Goal: Task Accomplishment & Management: Use online tool/utility

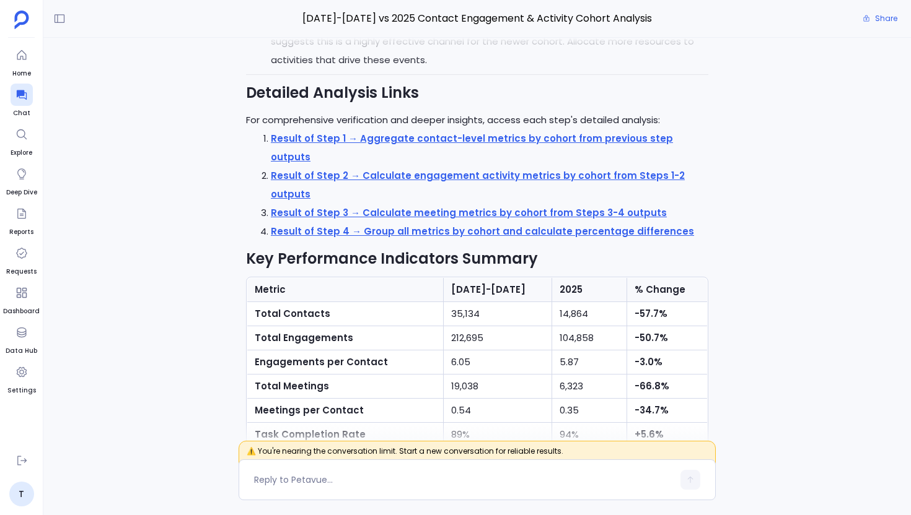
scroll to position [-222, 0]
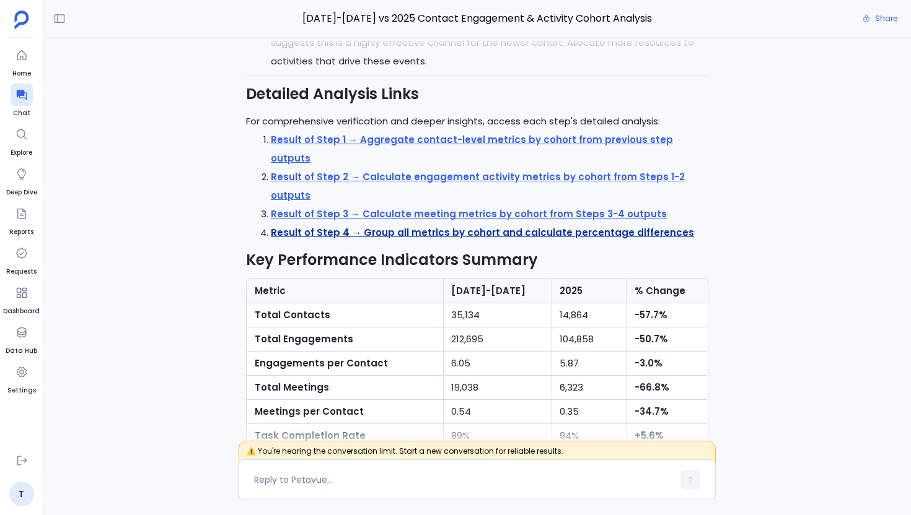
click at [605, 235] on strong "Result of Step 4 → Group all metrics by cohort and calculate percentage differe…" at bounding box center [482, 232] width 423 height 13
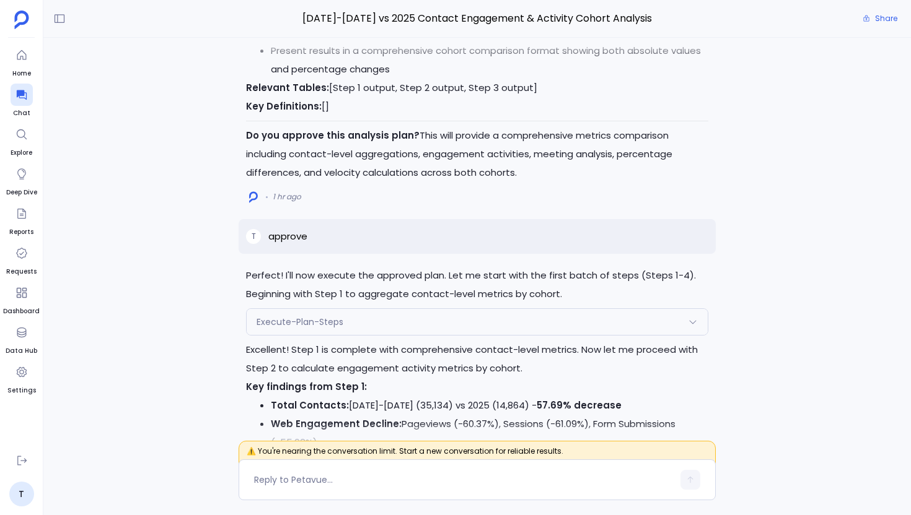
scroll to position [-2446, 0]
click at [294, 245] on p "approve" at bounding box center [287, 237] width 39 height 15
copy p "approve"
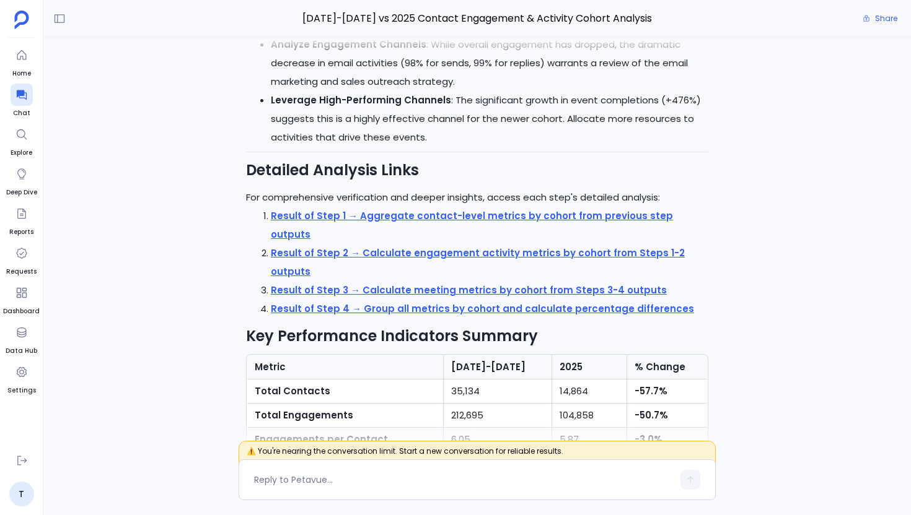
scroll to position [0, 0]
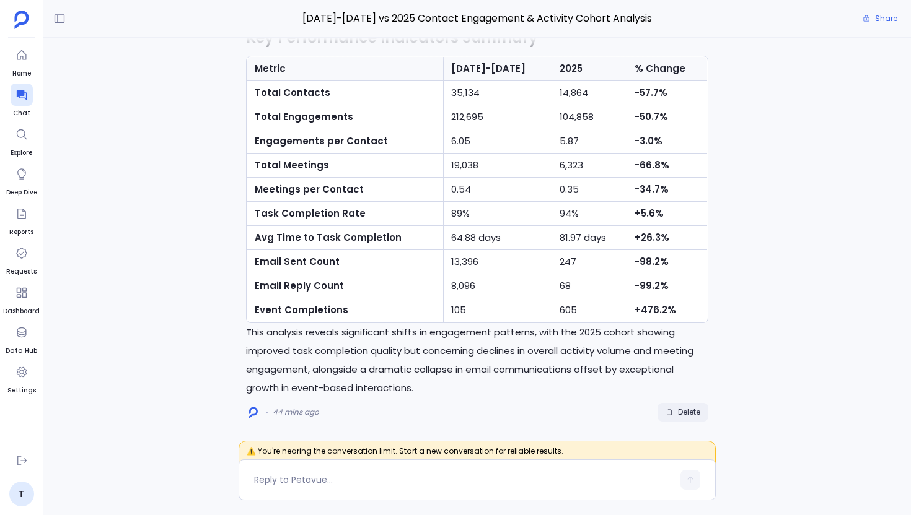
click at [679, 409] on span "Delete" at bounding box center [689, 413] width 22 height 10
click at [324, 481] on textarea at bounding box center [463, 480] width 419 height 12
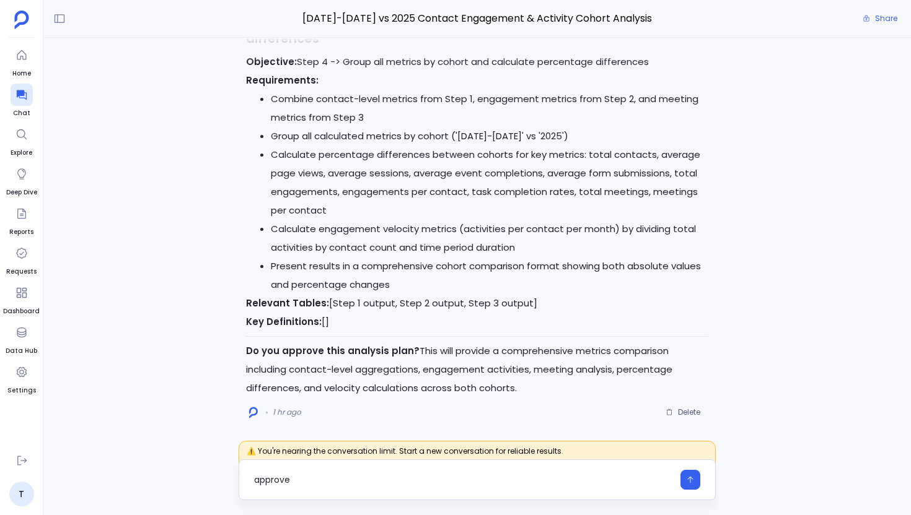
type textarea "approve"
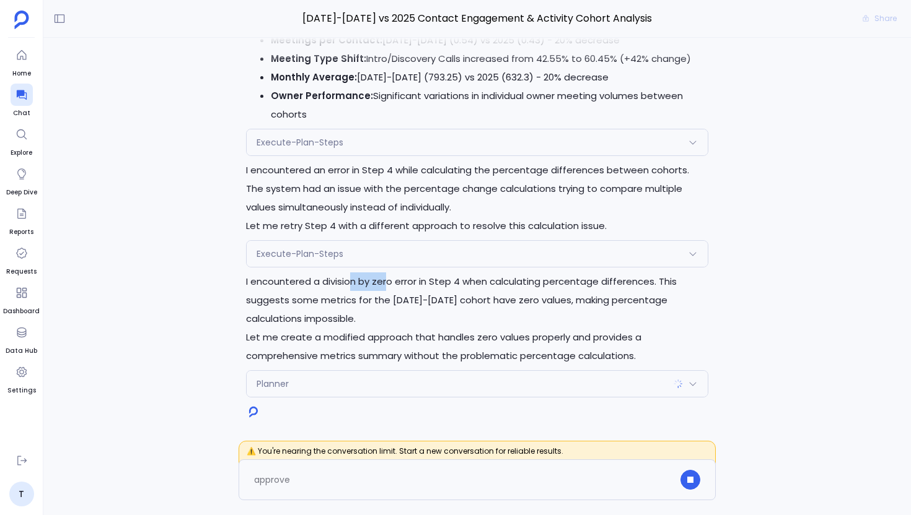
drag, startPoint x: 353, startPoint y: 284, endPoint x: 390, endPoint y: 284, distance: 36.5
click at [390, 284] on p "I encountered a division by zero error in Step 4 when calculating percentage di…" at bounding box center [477, 301] width 462 height 56
click at [373, 253] on div "Execute-Plan-Steps" at bounding box center [477, 254] width 461 height 26
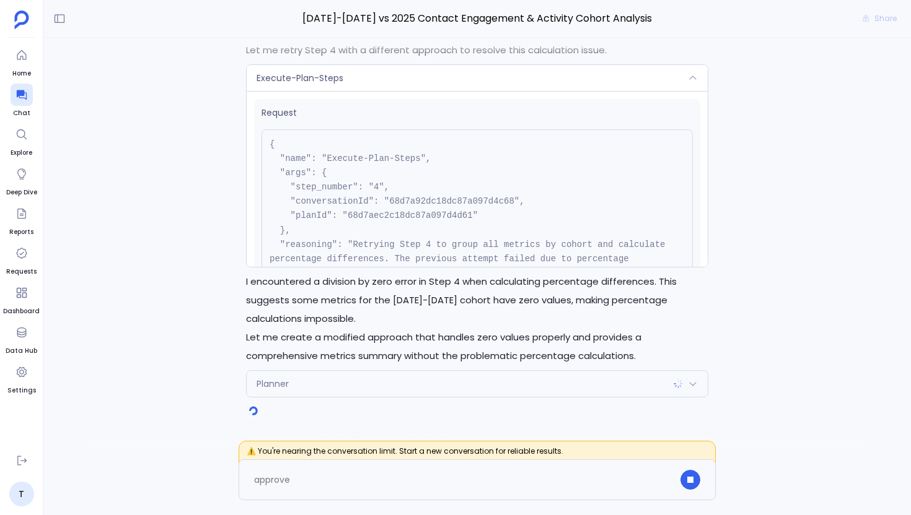
scroll to position [229, 0]
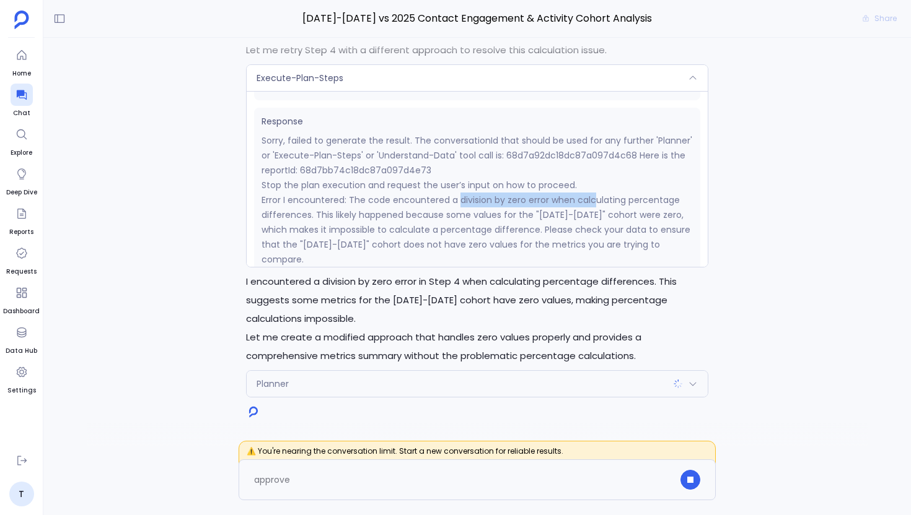
drag, startPoint x: 458, startPoint y: 199, endPoint x: 591, endPoint y: 198, distance: 133.2
click at [591, 198] on p "Error I encountered: The code encountered a division by zero error when calcula…" at bounding box center [476, 230] width 431 height 74
click at [445, 83] on div "Execute-Plan-Steps" at bounding box center [477, 78] width 461 height 26
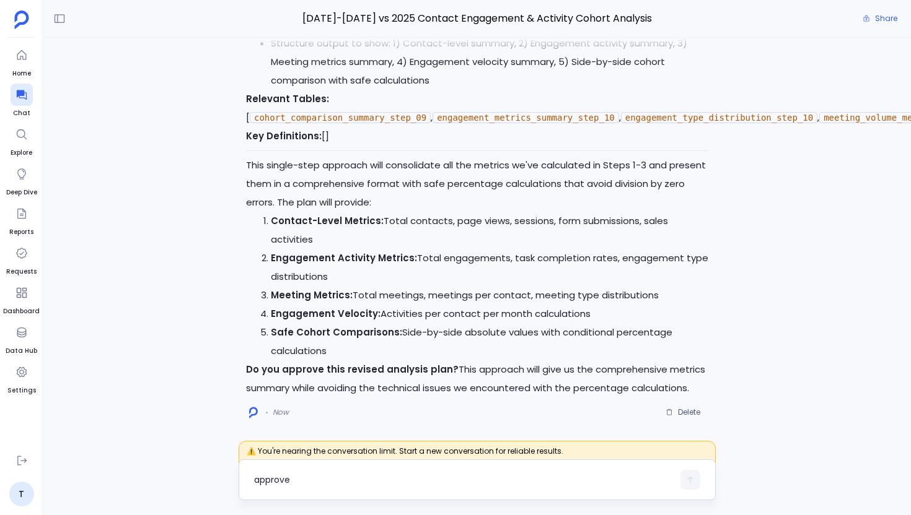
click at [457, 493] on div "approve" at bounding box center [476, 480] width 477 height 41
click at [455, 488] on div "approve" at bounding box center [463, 480] width 419 height 20
click at [413, 465] on div "approve" at bounding box center [476, 480] width 477 height 41
click at [360, 483] on textarea "approve" at bounding box center [463, 480] width 419 height 12
type textarea "yes"
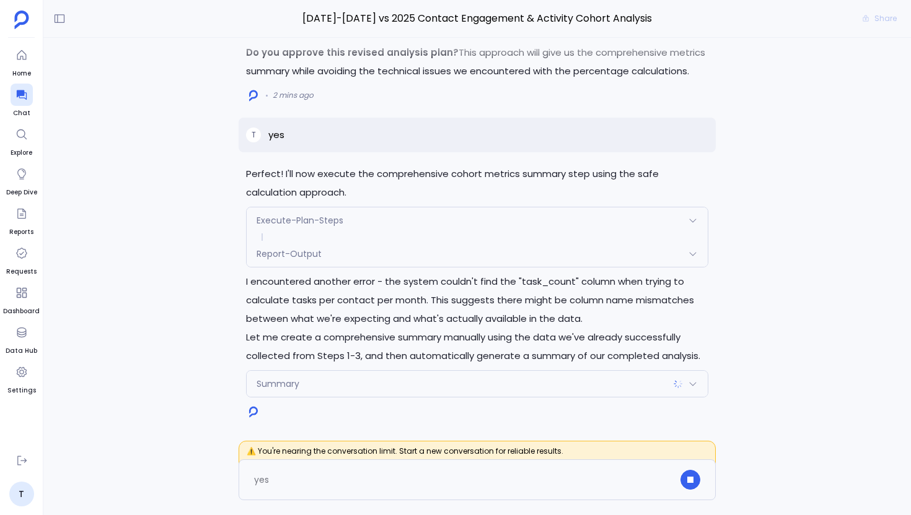
click at [342, 254] on div "Report-Output" at bounding box center [477, 254] width 461 height 26
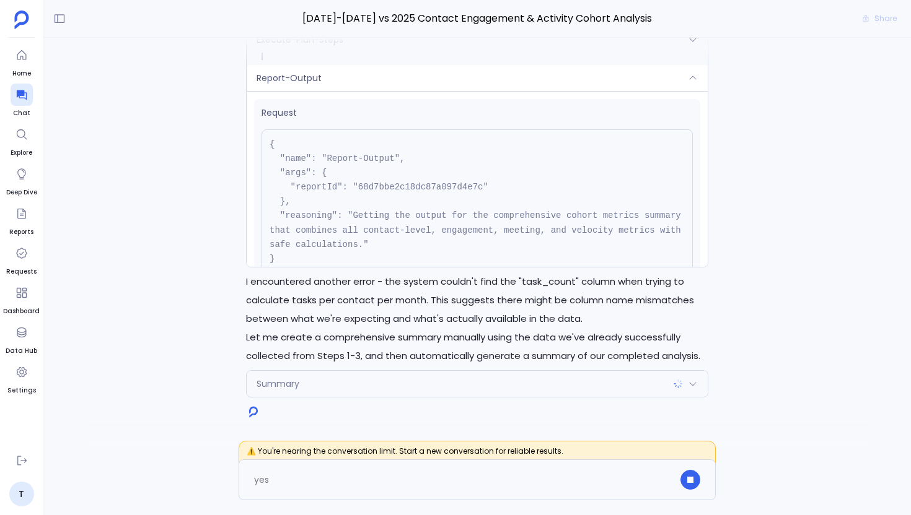
scroll to position [172, 0]
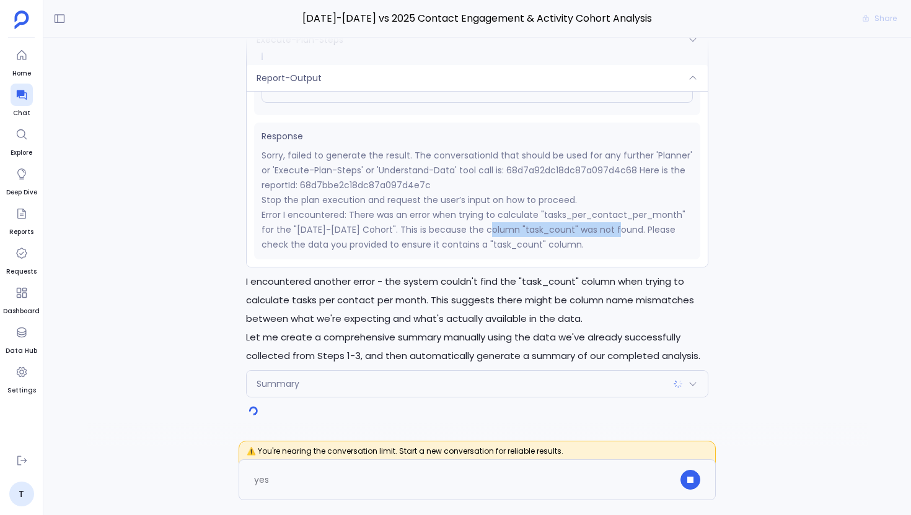
drag, startPoint x: 491, startPoint y: 227, endPoint x: 616, endPoint y: 224, distance: 124.6
click at [616, 224] on p "Error I encountered: There was an error when trying to calculate "tasks_per_con…" at bounding box center [476, 230] width 431 height 45
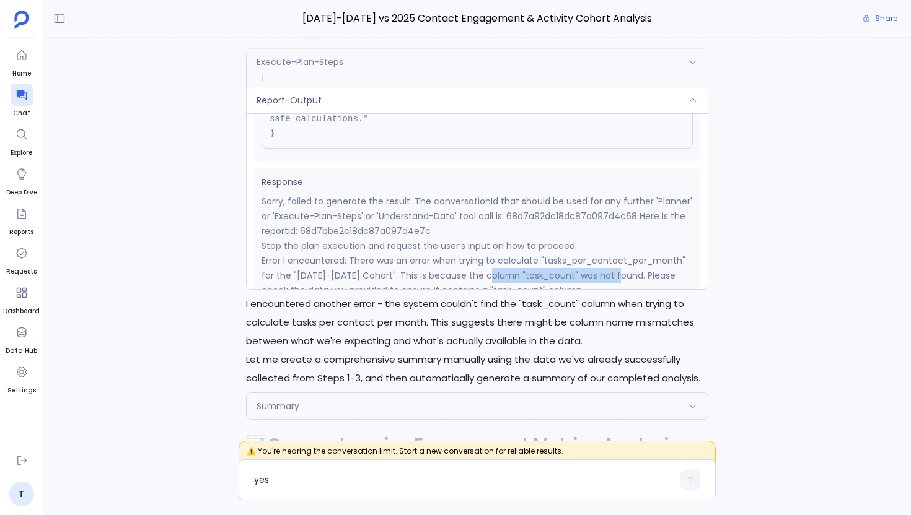
scroll to position [145, 0]
click at [454, 113] on div "Report-Output" at bounding box center [477, 100] width 461 height 26
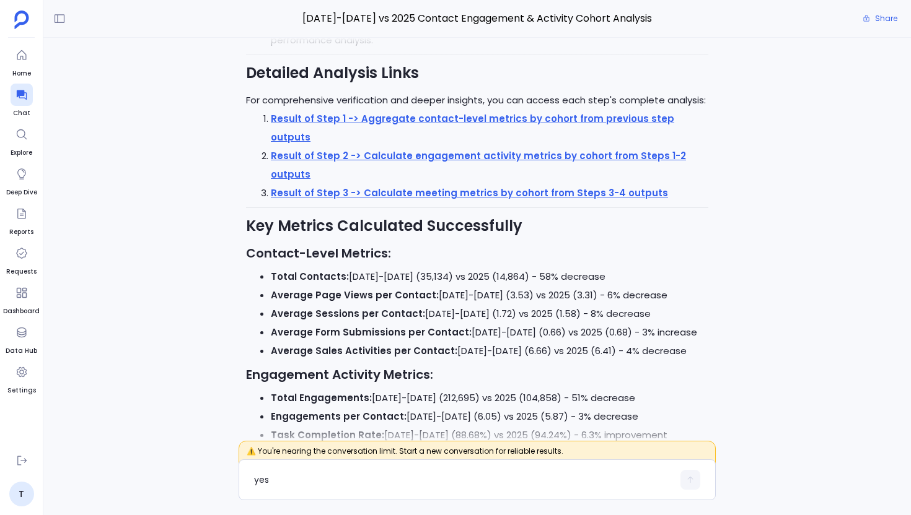
scroll to position [-229, 0]
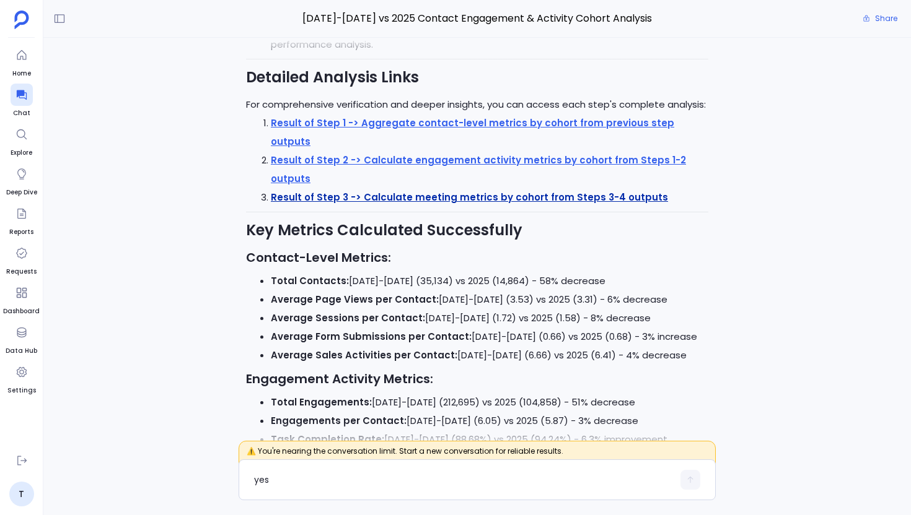
click at [434, 196] on strong "Result of Step 3 -> Calculate meeting metrics by cohort from Steps 3-4 outputs" at bounding box center [469, 197] width 397 height 13
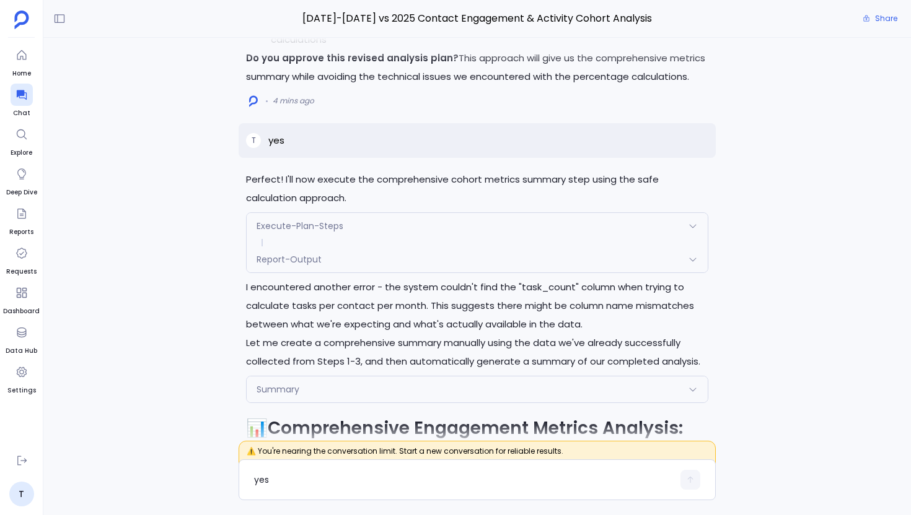
scroll to position [-1702, 0]
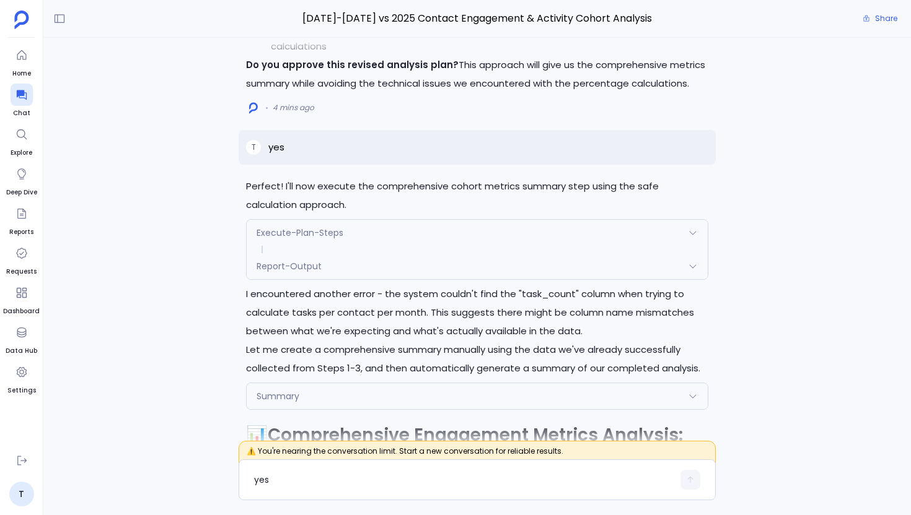
click at [321, 239] on span "Execute-Plan-Steps" at bounding box center [299, 233] width 87 height 12
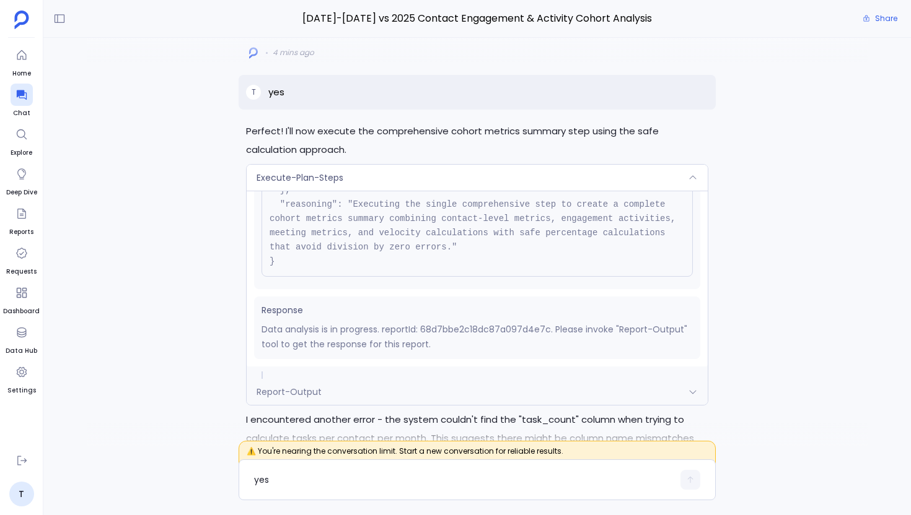
scroll to position [-1747, 0]
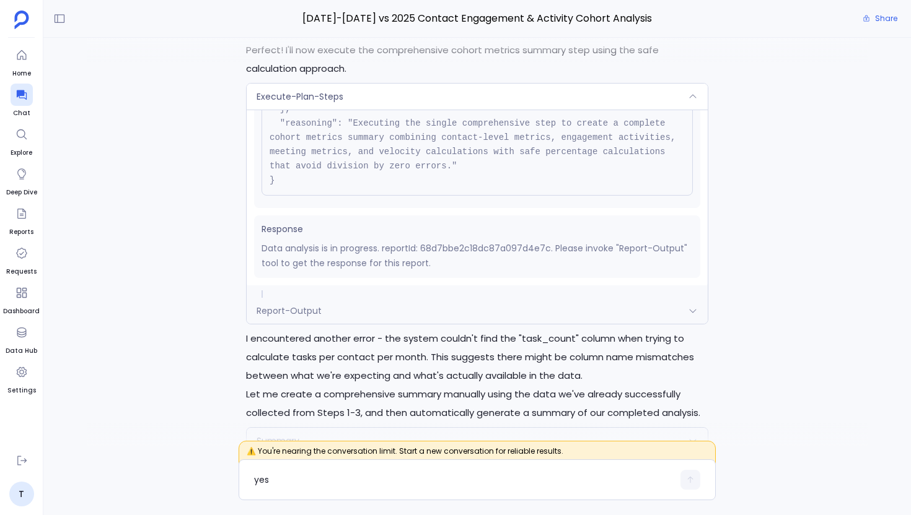
click at [320, 103] on span "Execute-Plan-Steps" at bounding box center [299, 96] width 87 height 12
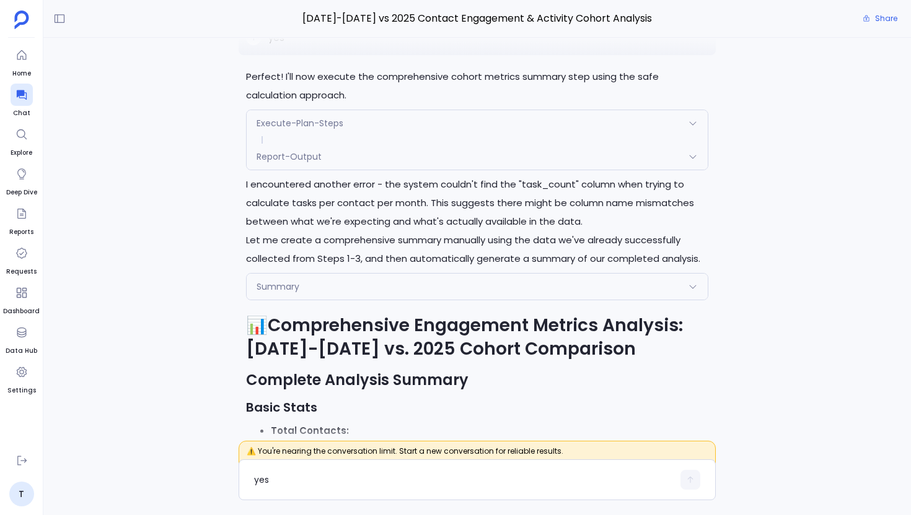
scroll to position [-1566, 0]
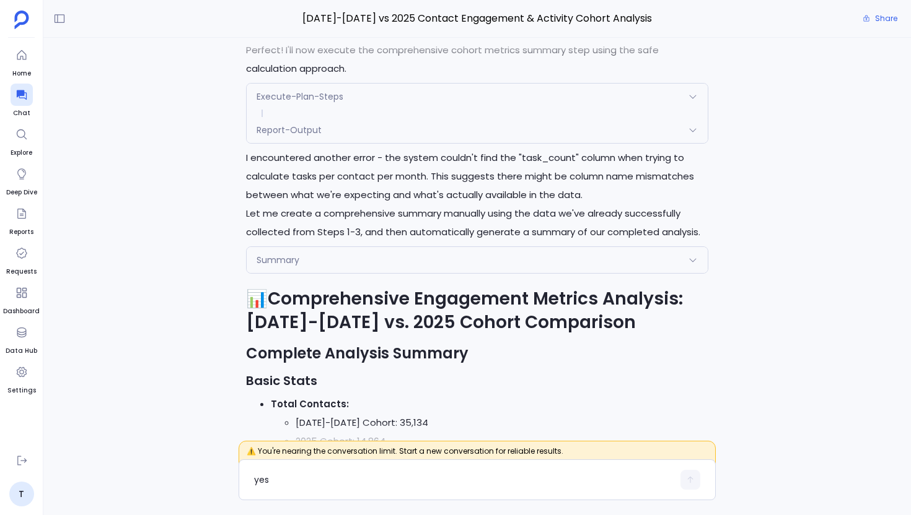
click at [341, 143] on div "Report-Output" at bounding box center [477, 130] width 461 height 26
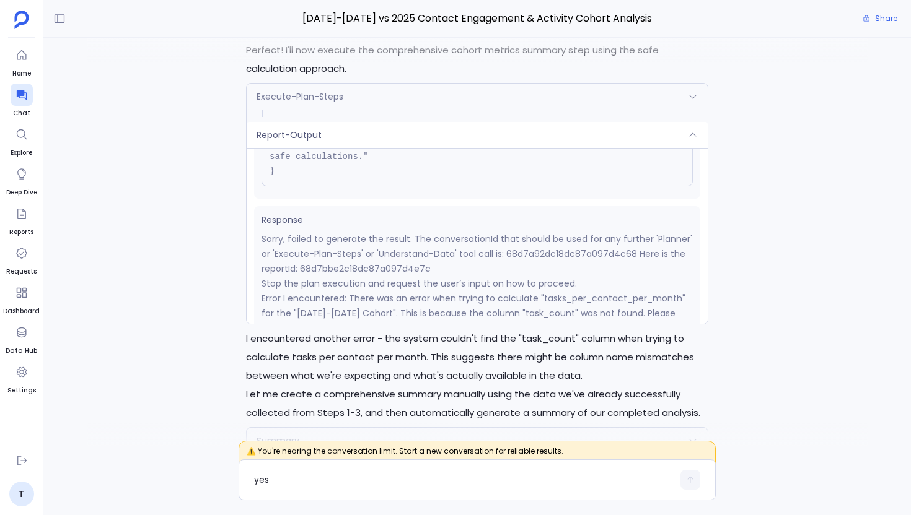
scroll to position [172, 0]
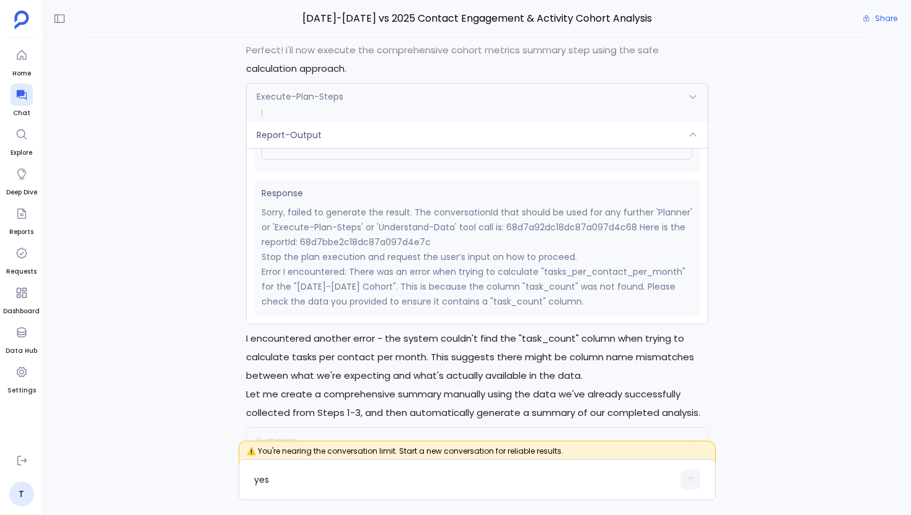
click at [365, 148] on div "Report-Output" at bounding box center [477, 135] width 461 height 26
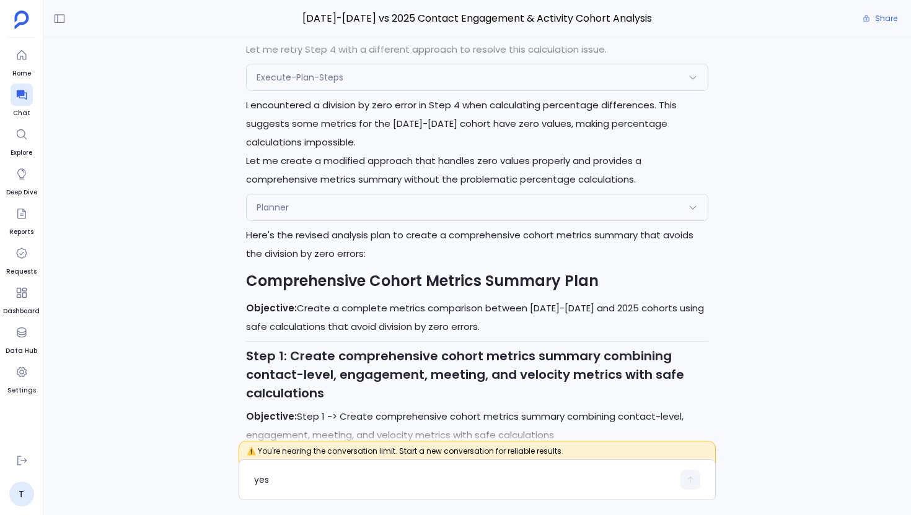
scroll to position [-3048, 0]
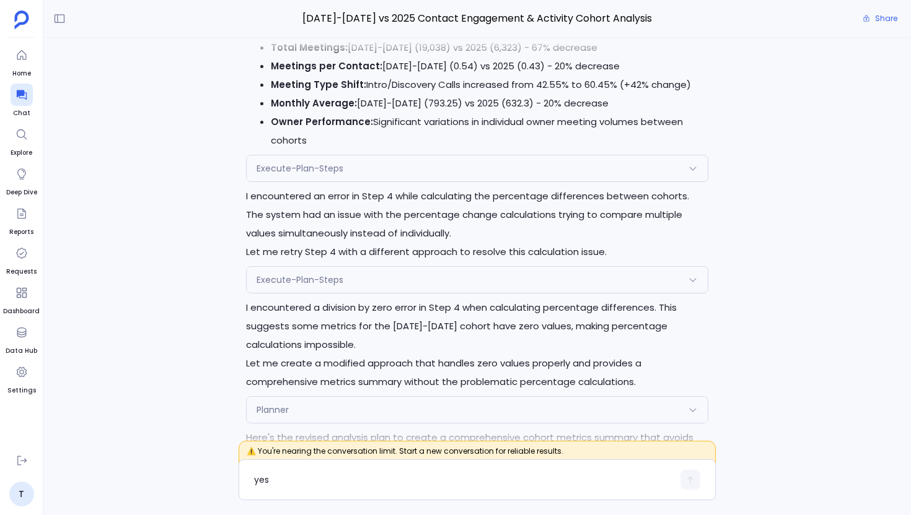
click at [355, 293] on div "Execute-Plan-Steps" at bounding box center [477, 280] width 461 height 26
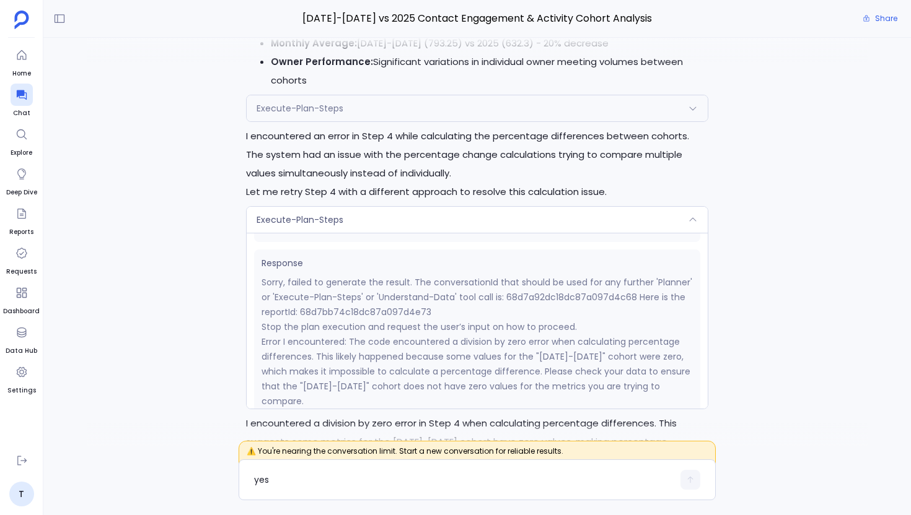
scroll to position [-3147, 0]
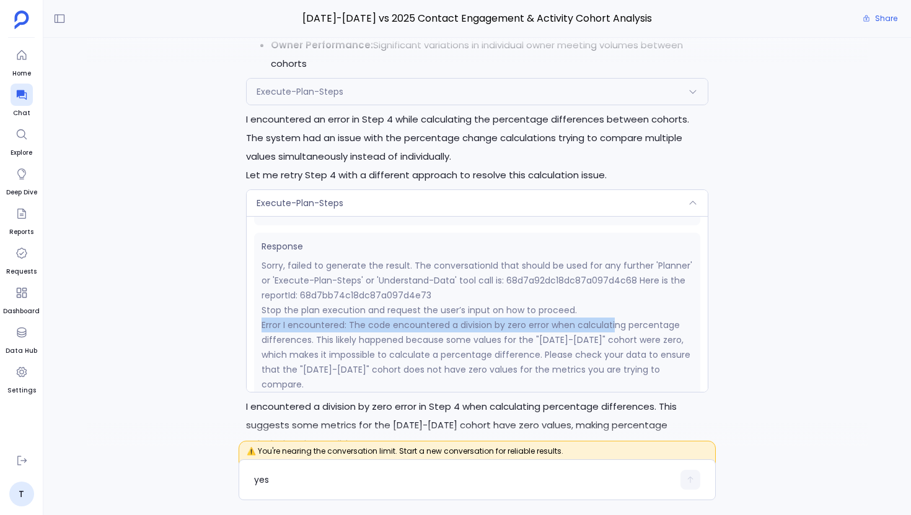
drag, startPoint x: 256, startPoint y: 341, endPoint x: 611, endPoint y: 344, distance: 355.0
click at [611, 344] on div "Response Sorry, failed to generate the result. The conversationId that should b…" at bounding box center [477, 316] width 446 height 167
click at [411, 216] on div "Execute-Plan-Steps" at bounding box center [477, 203] width 461 height 26
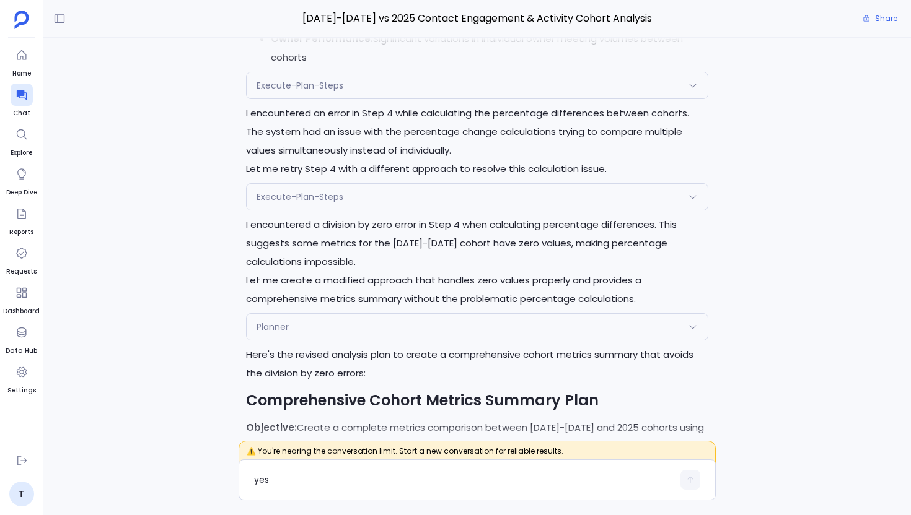
scroll to position [-2966, 0]
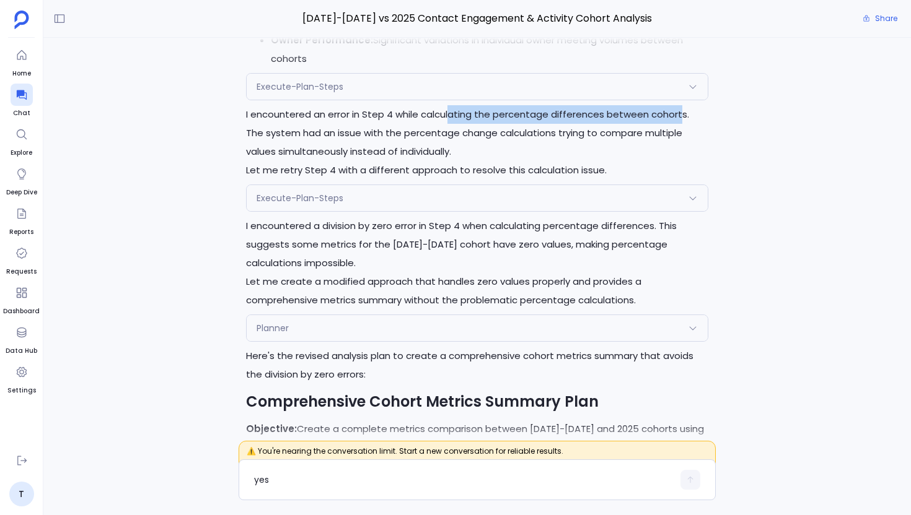
drag, startPoint x: 452, startPoint y: 133, endPoint x: 676, endPoint y: 126, distance: 224.3
click at [677, 127] on p "I encountered an error in Step 4 while calculating the percentage differences b…" at bounding box center [477, 133] width 462 height 56
click at [676, 126] on p "I encountered an error in Step 4 while calculating the percentage differences b…" at bounding box center [477, 133] width 462 height 56
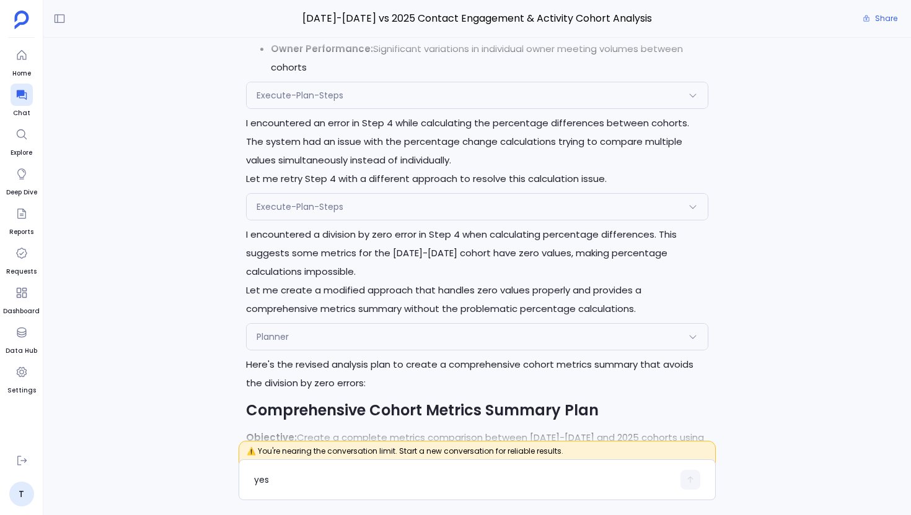
scroll to position [-2967, 0]
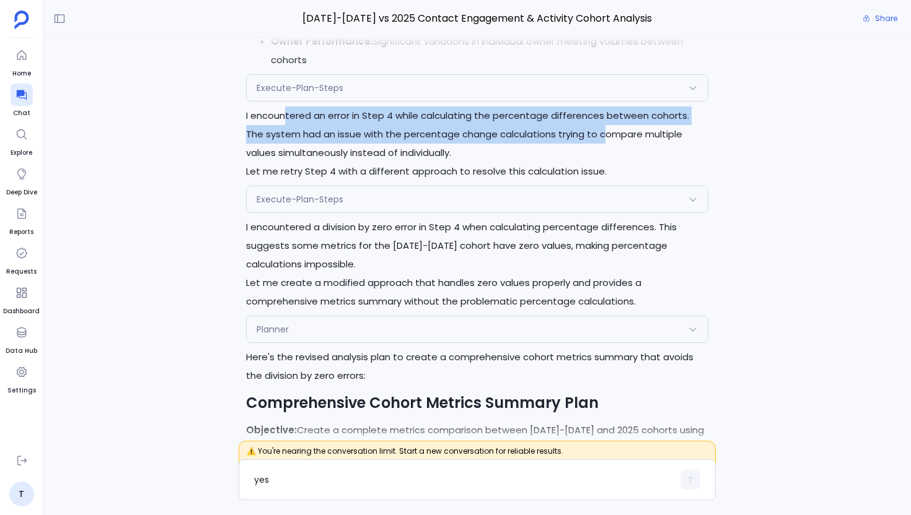
drag, startPoint x: 284, startPoint y: 134, endPoint x: 580, endPoint y: 148, distance: 297.1
click at [582, 148] on p "I encountered an error in Step 4 while calculating the percentage differences b…" at bounding box center [477, 135] width 462 height 56
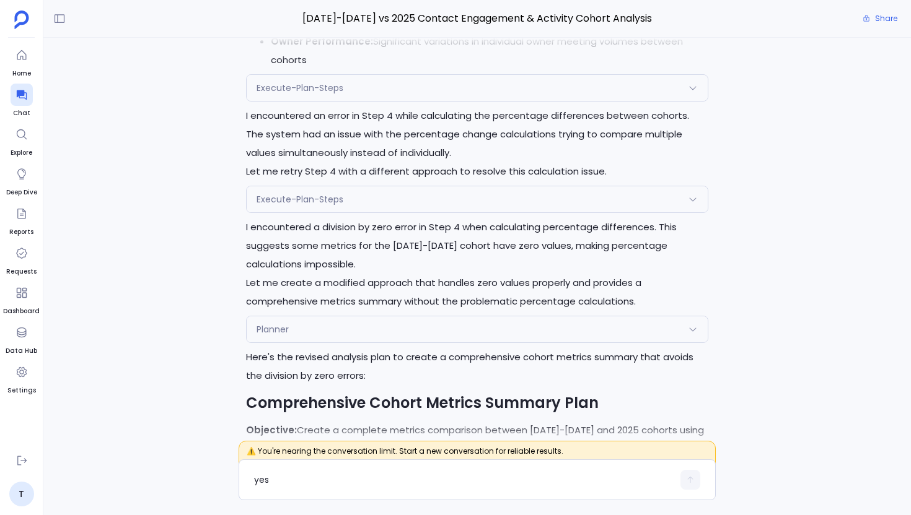
click at [405, 101] on div "Execute-Plan-Steps" at bounding box center [477, 88] width 461 height 26
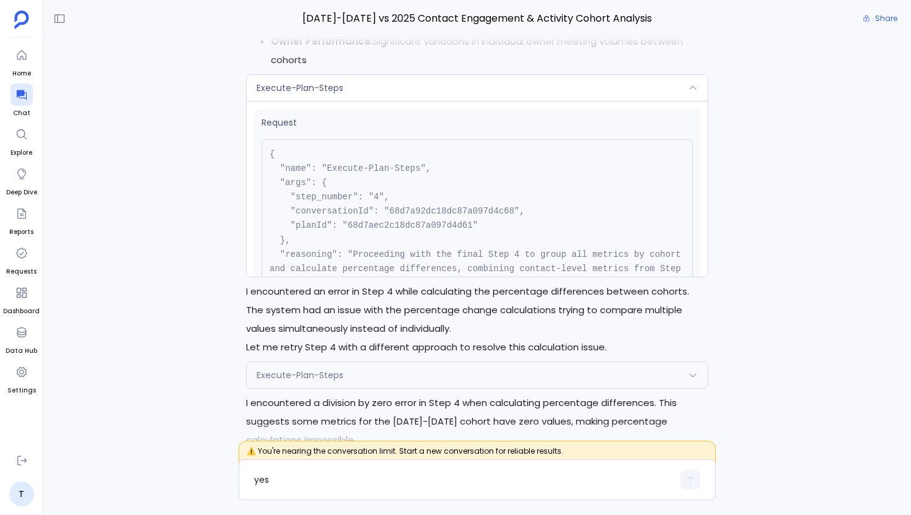
scroll to position [229, 0]
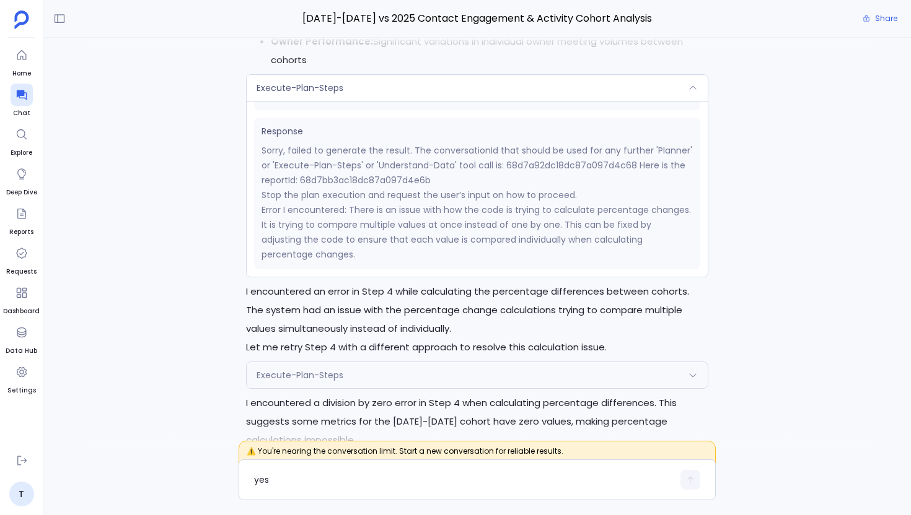
click at [381, 101] on div "Execute-Plan-Steps" at bounding box center [477, 88] width 461 height 26
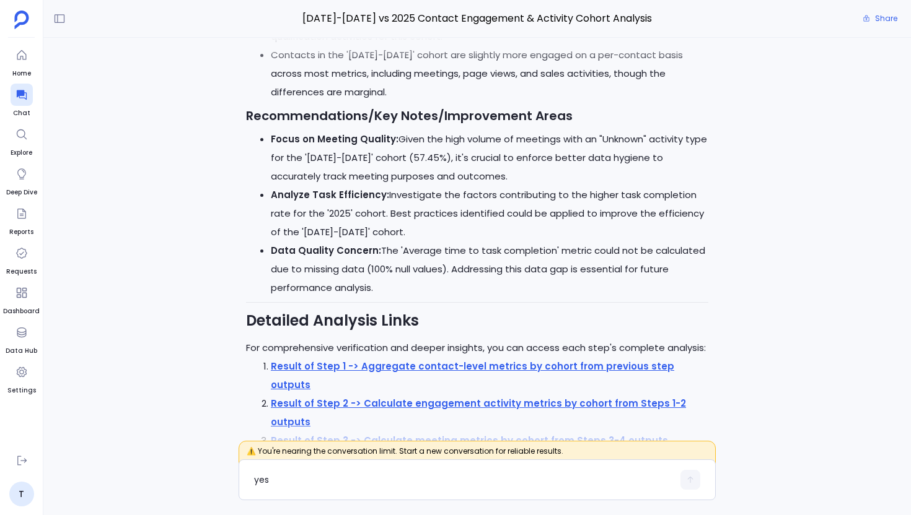
scroll to position [0, 0]
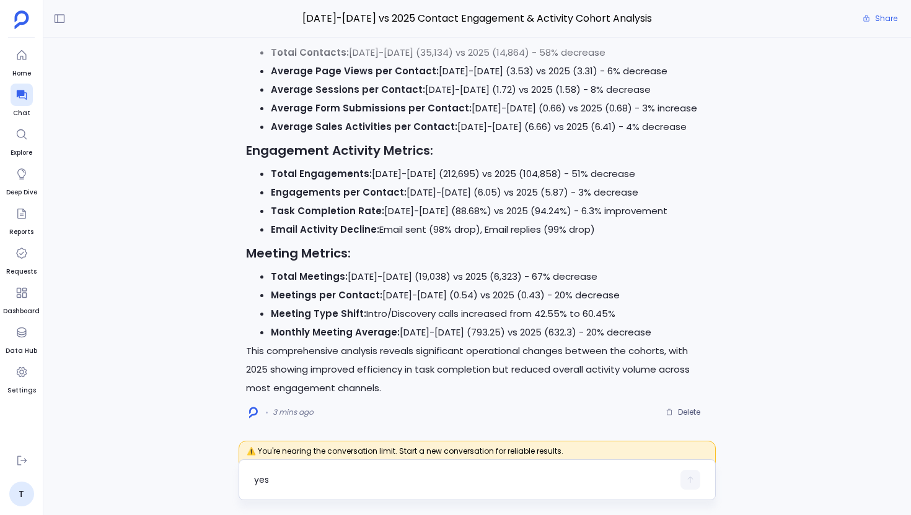
click at [347, 479] on textarea "yes" at bounding box center [463, 480] width 419 height 12
type textarea "create a report based on above analysis"
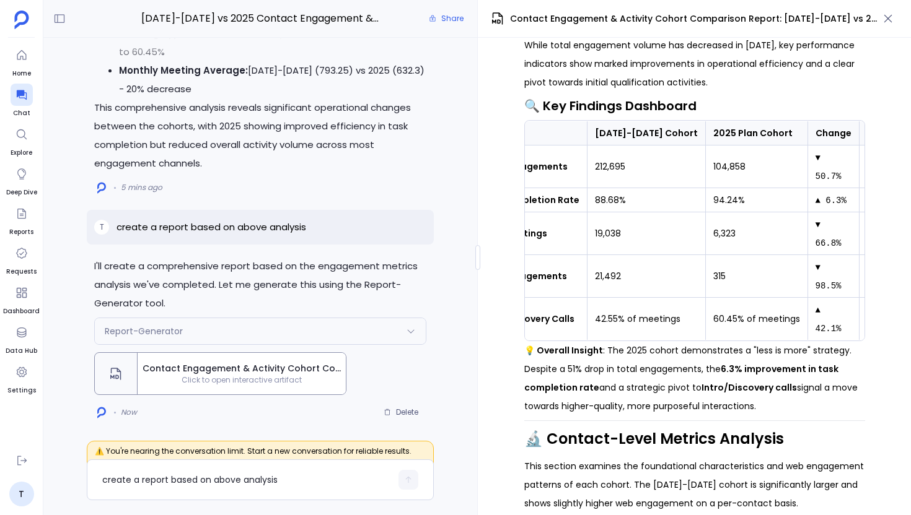
scroll to position [0, 66]
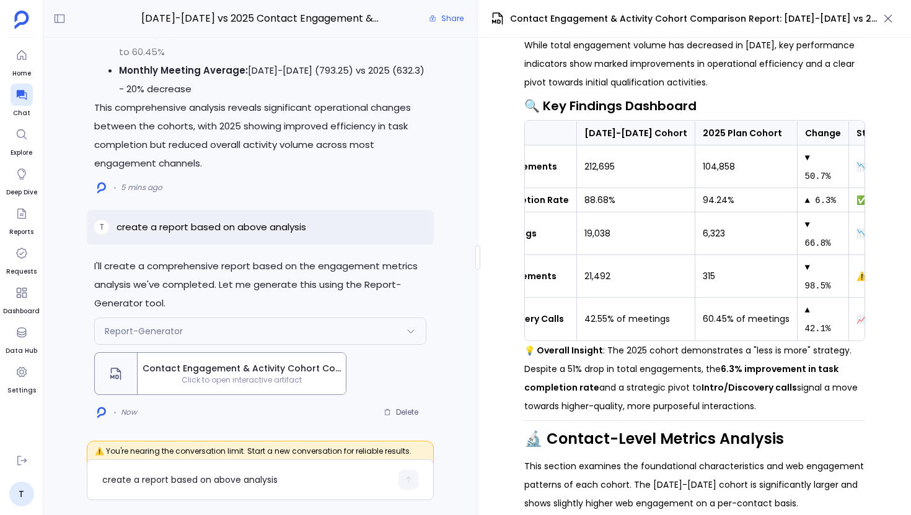
click at [657, 229] on td "19,038" at bounding box center [635, 233] width 118 height 43
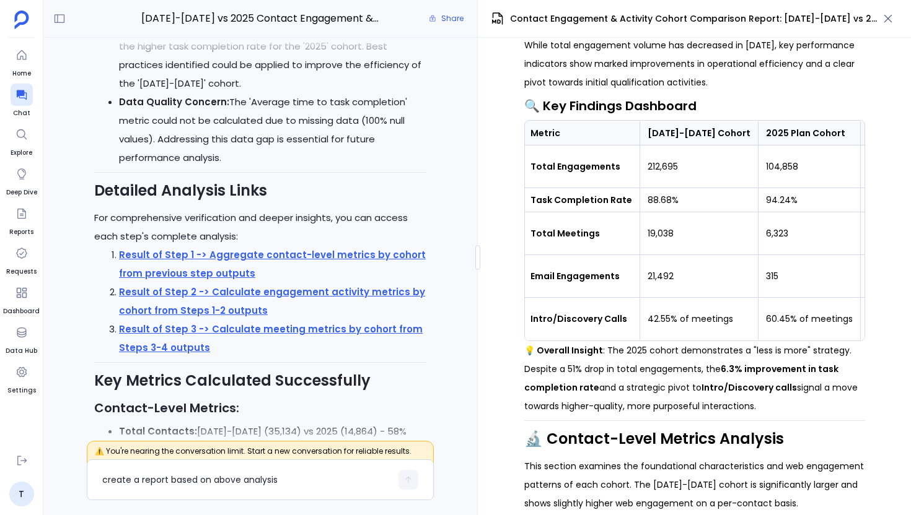
scroll to position [-866, 0]
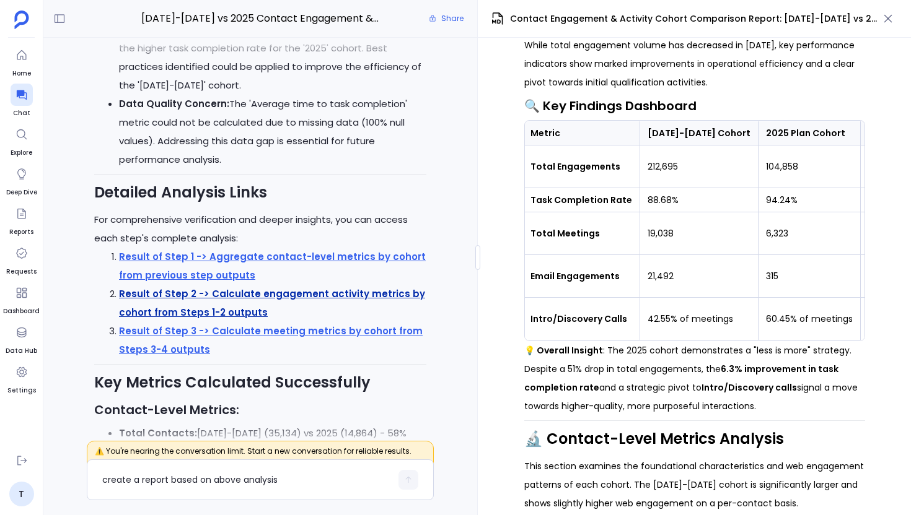
click at [295, 294] on strong "Result of Step 2 -> Calculate engagement activity metrics by cohort from Steps …" at bounding box center [272, 303] width 306 height 32
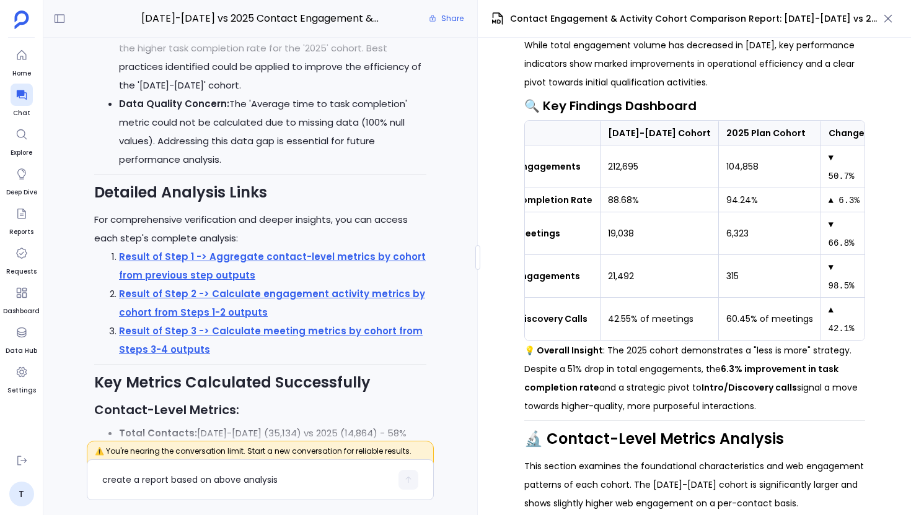
scroll to position [0, 74]
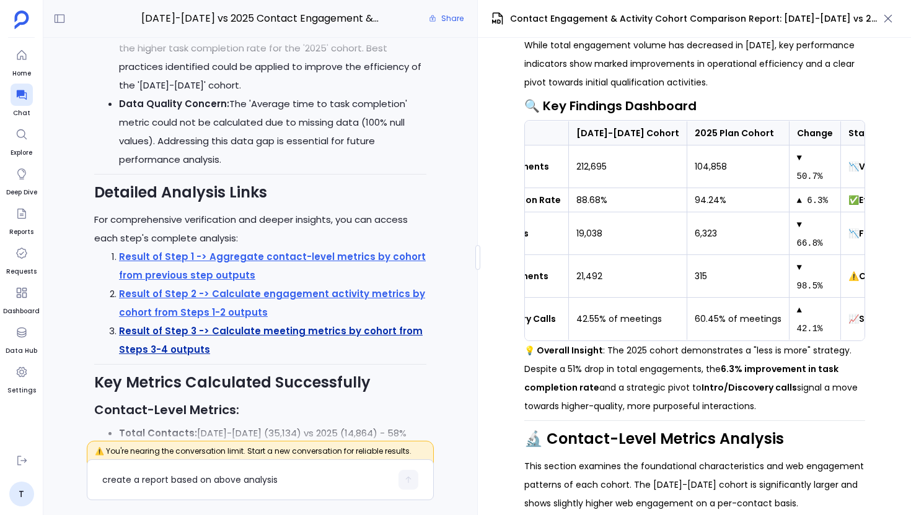
click at [321, 332] on strong "Result of Step 3 -> Calculate meeting metrics by cohort from Steps 3-4 outputs" at bounding box center [271, 341] width 304 height 32
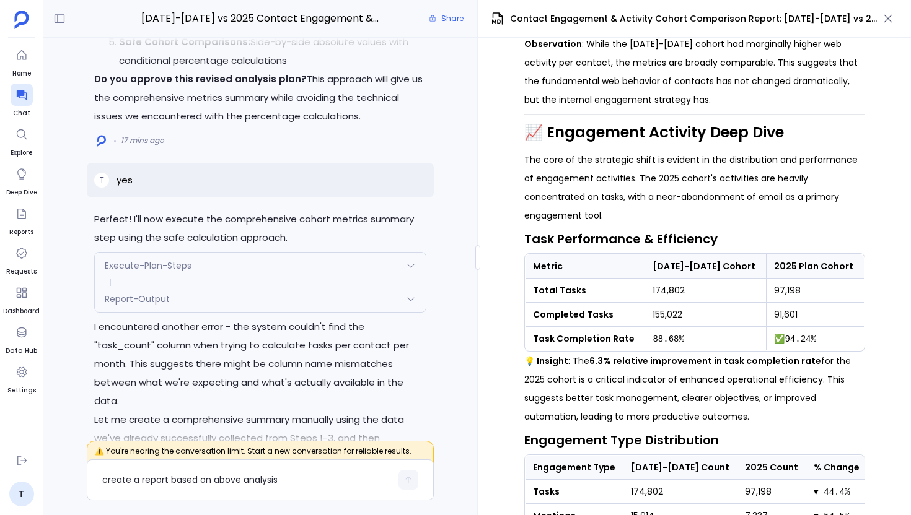
scroll to position [-2509, 0]
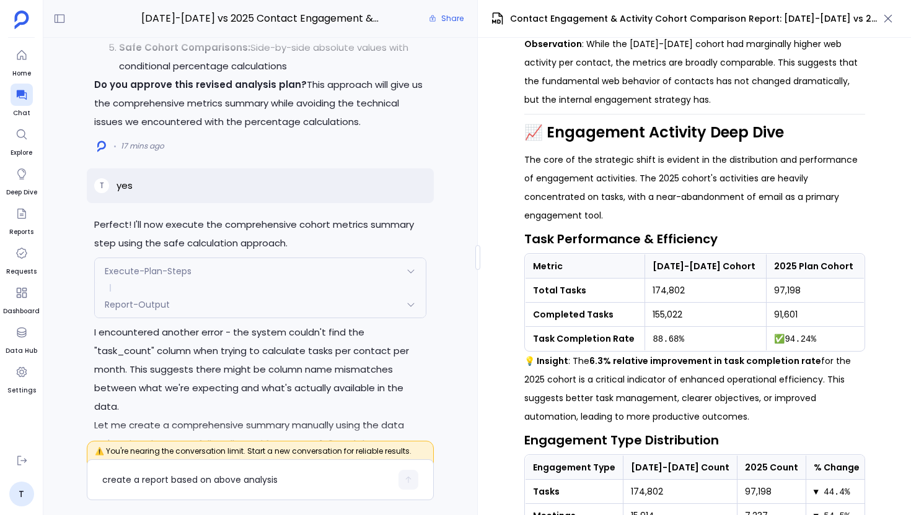
click at [218, 318] on div "Report-Output" at bounding box center [260, 305] width 331 height 26
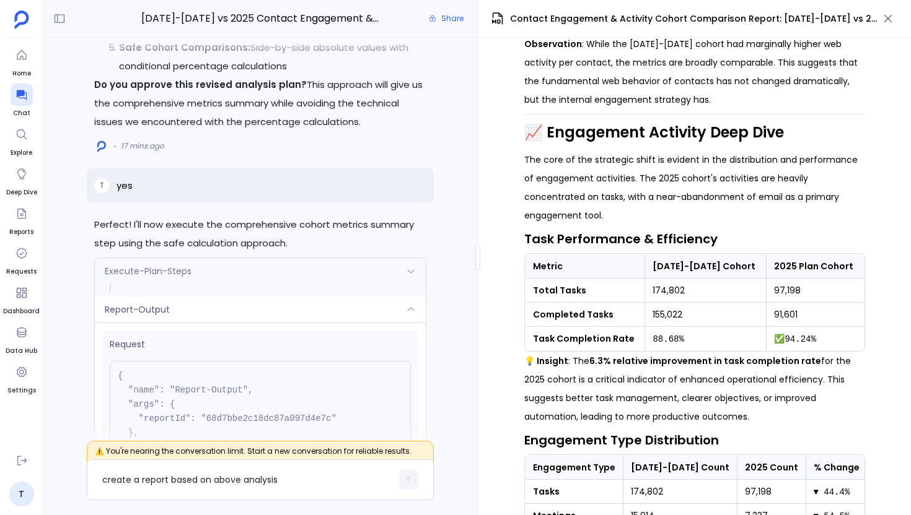
click at [218, 323] on div "Report-Output" at bounding box center [260, 310] width 331 height 26
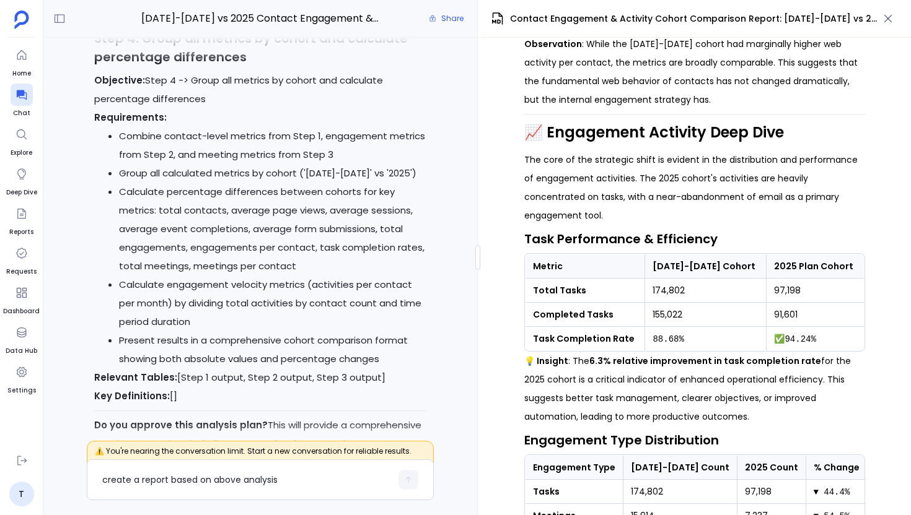
scroll to position [-5494, 0]
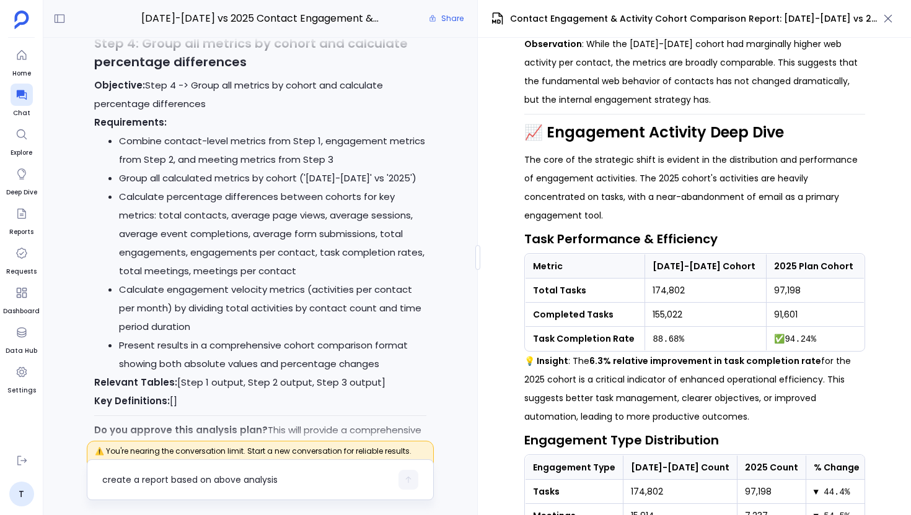
click at [188, 481] on textarea "create a report based on above analysis" at bounding box center [246, 480] width 289 height 12
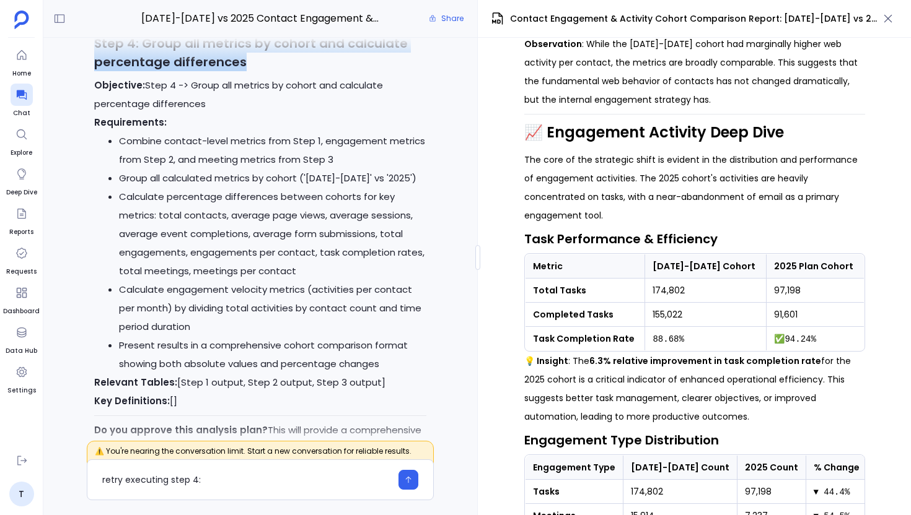
drag, startPoint x: 256, startPoint y: 137, endPoint x: 82, endPoint y: 115, distance: 175.4
click at [82, 115] on div "I'll create a comprehensive report based on the engagement metrics analysis we'…" at bounding box center [260, 242] width 434 height 409
copy strong "Step 4: Group all metrics by cohort and calculate percentage differences"
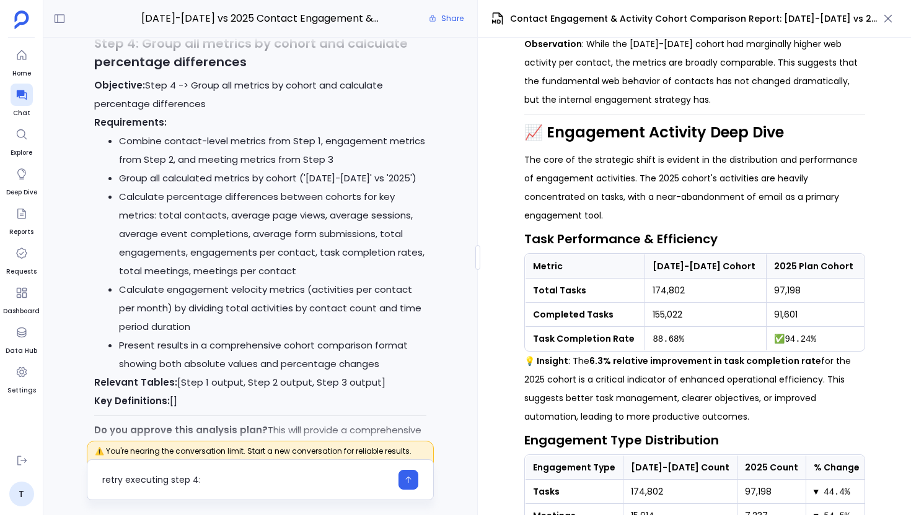
drag, startPoint x: 171, startPoint y: 481, endPoint x: 229, endPoint y: 480, distance: 58.2
click at [229, 480] on textarea "retry executing step 4:" at bounding box center [246, 480] width 289 height 12
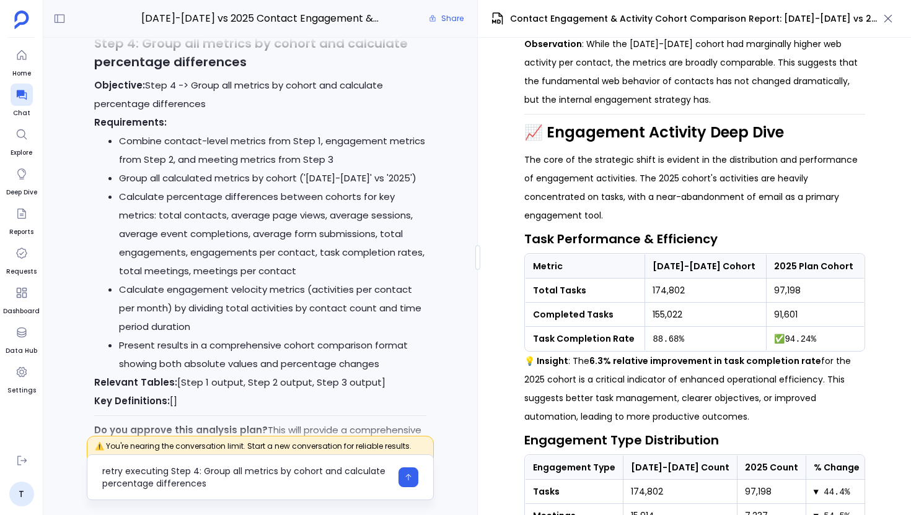
type textarea "retry executing Step 4: Group all metrics by cohort and calculate percentage di…"
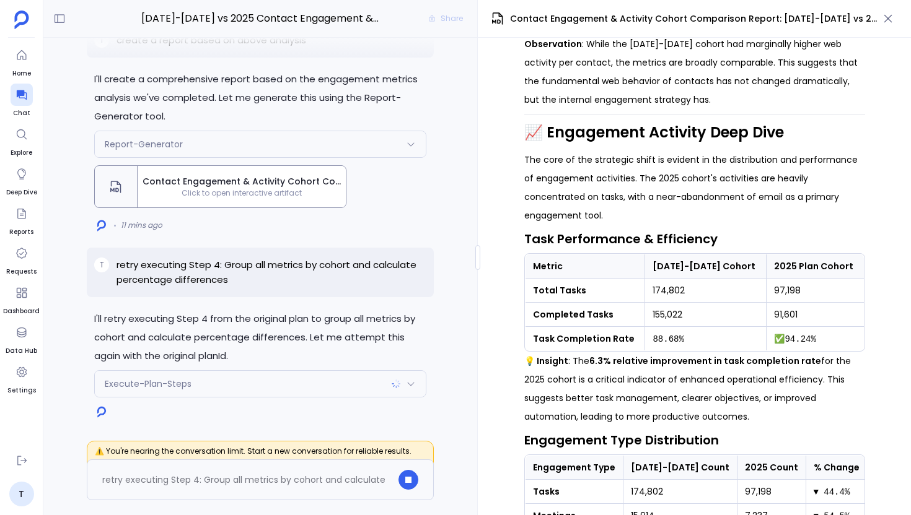
click at [263, 393] on div "Execute-Plan-Steps" at bounding box center [260, 384] width 331 height 26
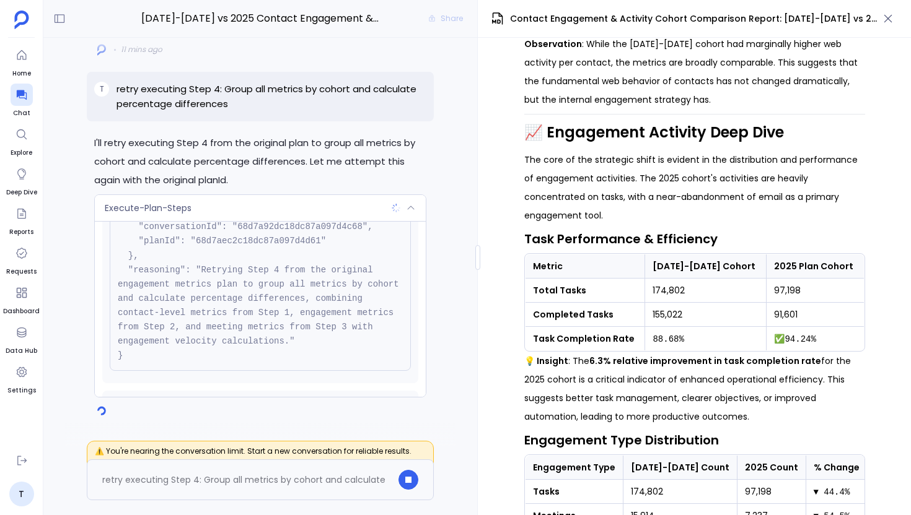
scroll to position [58, 0]
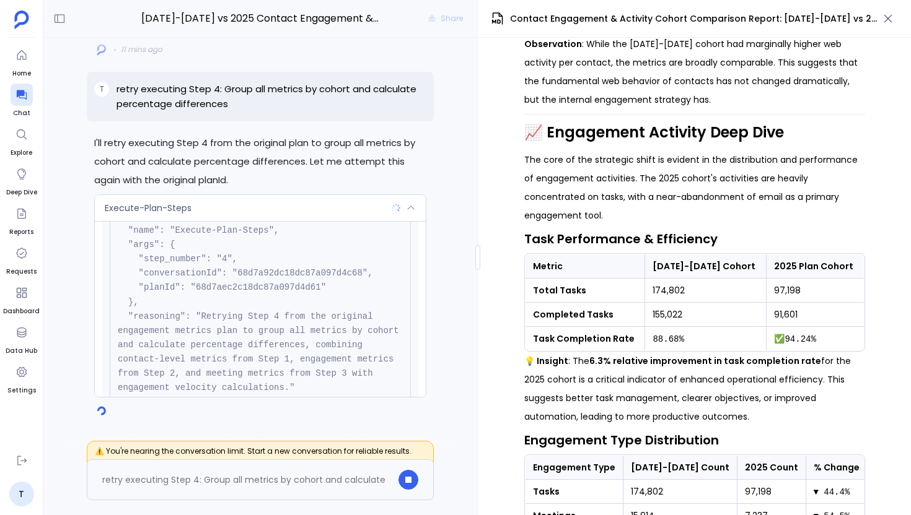
click at [251, 206] on div "Execute-Plan-Steps" at bounding box center [260, 208] width 331 height 26
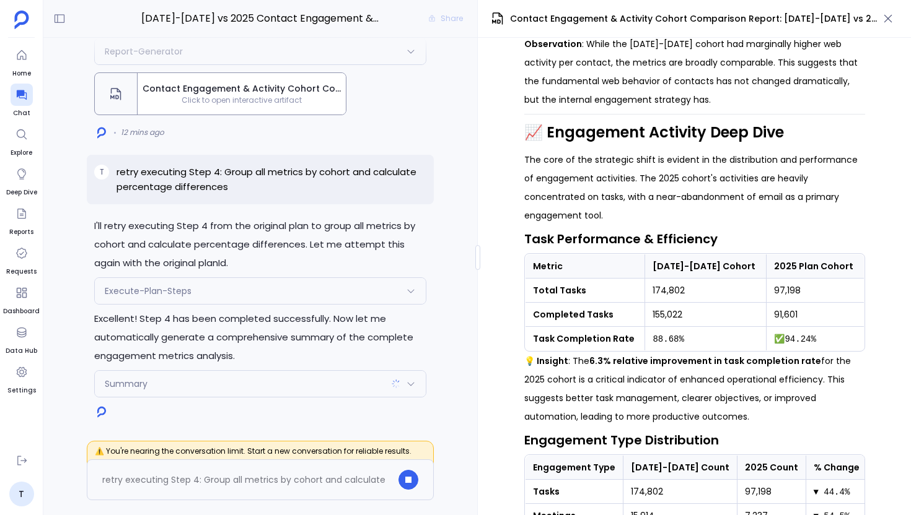
click at [232, 297] on div "Execute-Plan-Steps" at bounding box center [260, 291] width 331 height 26
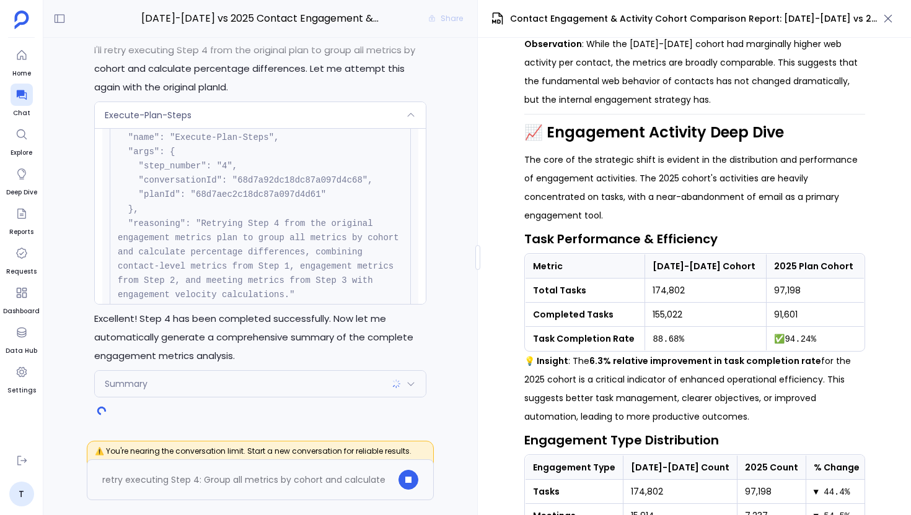
click at [260, 125] on div "Execute-Plan-Steps" at bounding box center [260, 115] width 331 height 26
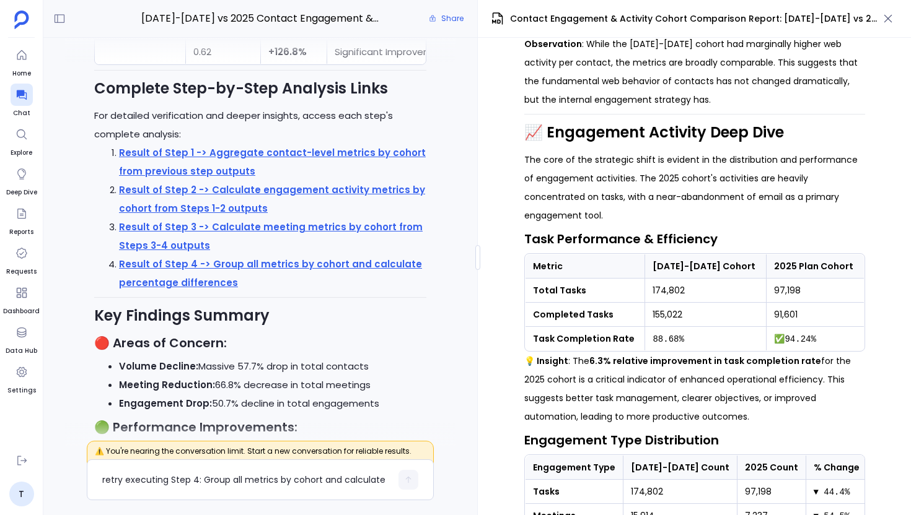
scroll to position [-341, 0]
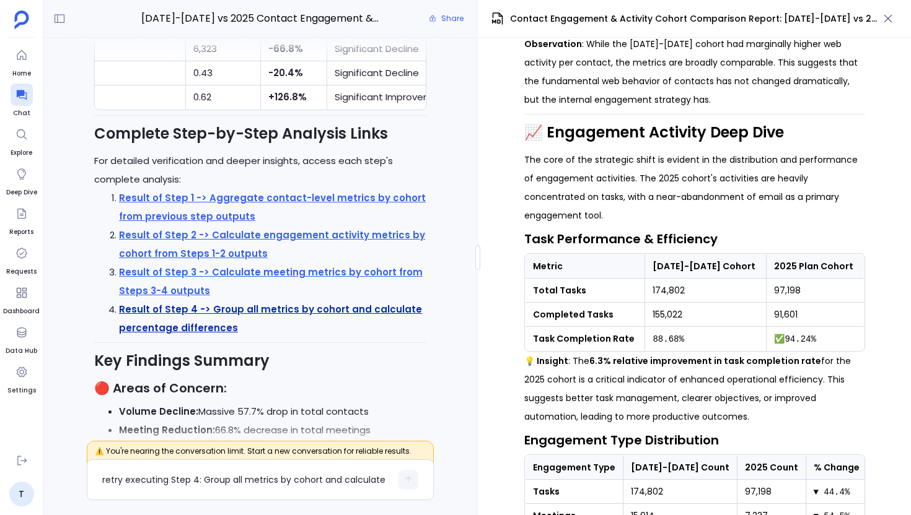
click at [251, 311] on strong "Result of Step 4 -> Group all metrics by cohort and calculate percentage differ…" at bounding box center [270, 319] width 303 height 32
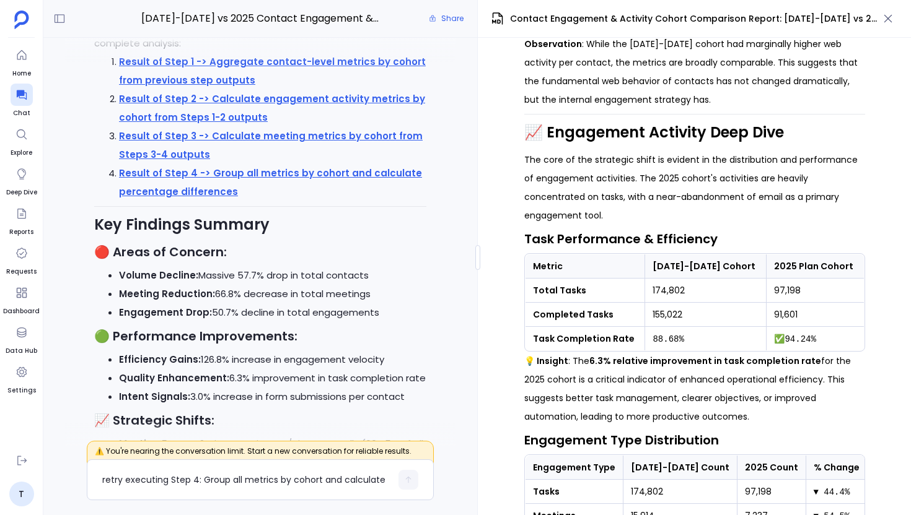
scroll to position [0, 0]
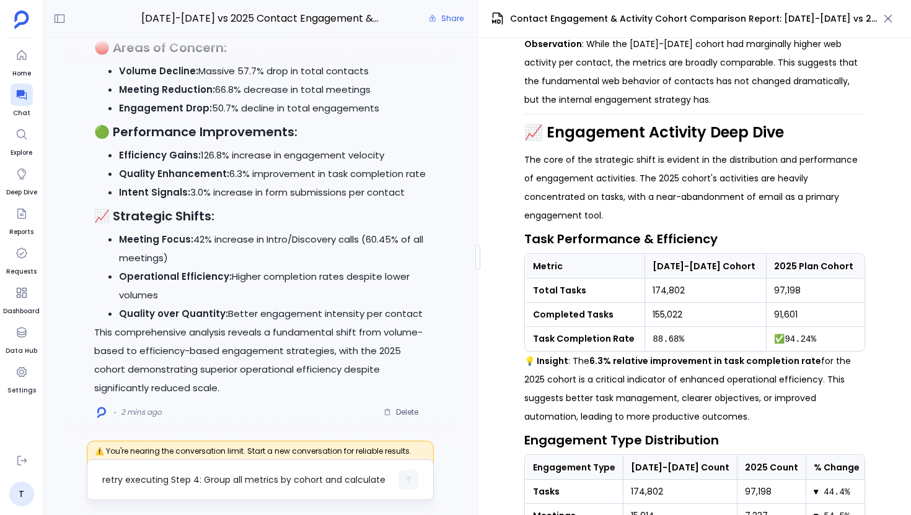
click at [270, 487] on div "retry executing Step 4: Group all metrics by cohort and calculate percentage di…" at bounding box center [246, 480] width 289 height 20
click at [256, 476] on textarea "retry executing Step 4: Group all metrics by cohort and calculate percentage di…" at bounding box center [246, 480] width 289 height 12
type textarea "Update the above report with these details"
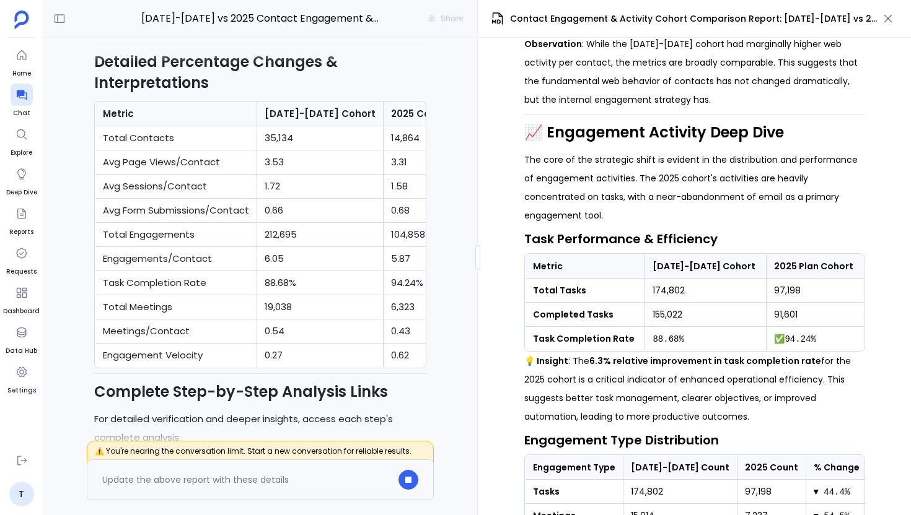
drag, startPoint x: 316, startPoint y: 330, endPoint x: 338, endPoint y: 369, distance: 44.1
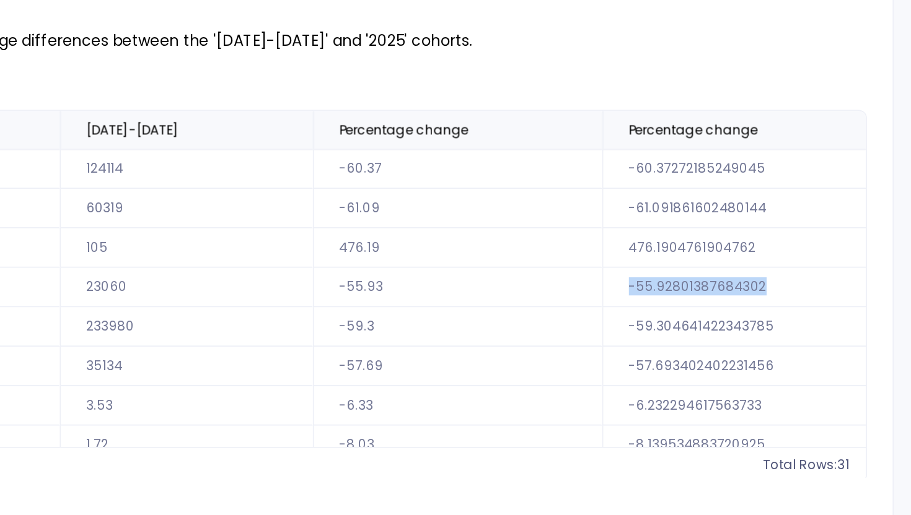
drag, startPoint x: 787, startPoint y: 341, endPoint x: 712, endPoint y: 343, distance: 75.6
click at [715, 343] on td "-55.92801387684302" at bounding box center [799, 341] width 168 height 23
click at [732, 340] on td "-55.92801387684302" at bounding box center [799, 341] width 168 height 23
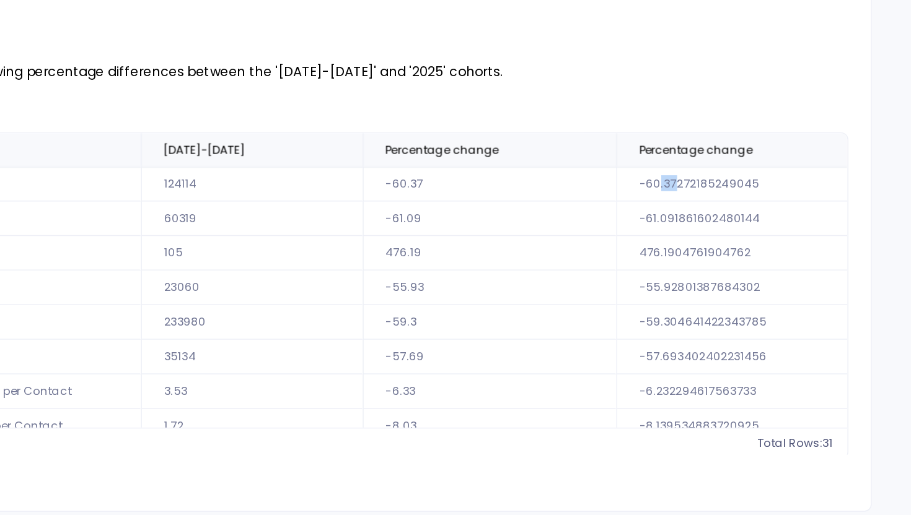
drag, startPoint x: 734, startPoint y: 272, endPoint x: 724, endPoint y: 271, distance: 10.5
click at [723, 271] on td "-60.37272185249045" at bounding box center [799, 272] width 168 height 23
drag, startPoint x: 567, startPoint y: 272, endPoint x: 546, endPoint y: 271, distance: 21.1
click at [548, 271] on td "-60.37" at bounding box center [632, 272] width 168 height 23
drag, startPoint x: 731, startPoint y: 364, endPoint x: 781, endPoint y: 364, distance: 50.2
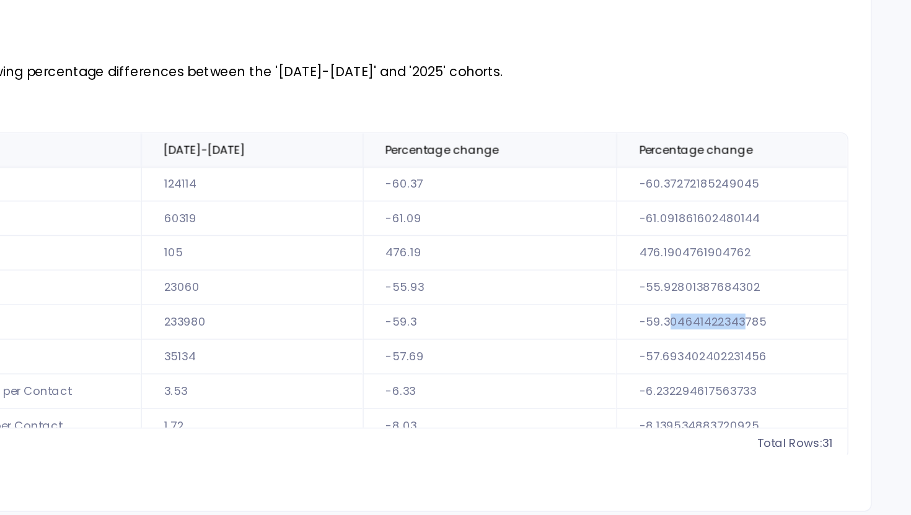
click at [781, 364] on td "-59.304641422343785" at bounding box center [799, 363] width 168 height 23
click at [728, 364] on td "-59.304641422343785" at bounding box center [799, 363] width 168 height 23
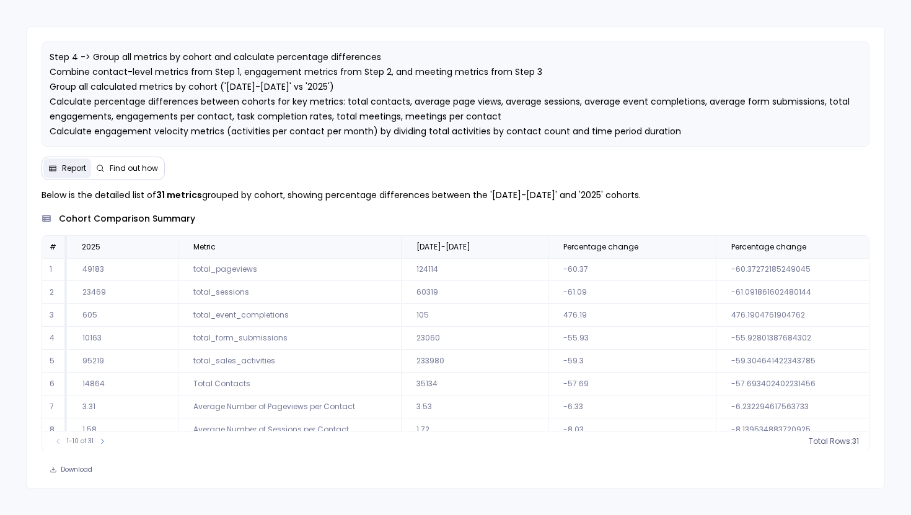
click at [117, 174] on button "Find out how" at bounding box center [127, 169] width 72 height 20
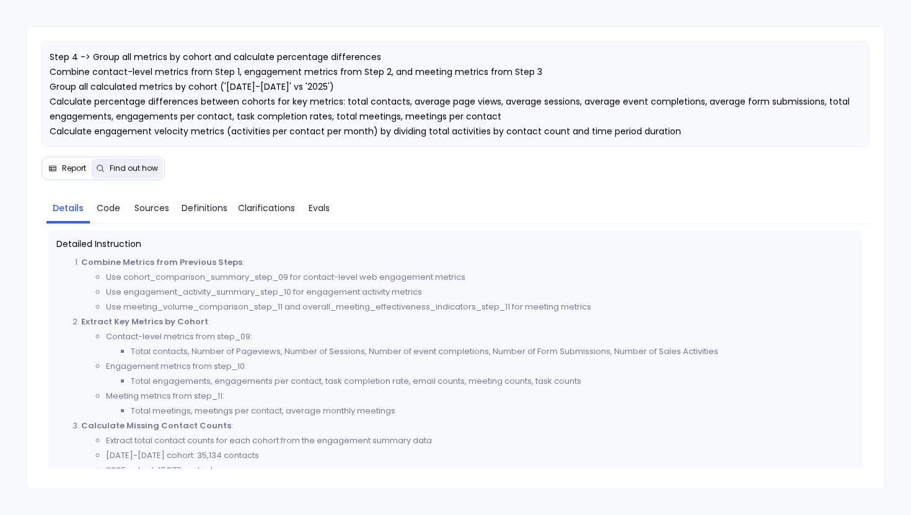
click at [66, 168] on span "Report" at bounding box center [74, 169] width 24 height 10
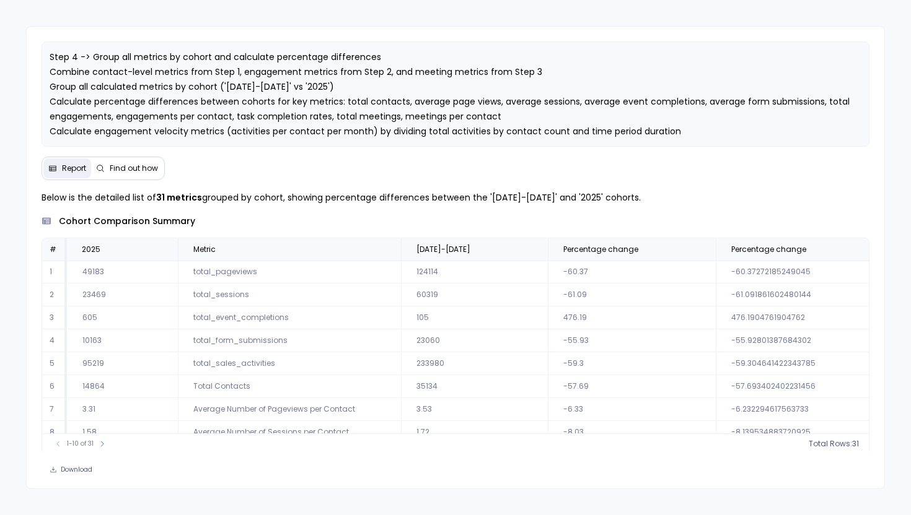
click at [135, 172] on span "Find out how" at bounding box center [134, 169] width 48 height 10
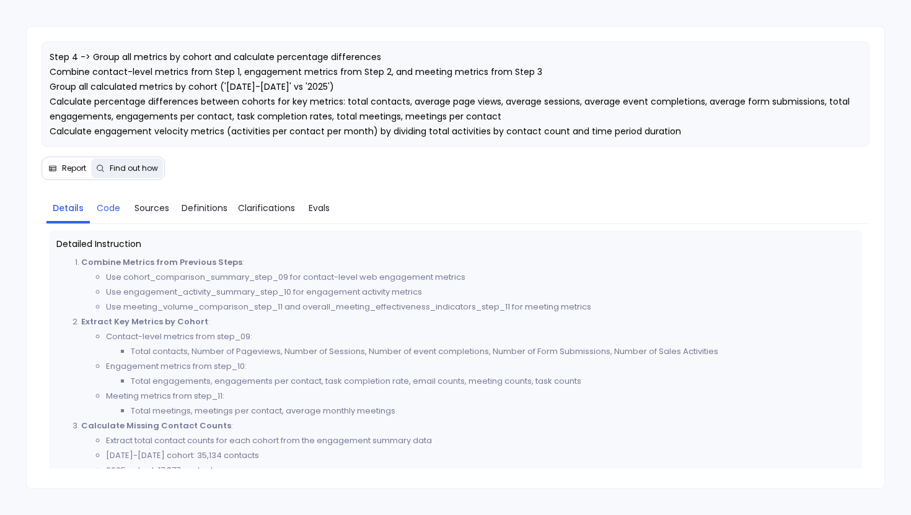
click at [100, 211] on span "Code" at bounding box center [109, 208] width 24 height 14
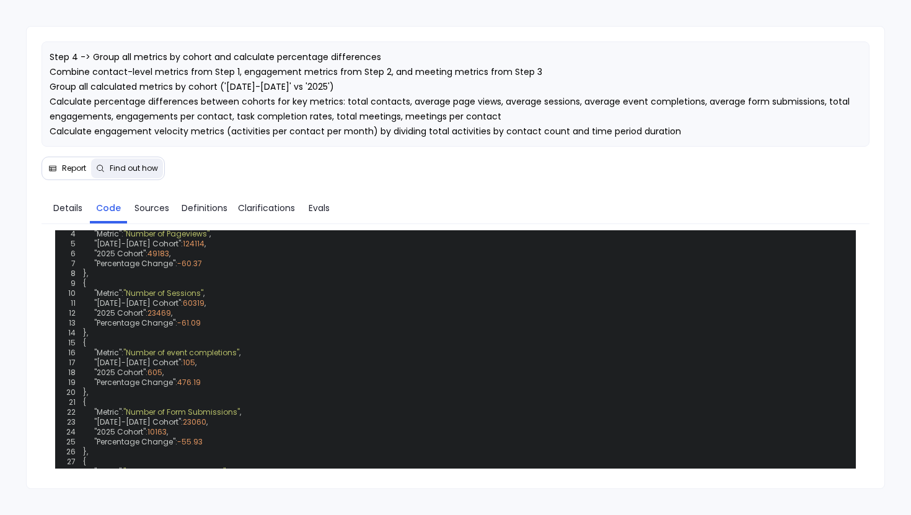
scroll to position [483, 0]
drag, startPoint x: 156, startPoint y: 395, endPoint x: 331, endPoint y: 384, distance: 175.0
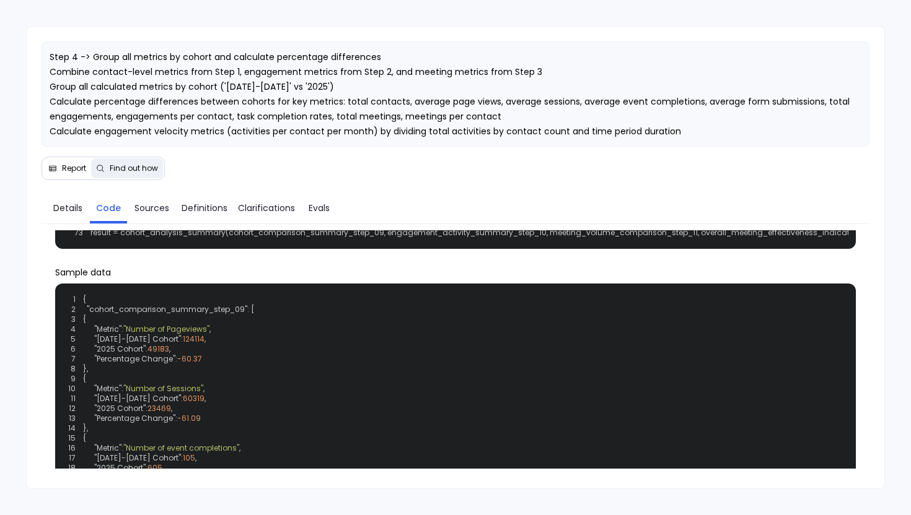
scroll to position [391, 0]
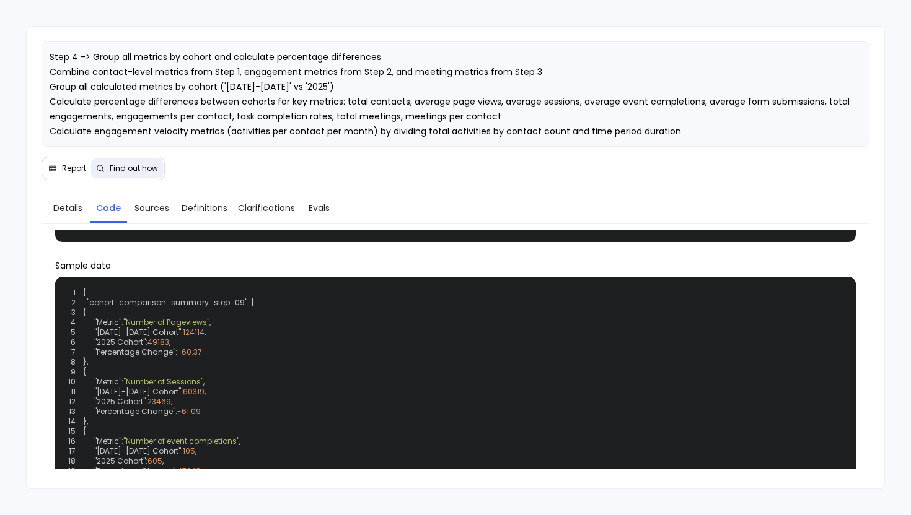
click at [66, 170] on span "Report" at bounding box center [74, 169] width 24 height 10
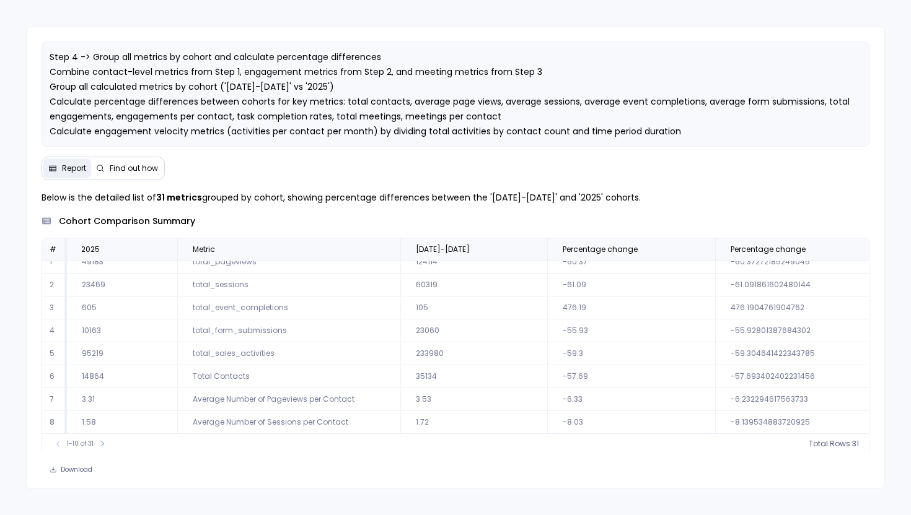
scroll to position [0, 1]
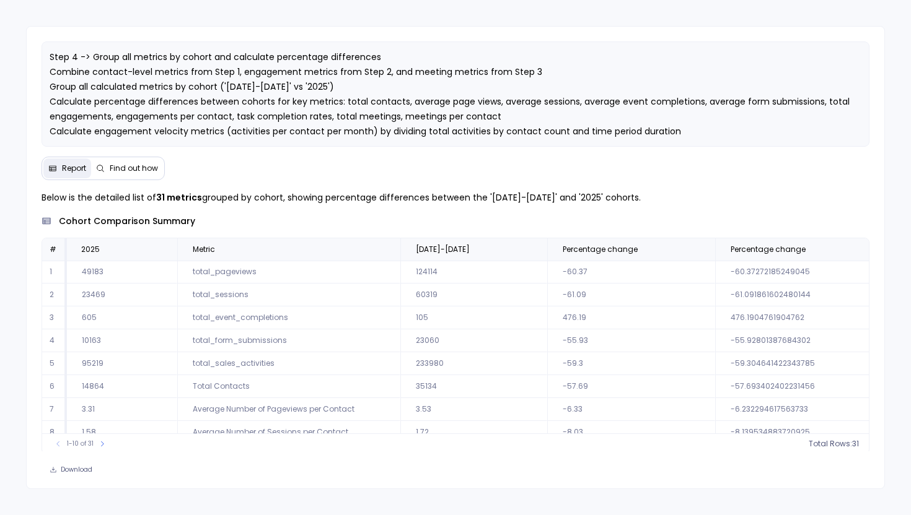
click at [384, 9] on div "Step 4 -> Group all metrics by cohort and calculate percentage differences Comb…" at bounding box center [455, 257] width 911 height 515
click at [267, 136] on span "Step 4 -> Group all metrics by cohort and calculate percentage differences Comb…" at bounding box center [451, 102] width 802 height 102
click at [139, 168] on span "Find out how" at bounding box center [134, 169] width 48 height 10
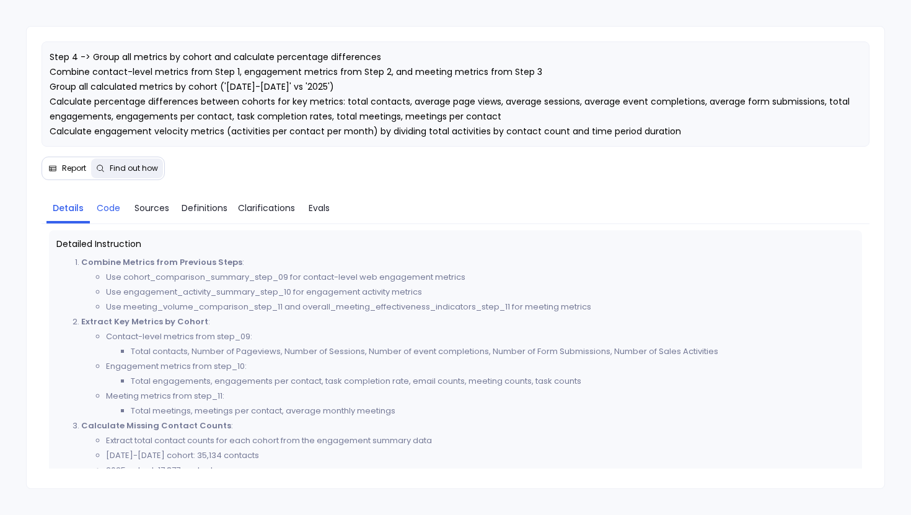
click at [114, 209] on span "Code" at bounding box center [109, 208] width 24 height 14
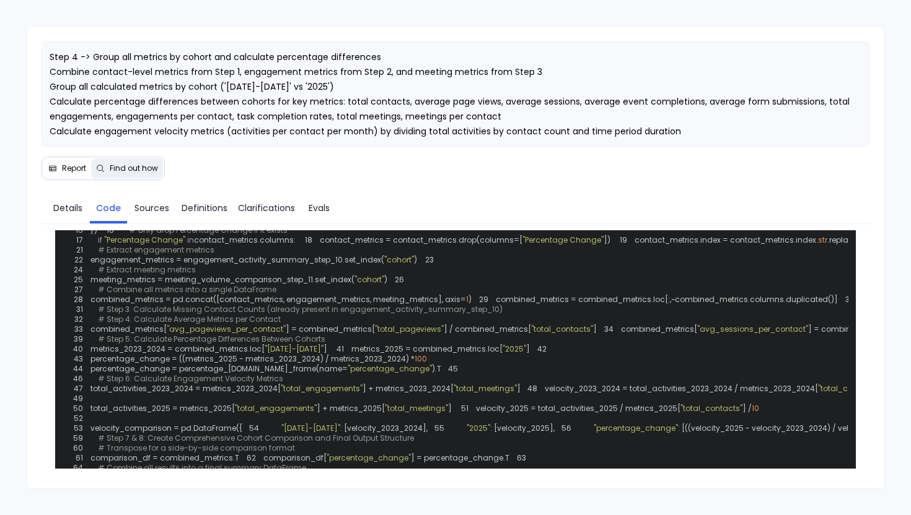
scroll to position [141, 0]
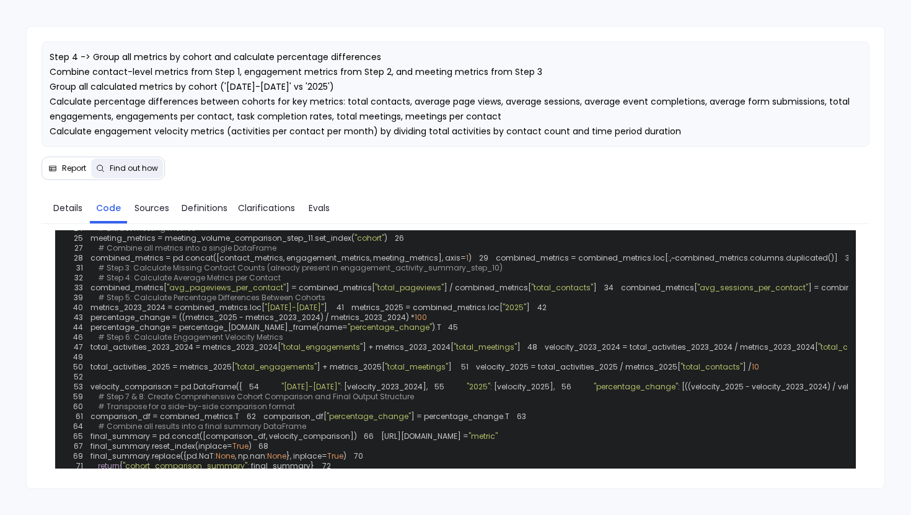
click at [522, 204] on span ""Percentage Change"" at bounding box center [562, 198] width 81 height 11
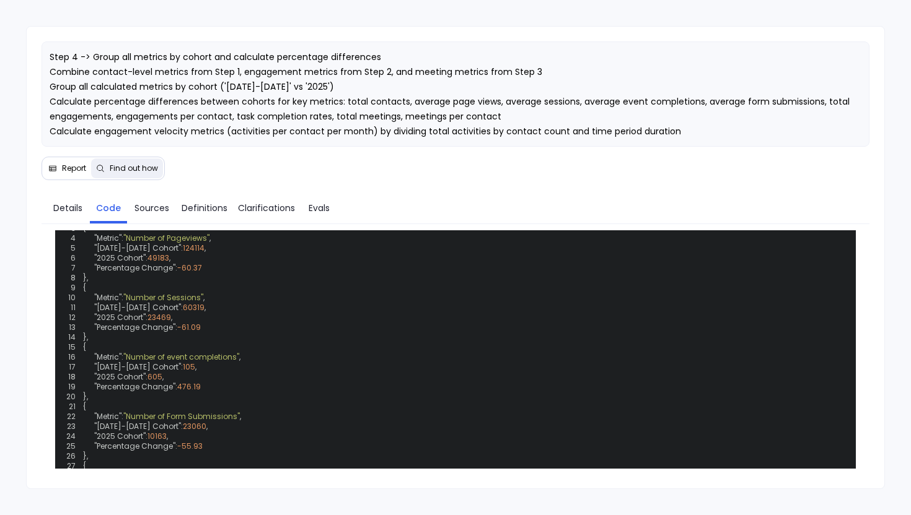
scroll to position [480, 0]
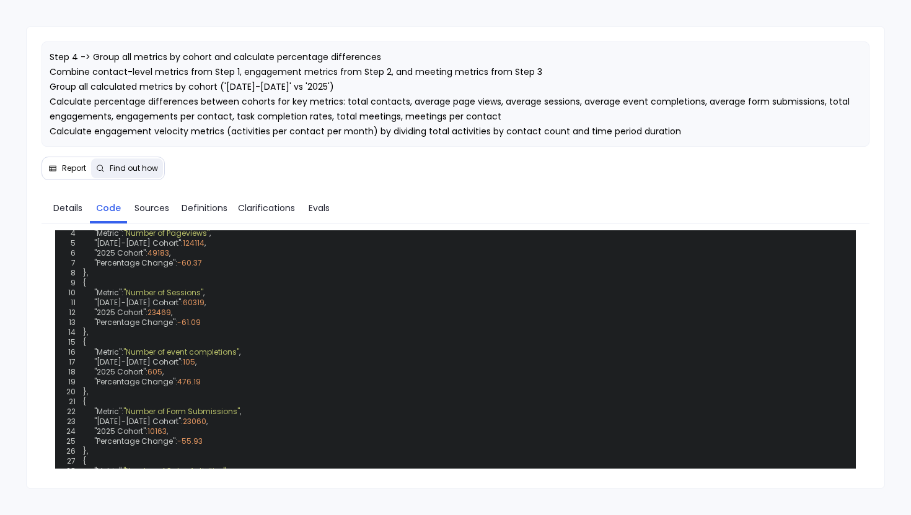
click at [326, 82] on span ""percentage_change"" at bounding box center [368, 77] width 84 height 11
click at [67, 207] on span "Details" at bounding box center [67, 208] width 29 height 14
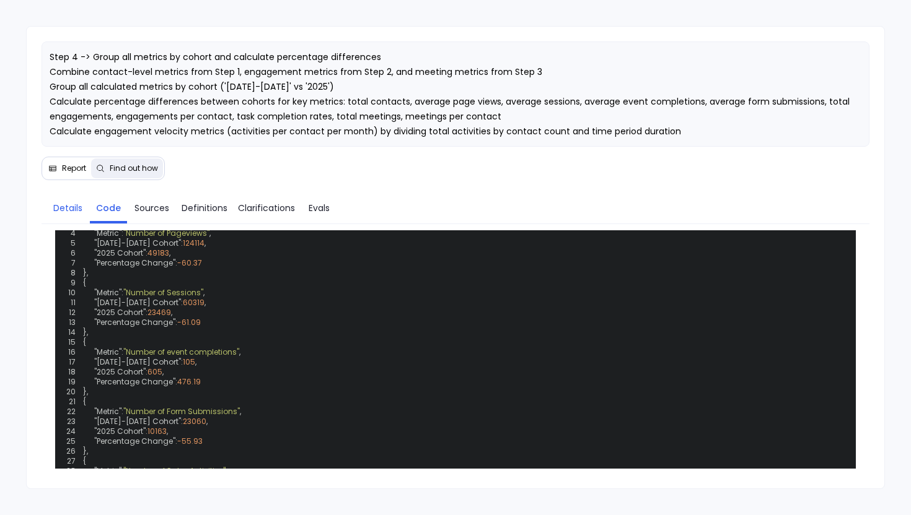
scroll to position [388, 0]
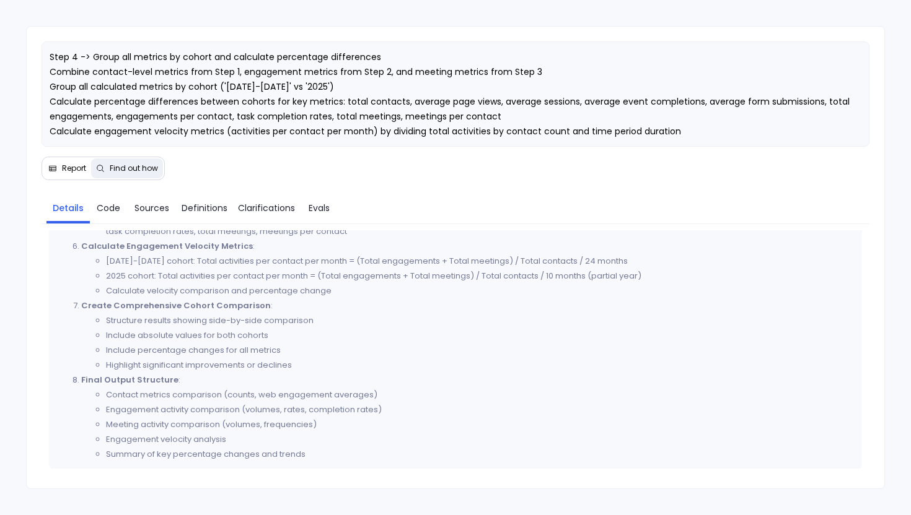
click at [66, 169] on span "Report" at bounding box center [74, 169] width 24 height 10
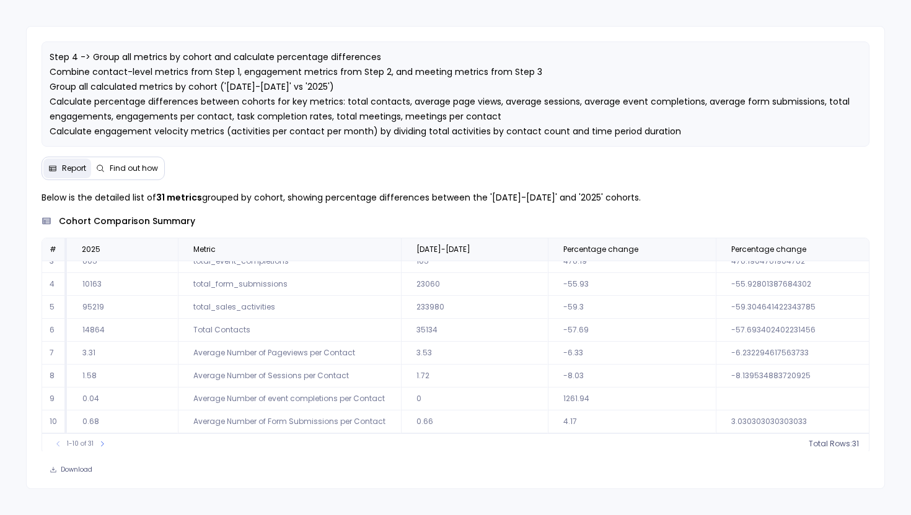
scroll to position [59, 1]
drag, startPoint x: 593, startPoint y: 425, endPoint x: 500, endPoint y: 421, distance: 93.0
click at [500, 421] on tr "10 0.68 Average Number of Form Submissions per Contact 0.66 4.17 3.030303030303…" at bounding box center [462, 422] width 841 height 23
click at [106, 440] on button at bounding box center [102, 444] width 12 height 12
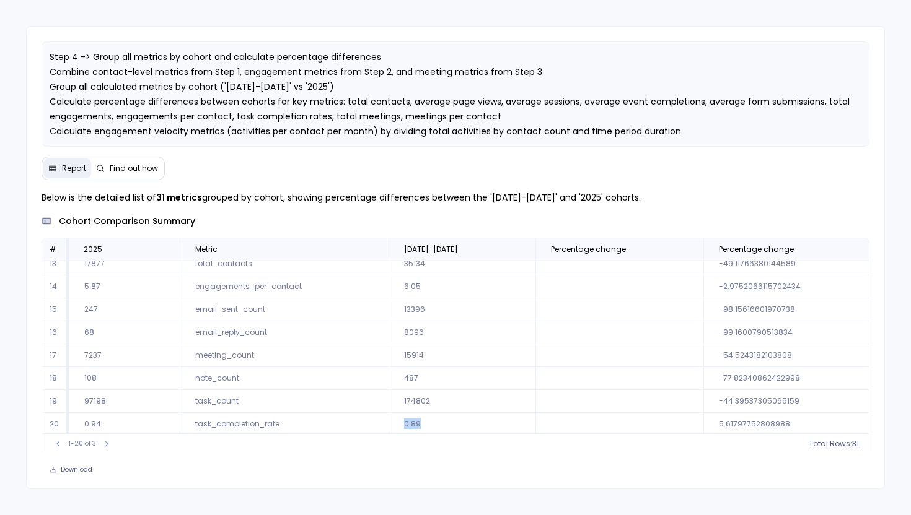
scroll to position [0, 0]
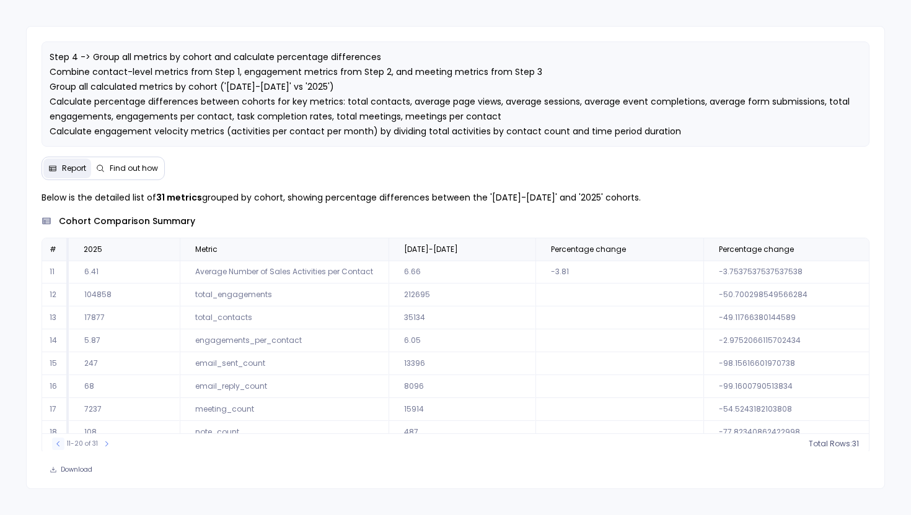
click at [55, 445] on icon at bounding box center [58, 443] width 7 height 7
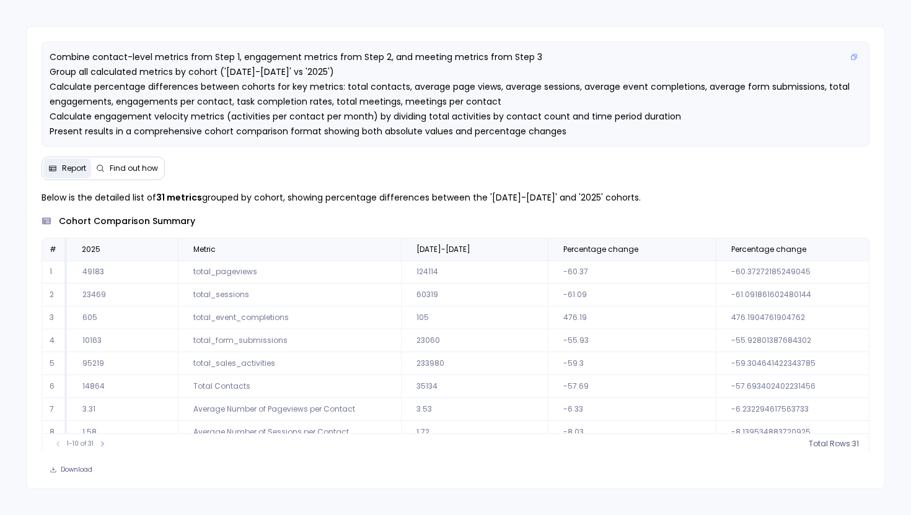
scroll to position [30, 0]
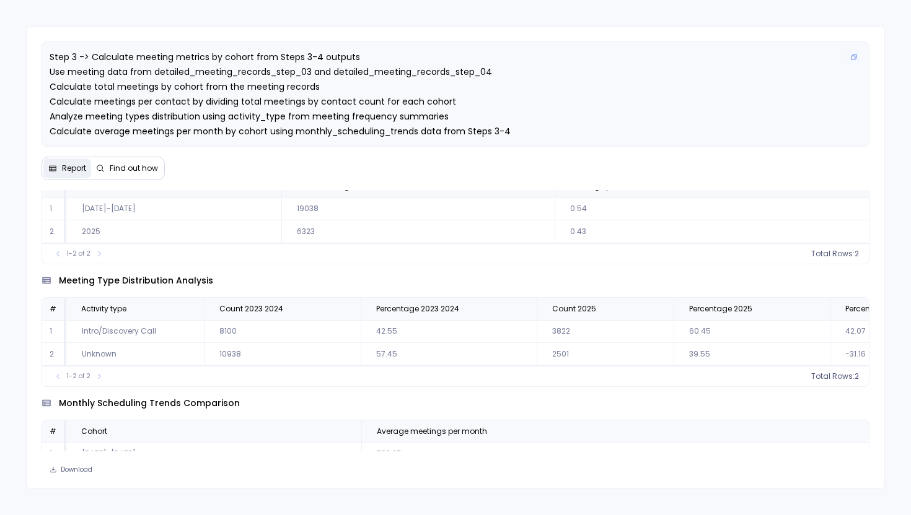
click at [533, 50] on p "Step 3 -> Calculate meeting metrics by cohort from Steps 3-4 outputs Use meetin…" at bounding box center [456, 102] width 812 height 104
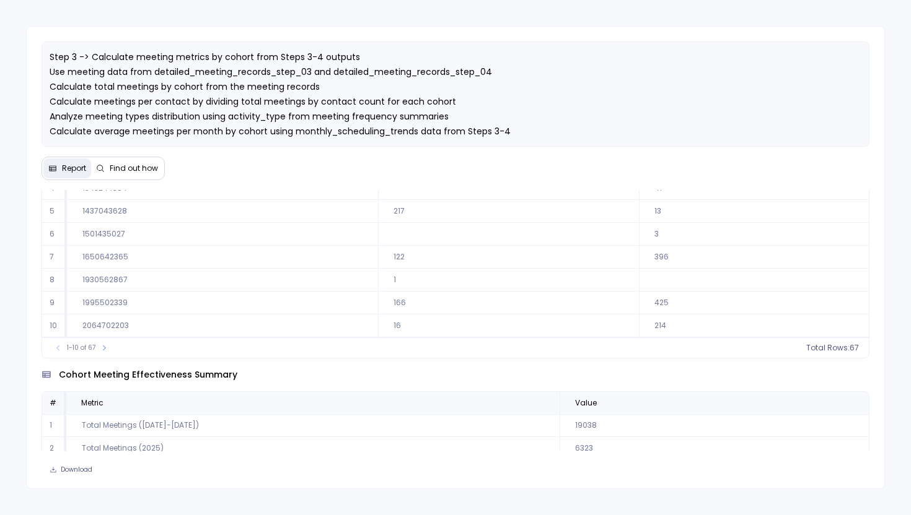
scroll to position [603, 0]
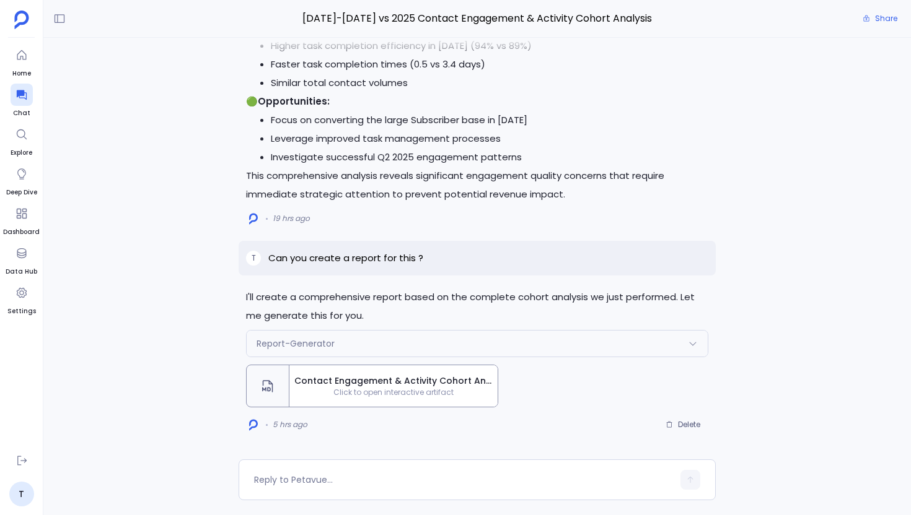
click at [405, 401] on div "Contact Engagement & Activity Cohort Analysis Report: 2023-2024 vs 2025 Click t…" at bounding box center [393, 386] width 208 height 42
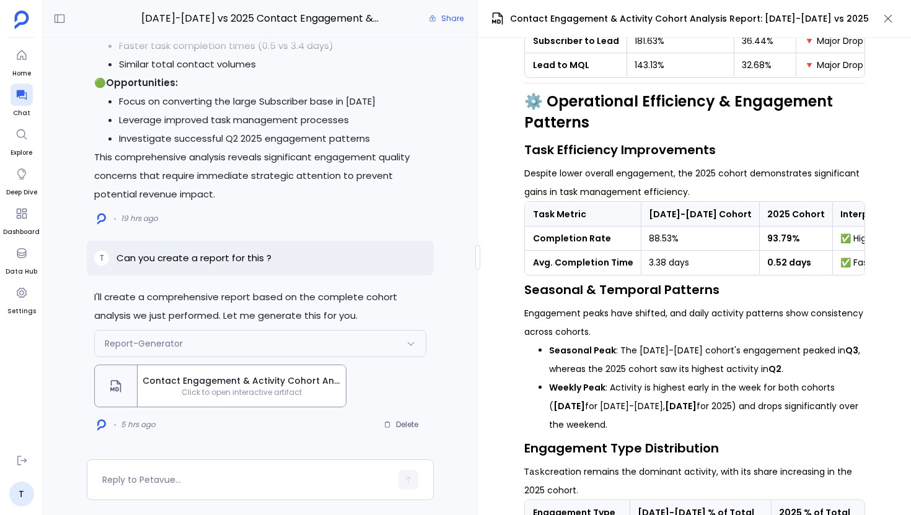
scroll to position [1583, 0]
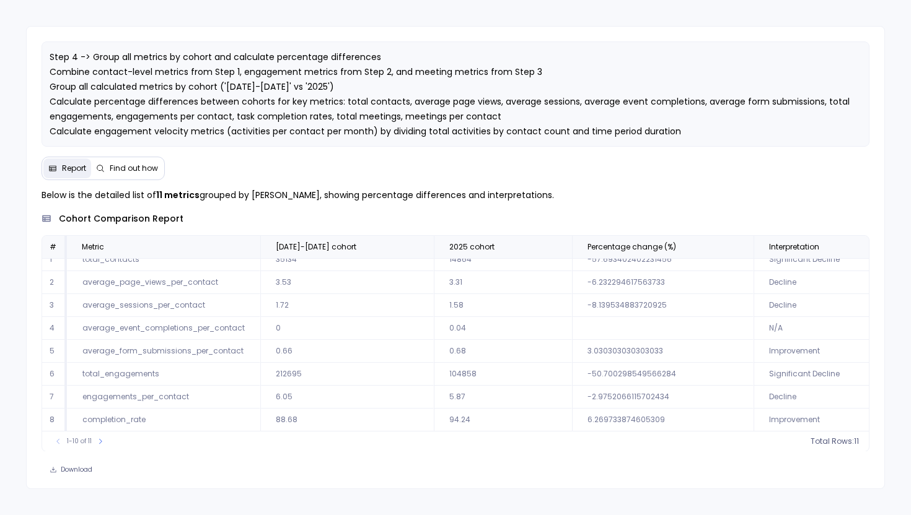
scroll to position [2, 0]
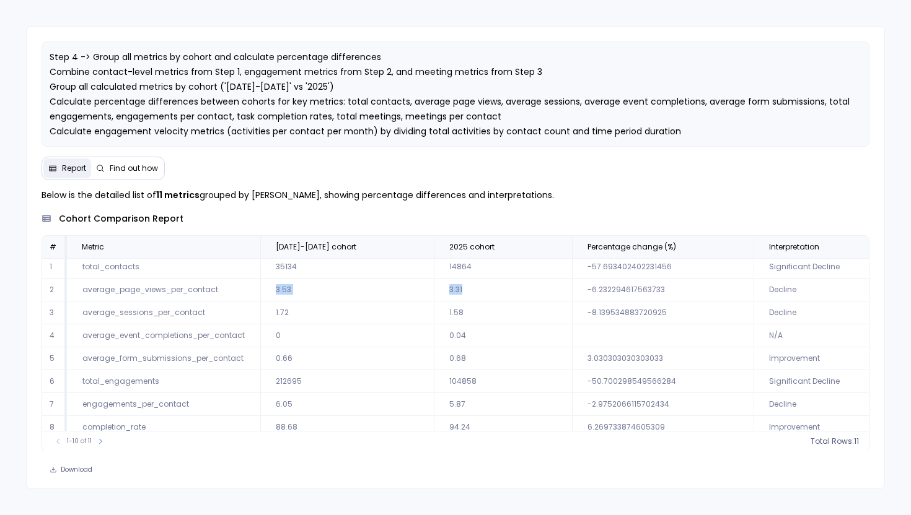
drag, startPoint x: 272, startPoint y: 290, endPoint x: 512, endPoint y: 294, distance: 240.4
click at [512, 294] on tr "2 average_page_views_per_contact 3.53 3.31 -6.232294617563733 Decline" at bounding box center [469, 290] width 854 height 23
drag, startPoint x: 275, startPoint y: 313, endPoint x: 453, endPoint y: 322, distance: 178.0
click at [453, 322] on tr "3 average_sessions_per_contact 1.72 1.58 -8.139534883720925 Decline" at bounding box center [469, 313] width 854 height 23
drag, startPoint x: 262, startPoint y: 338, endPoint x: 465, endPoint y: 343, distance: 202.6
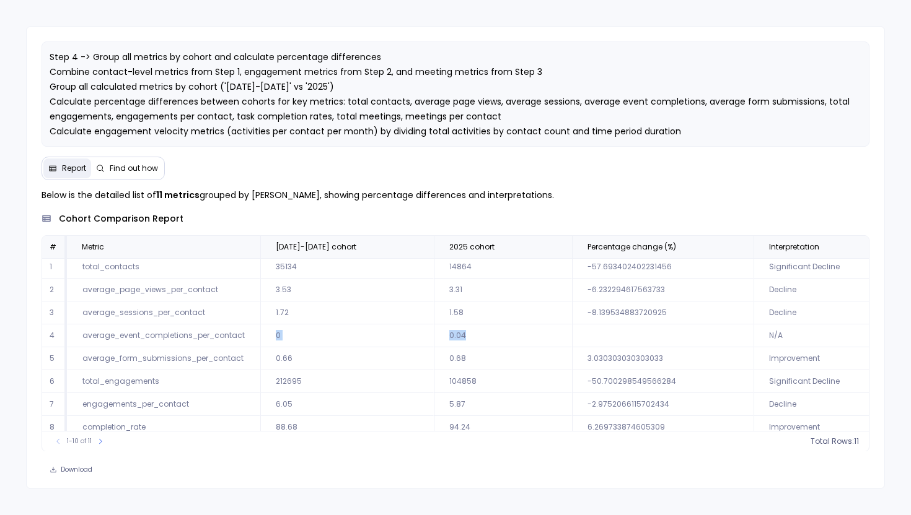
click at [465, 343] on tr "4 average_event_completions_per_contact 0 0.04 N/A" at bounding box center [469, 336] width 854 height 23
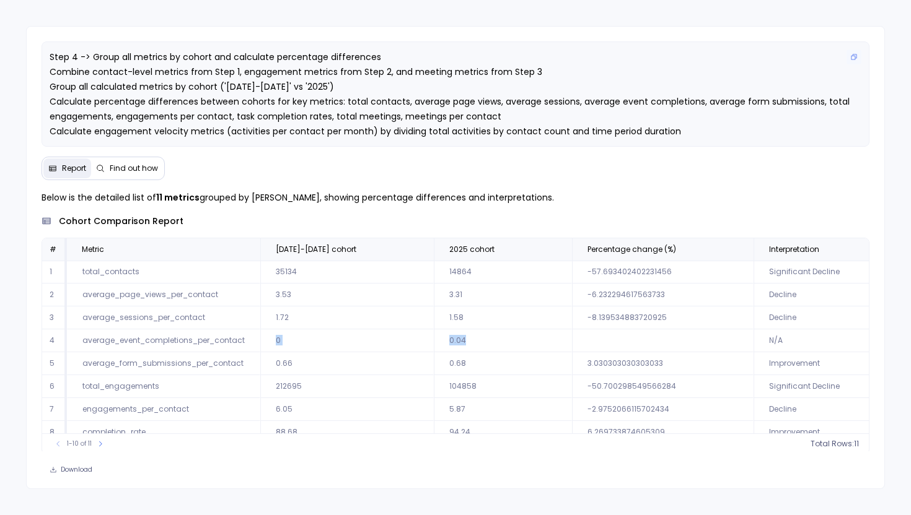
click at [521, 138] on div "Step 4 -> Group all metrics by cohort and calculate percentage differences Comb…" at bounding box center [456, 94] width 828 height 105
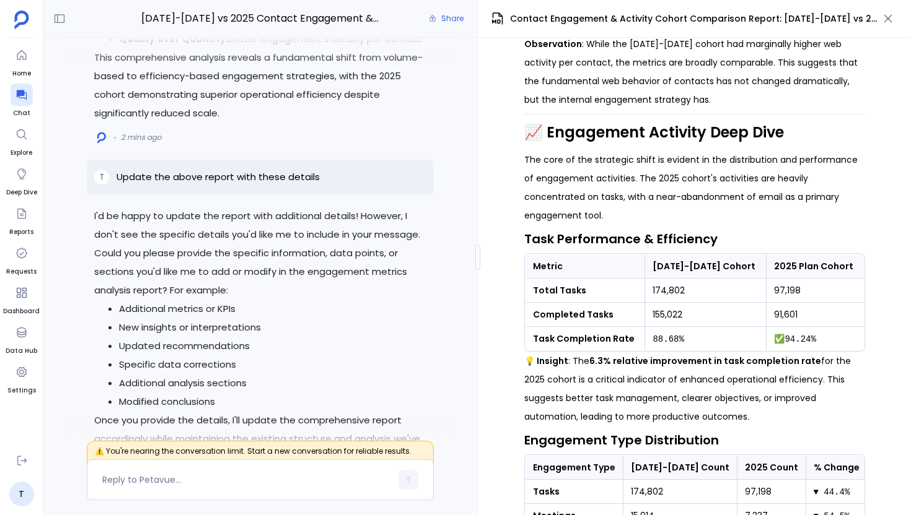
scroll to position [-90, 0]
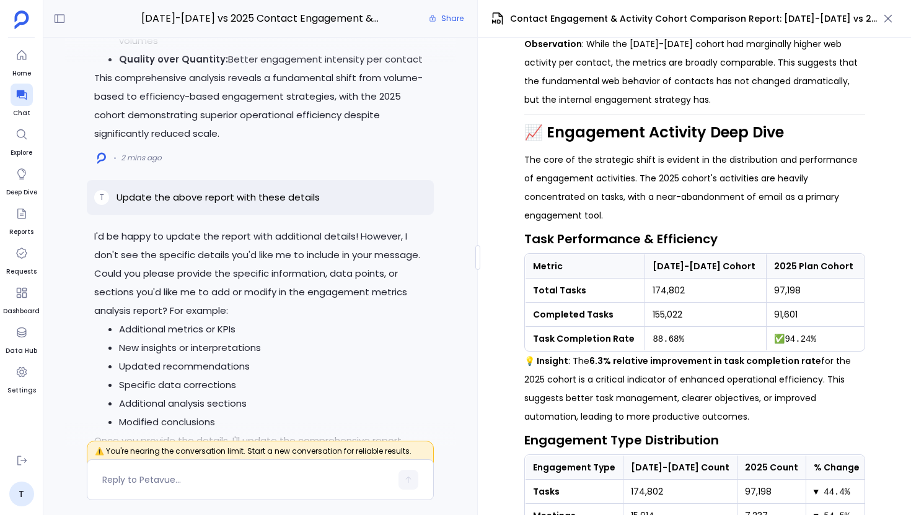
click at [317, 196] on div "T Update the above report with these details" at bounding box center [260, 197] width 347 height 35
click at [269, 198] on p "Update the above report with these details" at bounding box center [217, 197] width 203 height 15
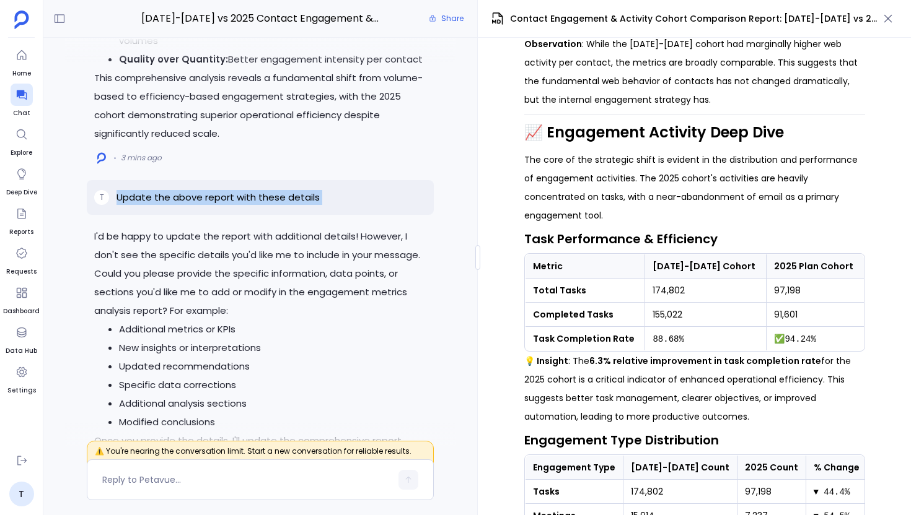
copy p "Update the above report with these details"
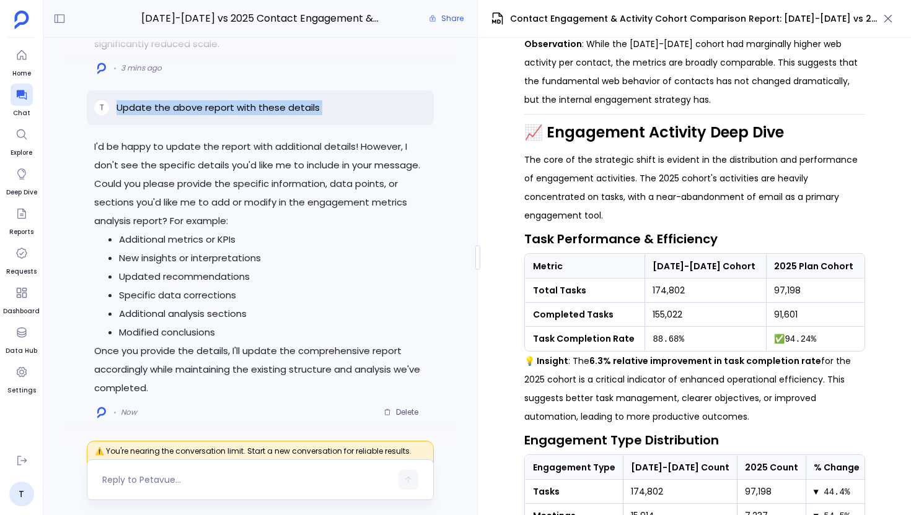
click at [228, 470] on div at bounding box center [246, 480] width 289 height 20
click at [297, 110] on p "Update the above report with these details" at bounding box center [217, 107] width 203 height 15
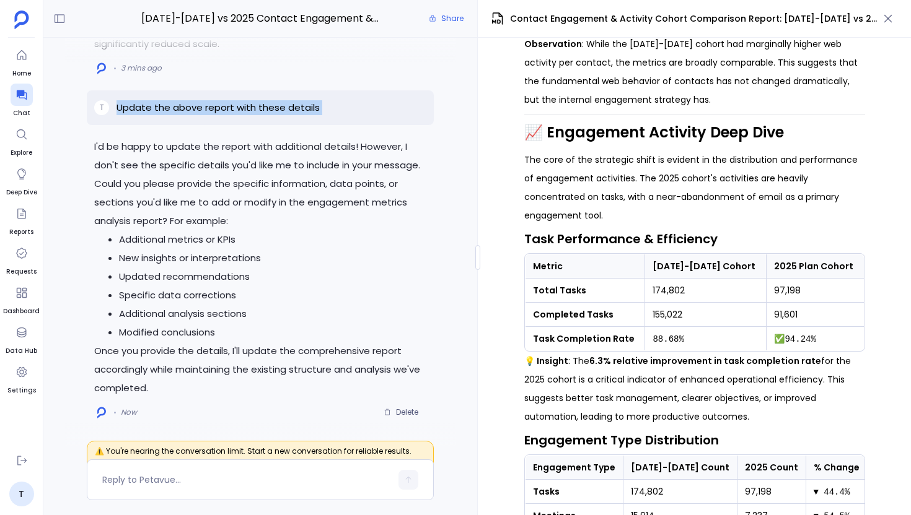
copy p "Update the above report with these details"
click at [408, 411] on span "Delete" at bounding box center [407, 413] width 22 height 10
click at [222, 483] on textarea at bounding box center [246, 480] width 289 height 12
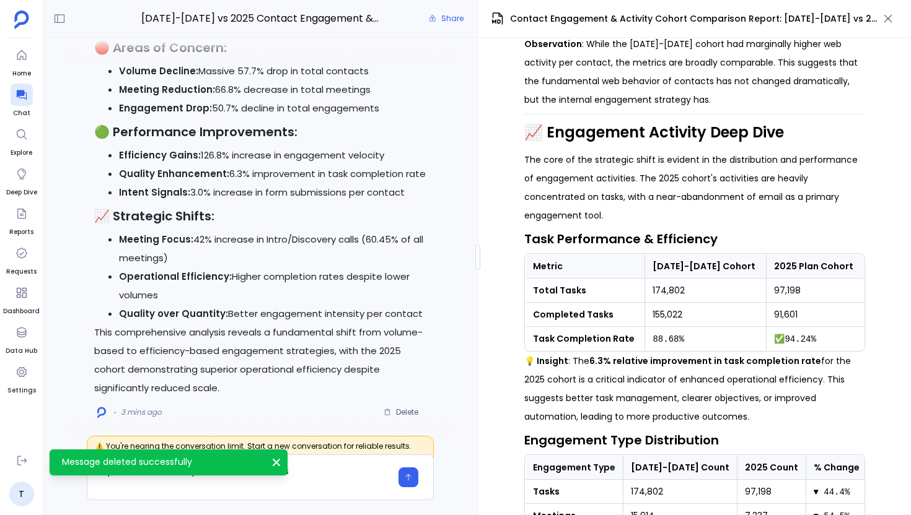
click at [281, 471] on textarea "Update the above report with these details" at bounding box center [246, 477] width 289 height 25
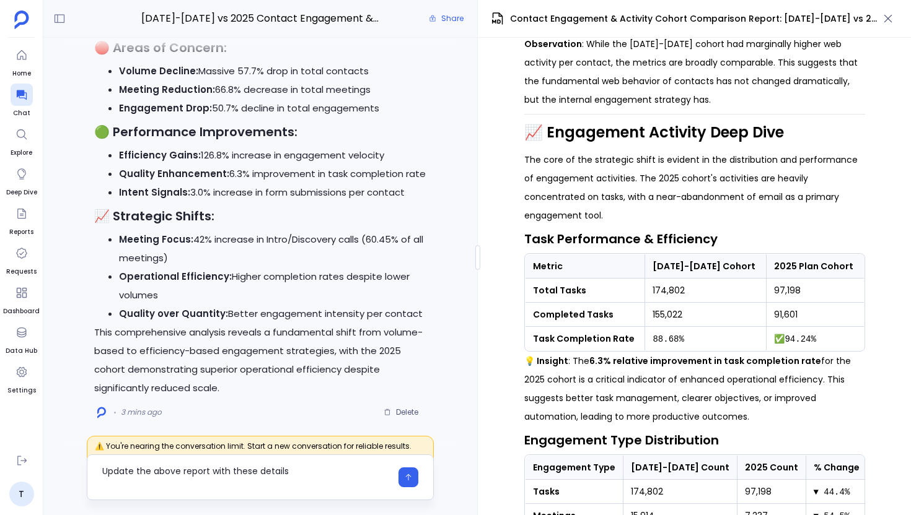
click at [239, 470] on textarea "Update the above report with these details" at bounding box center [246, 477] width 289 height 25
type textarea "Update the above report with the 4rth step details"
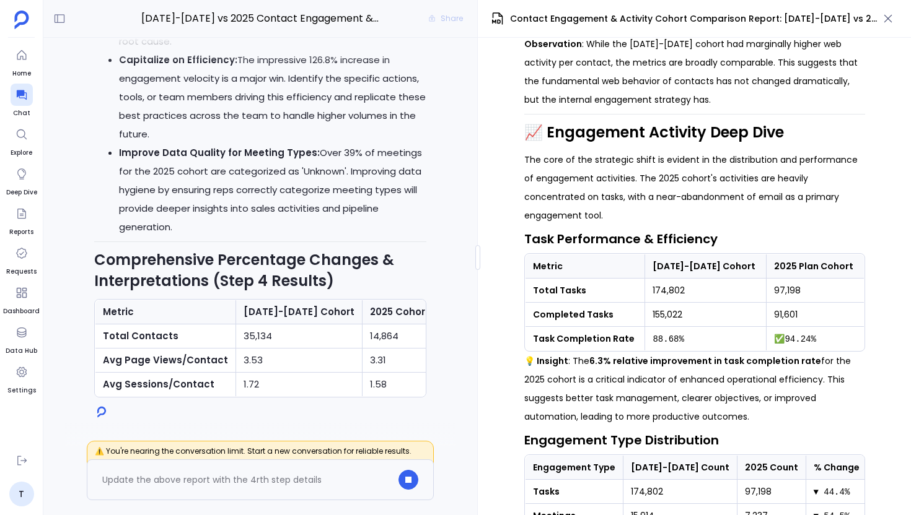
scroll to position [-24, 0]
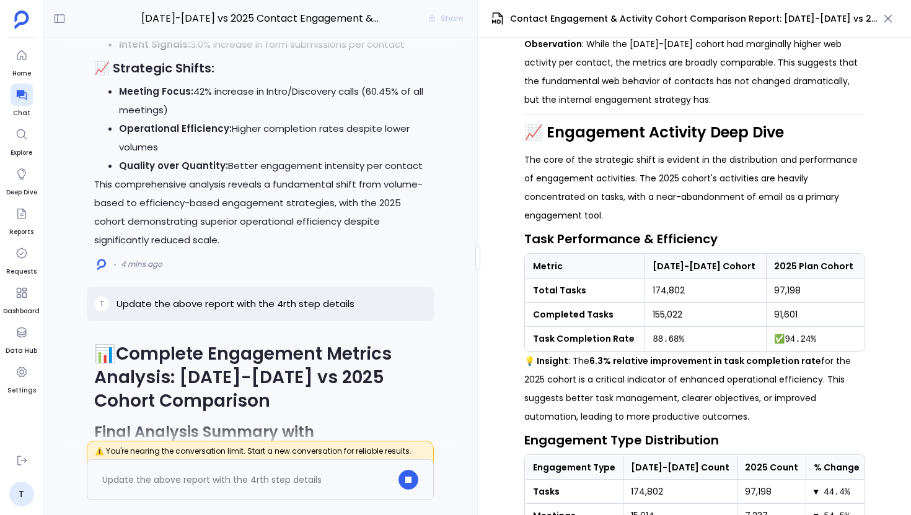
click at [318, 312] on p "Update the above report with the 4rth step details" at bounding box center [235, 304] width 238 height 15
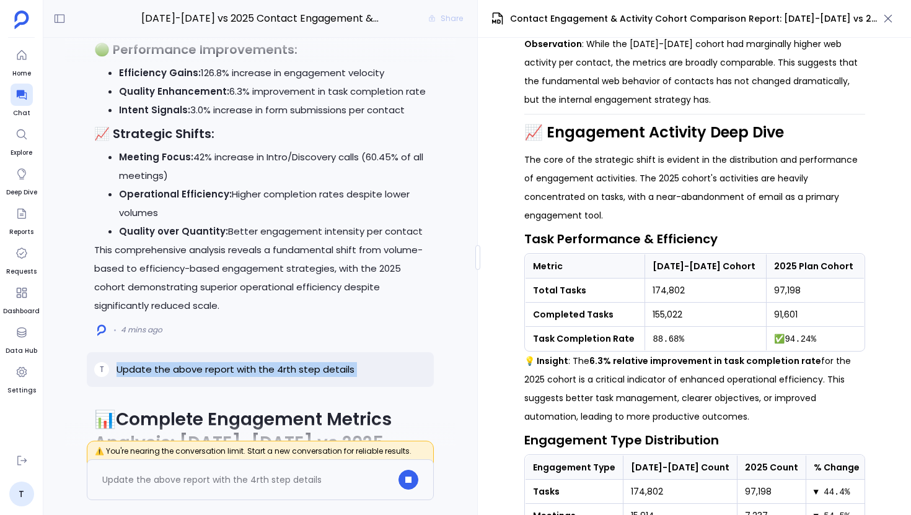
copy p "Update the above report with the 4rth step details"
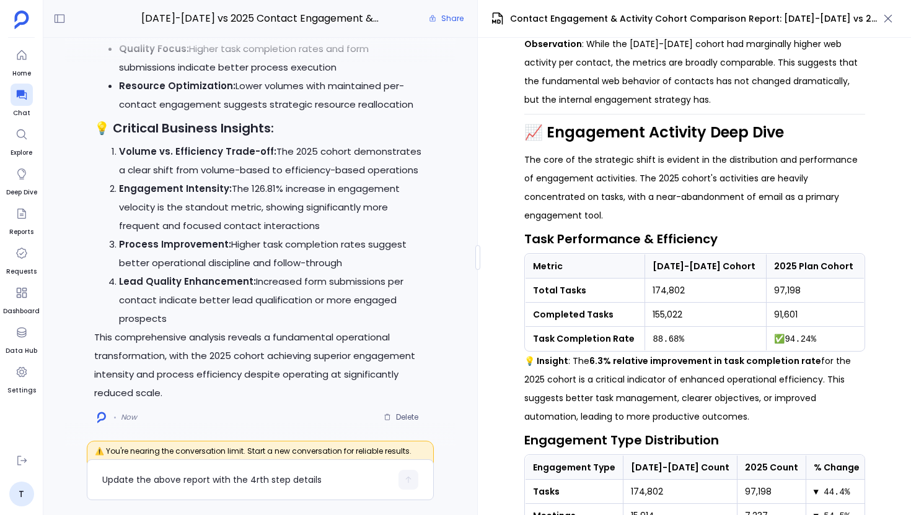
scroll to position [-6, 0]
click at [387, 421] on icon "button" at bounding box center [388, 418] width 6 height 6
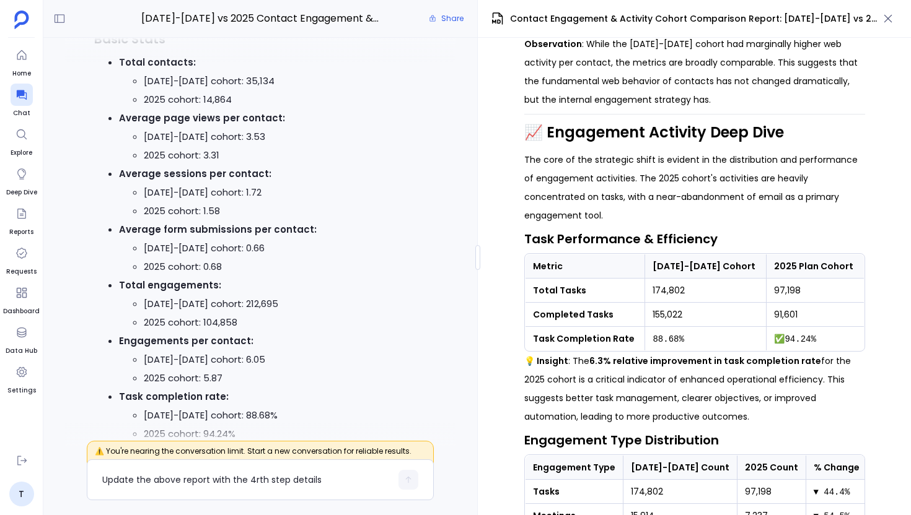
scroll to position [-2171, 0]
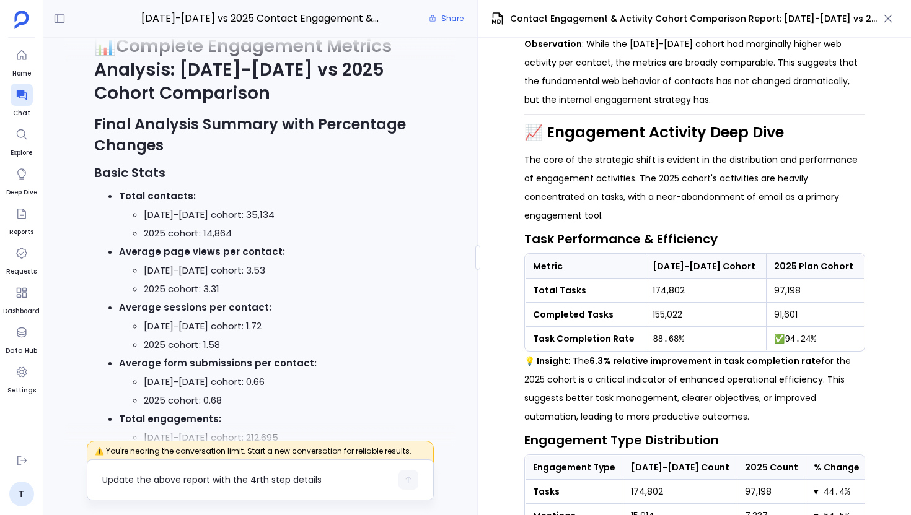
click at [199, 479] on textarea "Update the above report with the 4rth step details" at bounding box center [246, 480] width 289 height 12
click at [198, 482] on textarea "Update the above report with the 4rth step details" at bounding box center [246, 480] width 289 height 12
type textarea "Update the above doc with the 4rth step details"
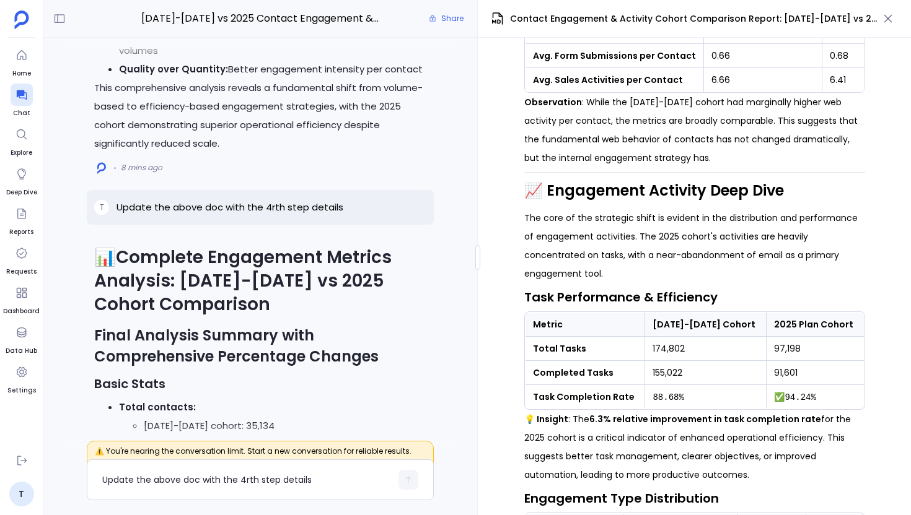
scroll to position [-3610, 0]
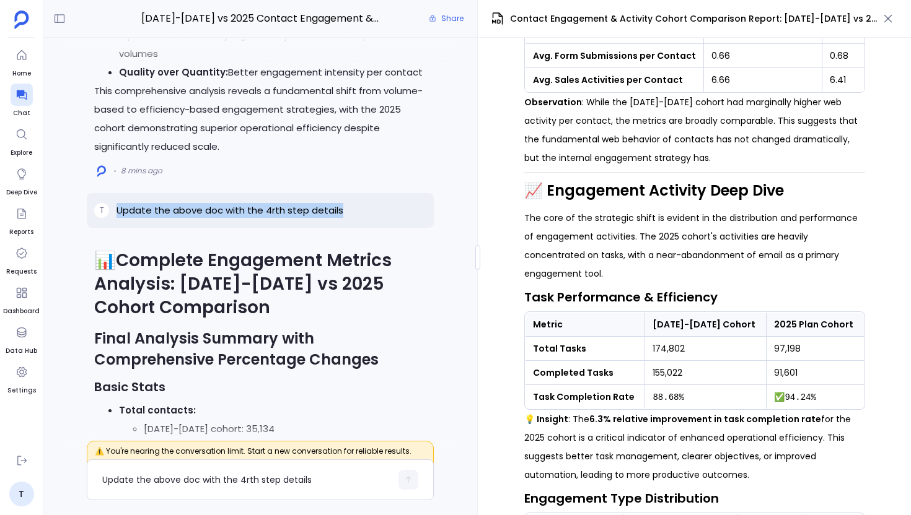
drag, startPoint x: 343, startPoint y: 227, endPoint x: 106, endPoint y: 224, distance: 237.3
click at [106, 225] on div "T Update the above doc with the 4rth step details" at bounding box center [260, 210] width 347 height 35
copy div "Update the above doc with the 4rth step details"
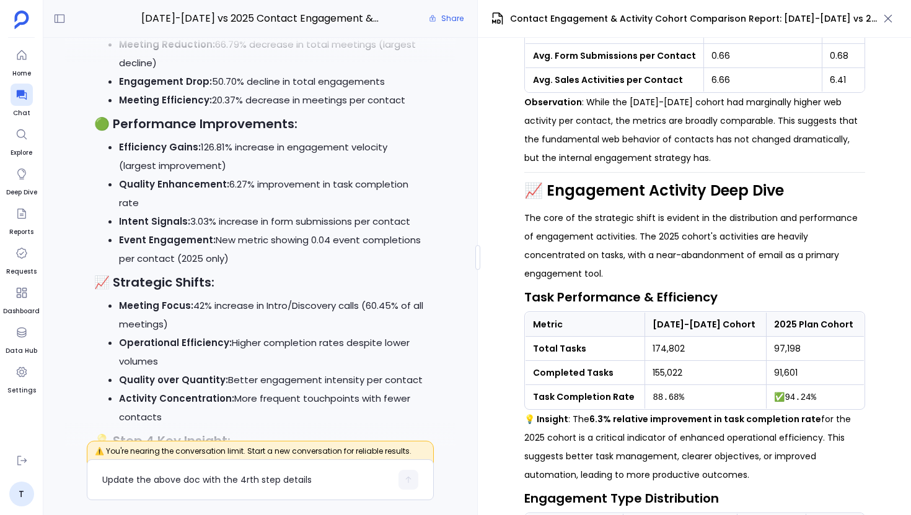
scroll to position [0, 0]
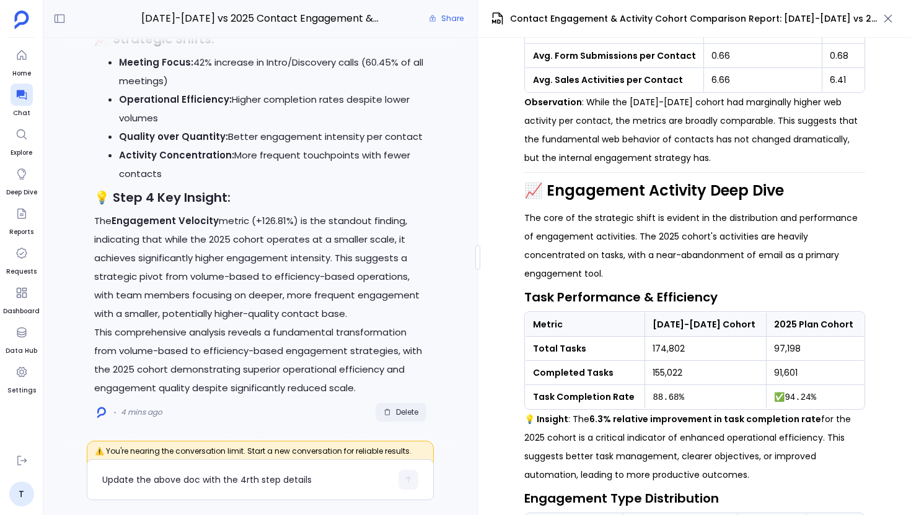
click at [396, 411] on span "Delete" at bounding box center [407, 413] width 22 height 10
click at [218, 481] on textarea "Update the above doc with the 4rth step details" at bounding box center [246, 480] width 289 height 12
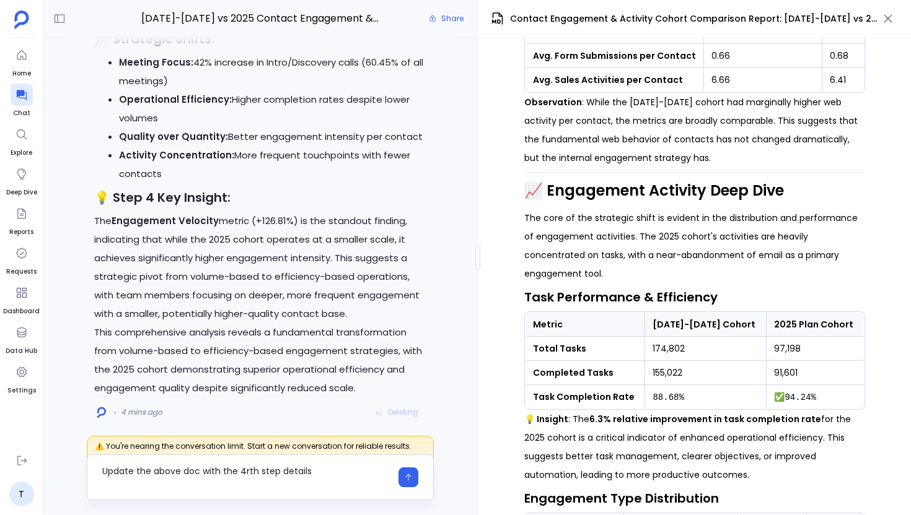
click at [101, 485] on div "Update the above doc with the 4rth step details" at bounding box center [260, 478] width 347 height 46
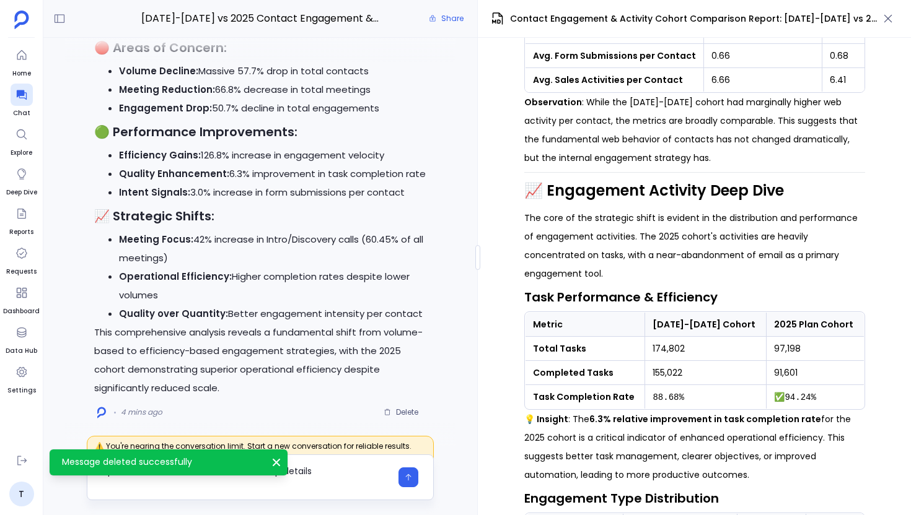
click at [103, 483] on textarea "Update the above doc with the 4rth step details" at bounding box center [246, 477] width 289 height 25
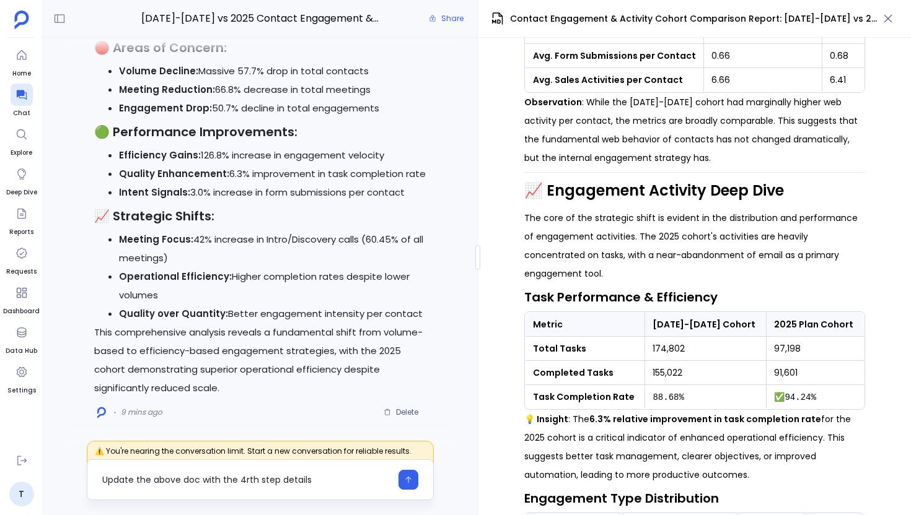
click at [219, 486] on textarea "Update the above doc with the 4rth step details" at bounding box center [246, 480] width 289 height 12
click at [112, 479] on textarea "Update the above doc with the 4rth step details" at bounding box center [246, 480] width 289 height 12
click at [175, 481] on textarea "Add the above doc with the 4rth step details" at bounding box center [246, 480] width 289 height 12
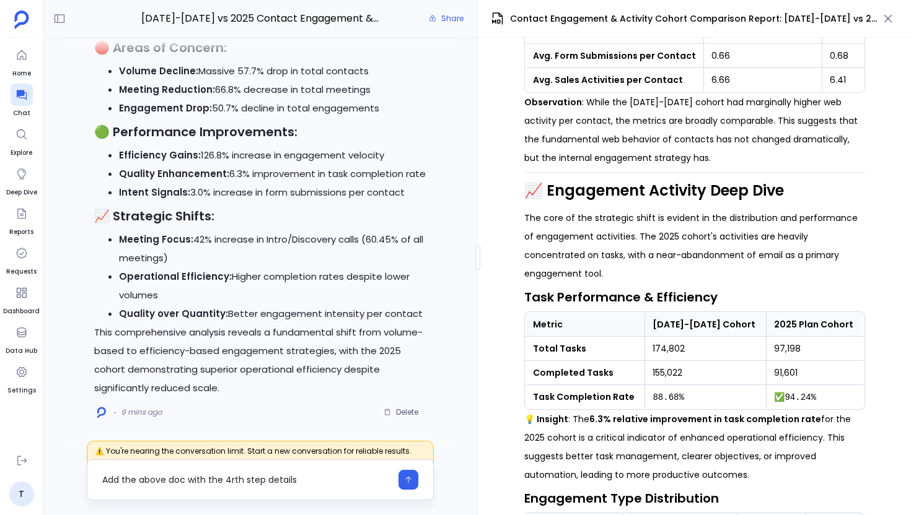
drag, startPoint x: 203, startPoint y: 481, endPoint x: 122, endPoint y: 482, distance: 80.5
click at [122, 482] on textarea "Add the above doc with the 4rth step details" at bounding box center [246, 480] width 289 height 12
click at [232, 481] on textarea "Add the 4rth step details" at bounding box center [246, 480] width 289 height 12
type textarea "Add the 4rth step details in the above report"
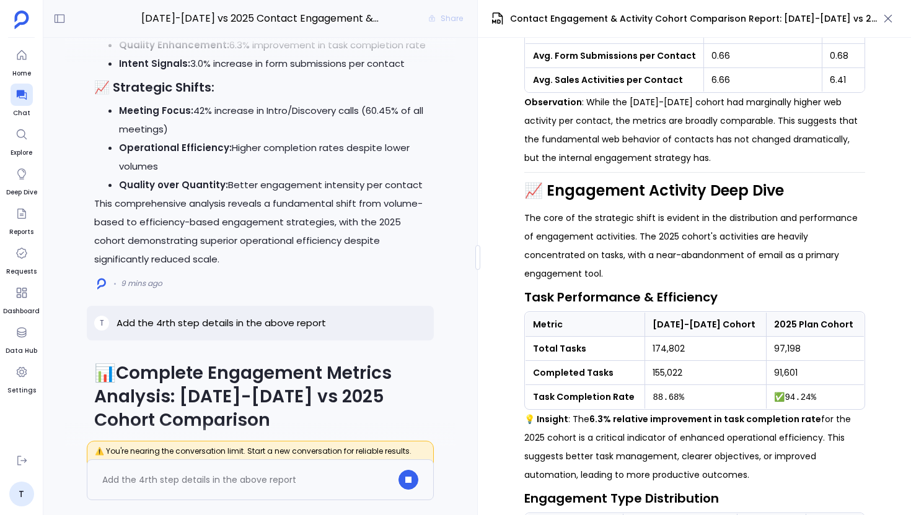
scroll to position [-1047, 0]
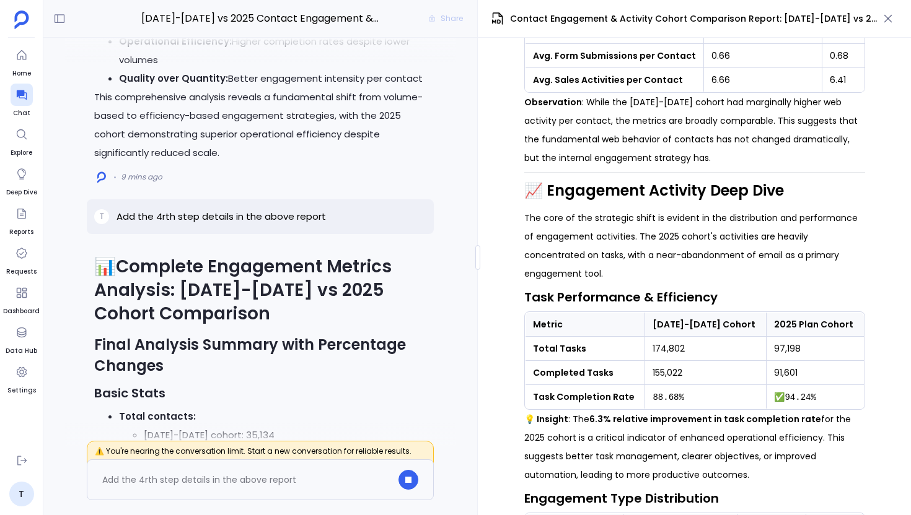
click at [251, 224] on p "Add the 4rth step details in the above report" at bounding box center [220, 216] width 209 height 15
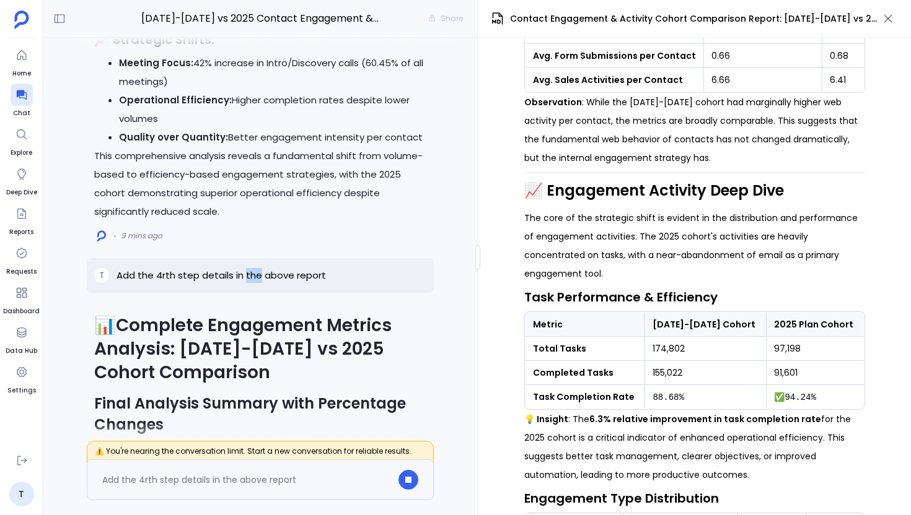
click at [251, 270] on p "Add the 4rth step details in the above report" at bounding box center [220, 275] width 209 height 15
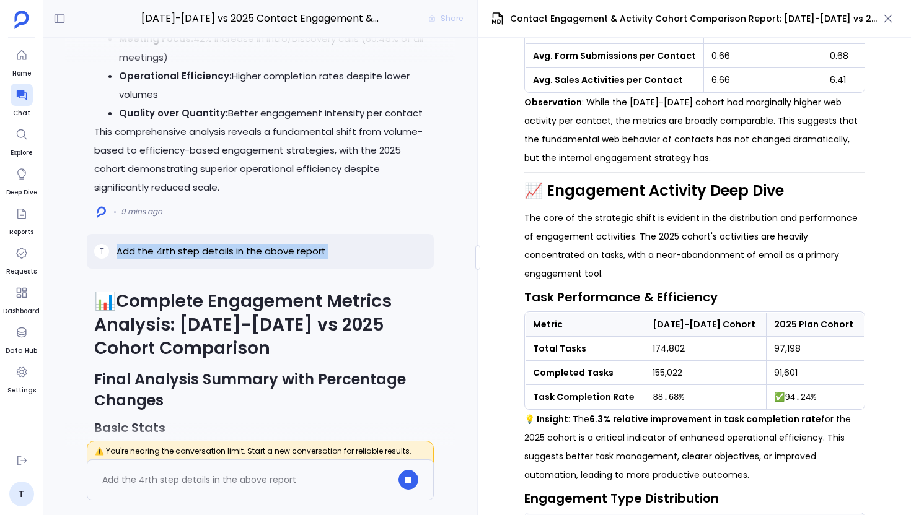
copy p "Add the 4rth step details in the above report"
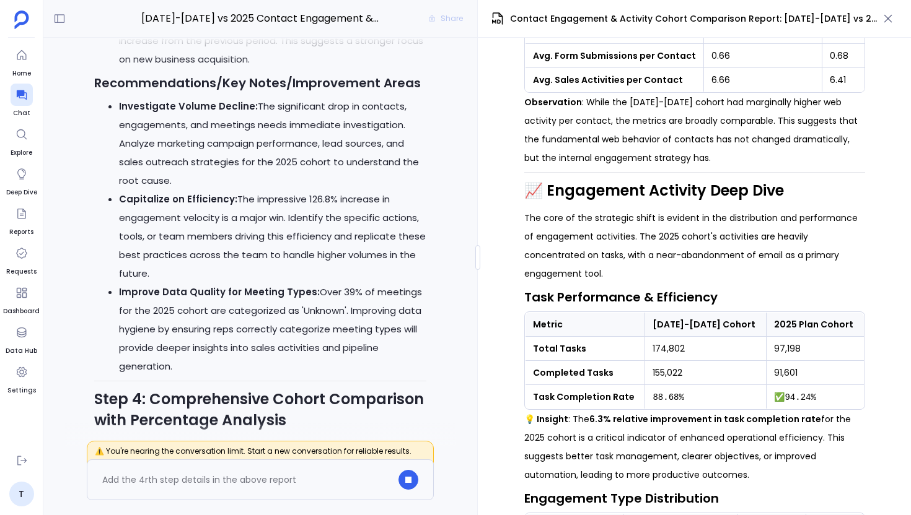
scroll to position [0, 0]
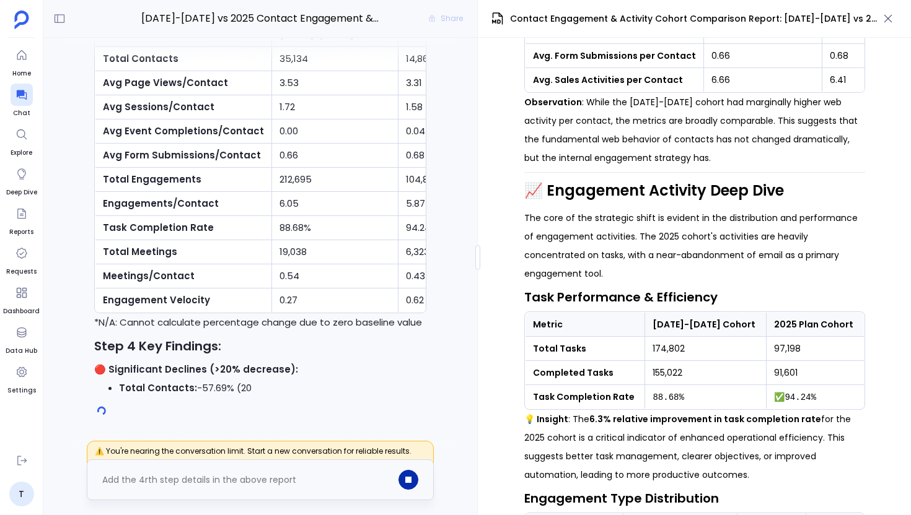
click at [406, 471] on button "button" at bounding box center [408, 480] width 20 height 20
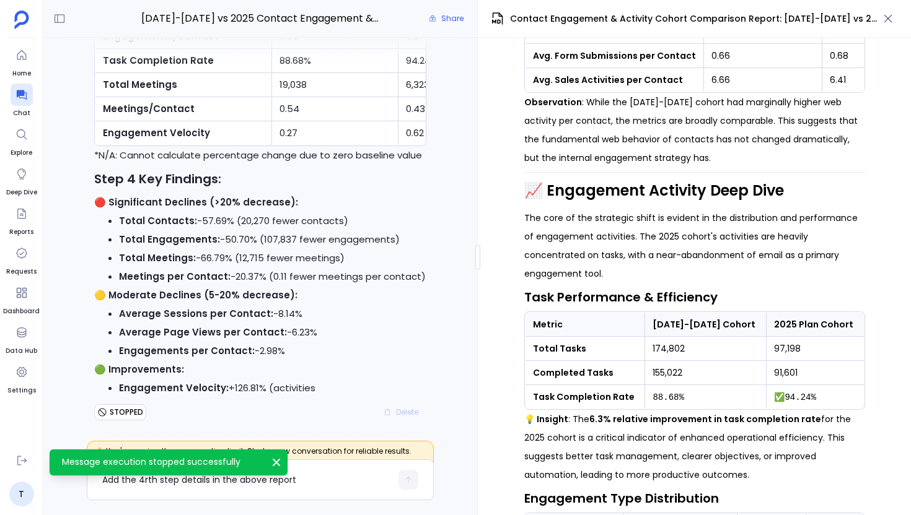
click at [407, 414] on div "Delete" at bounding box center [400, 412] width 51 height 19
click at [396, 413] on span "Delete" at bounding box center [407, 413] width 22 height 10
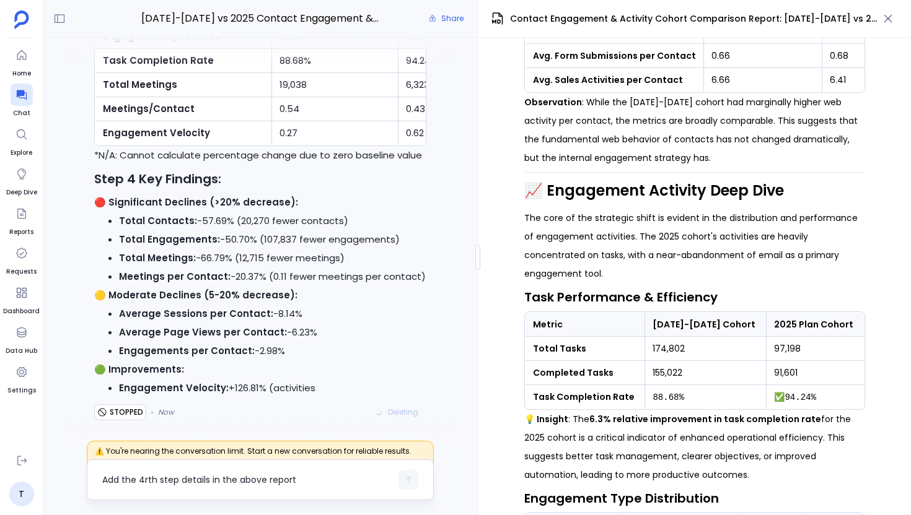
click at [310, 472] on div "Add the 4rth step details in the above report" at bounding box center [246, 480] width 289 height 20
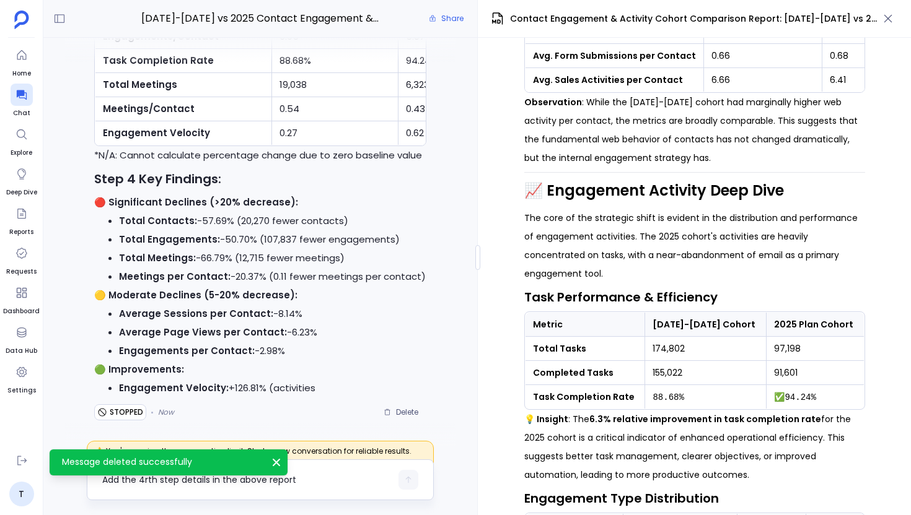
click at [234, 476] on textarea "Add the 4rth step details in the above report" at bounding box center [246, 480] width 289 height 12
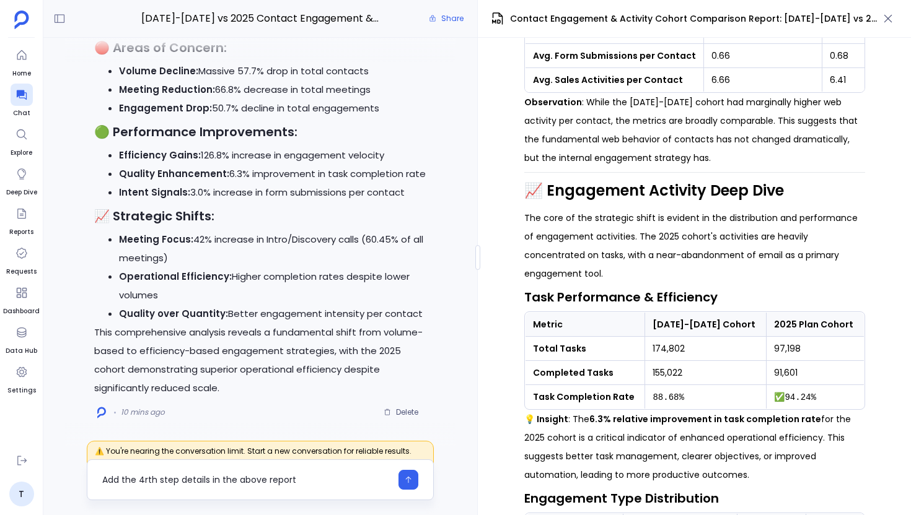
click at [278, 481] on textarea "Add the 4rth step details in the above report" at bounding box center [246, 480] width 289 height 12
type textarea "Add the 4rth step details in the above artifact"
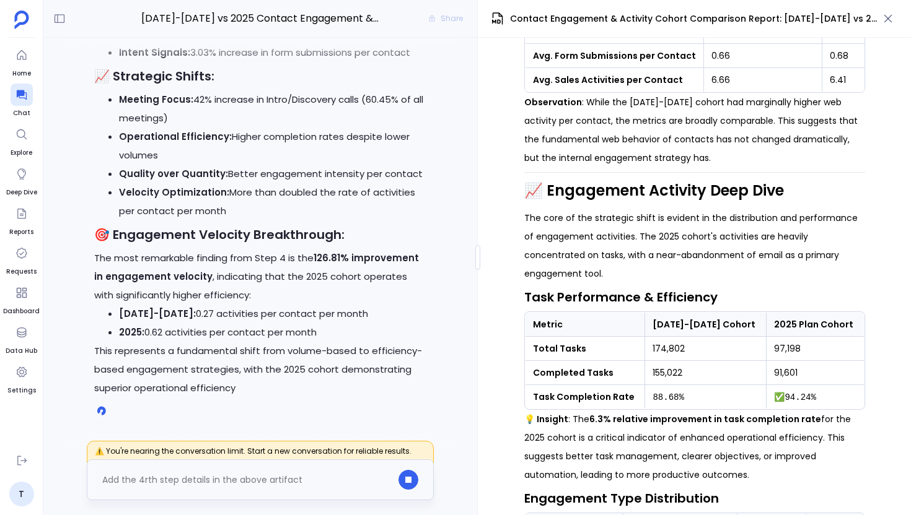
click at [408, 478] on div at bounding box center [408, 480] width 20 height 20
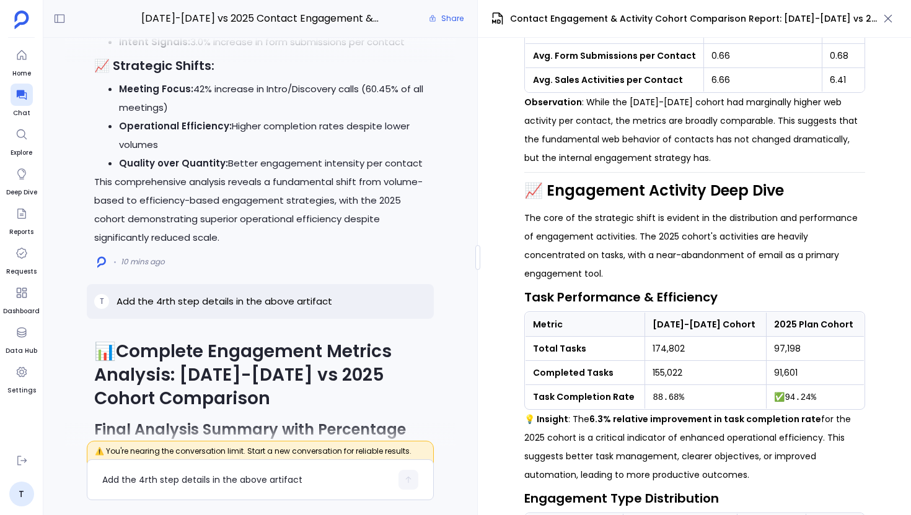
scroll to position [-3106, 0]
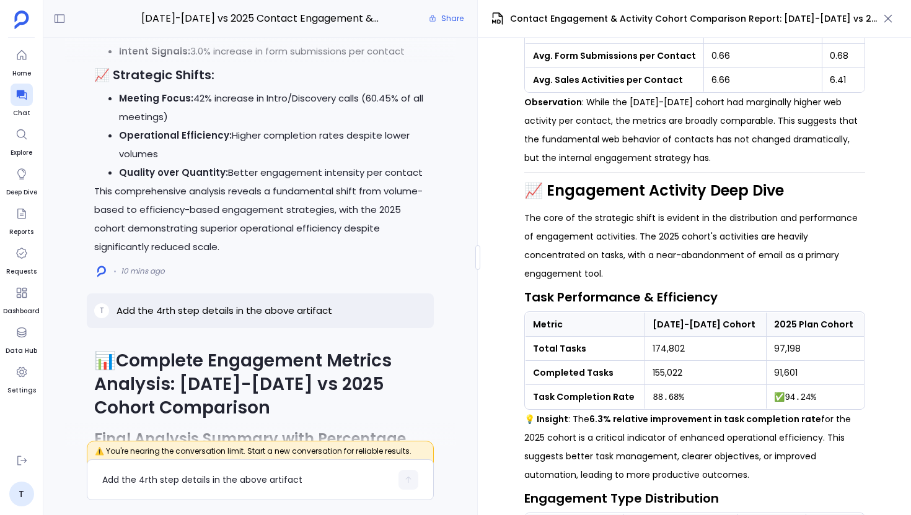
click at [234, 318] on p "Add the 4rth step details in the above artifact" at bounding box center [224, 311] width 216 height 15
click at [230, 318] on p "Add the 4rth step details in the above artifact" at bounding box center [224, 311] width 216 height 15
copy p "Add the 4rth step details in the above artifact"
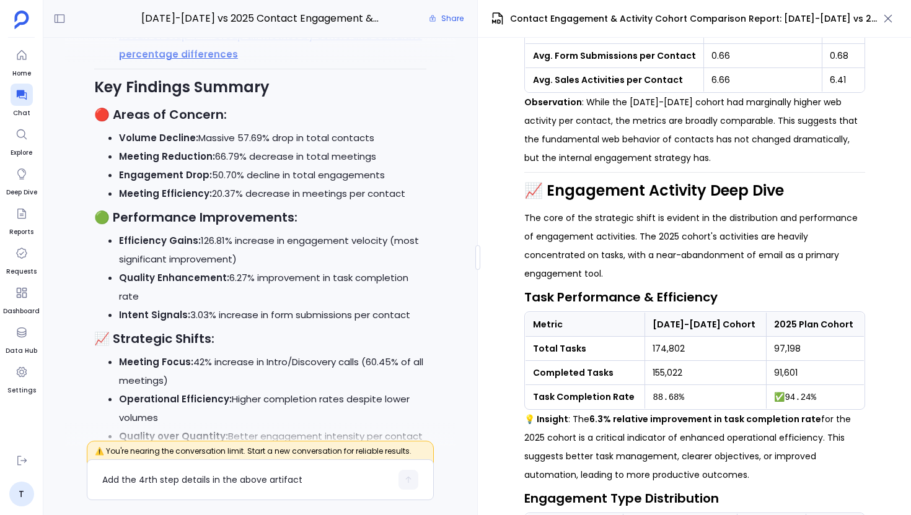
scroll to position [0, 0]
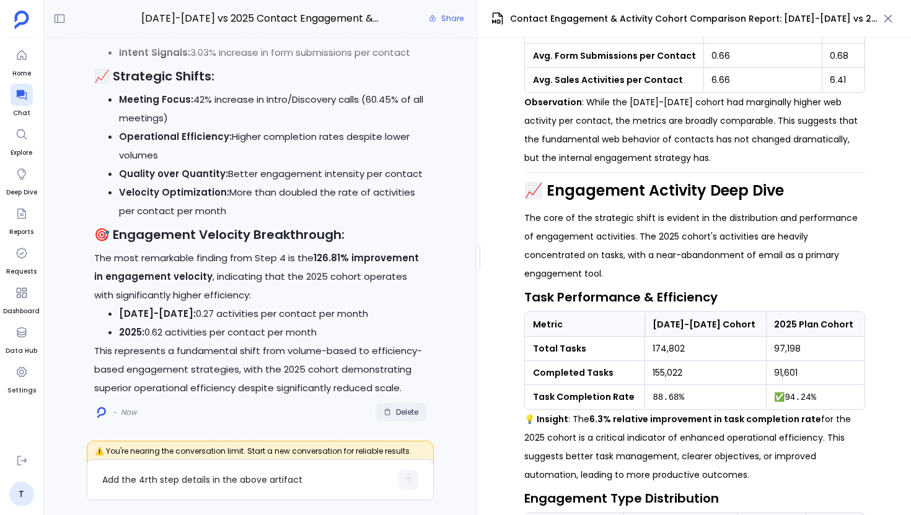
click at [398, 411] on span "Delete" at bounding box center [407, 413] width 22 height 10
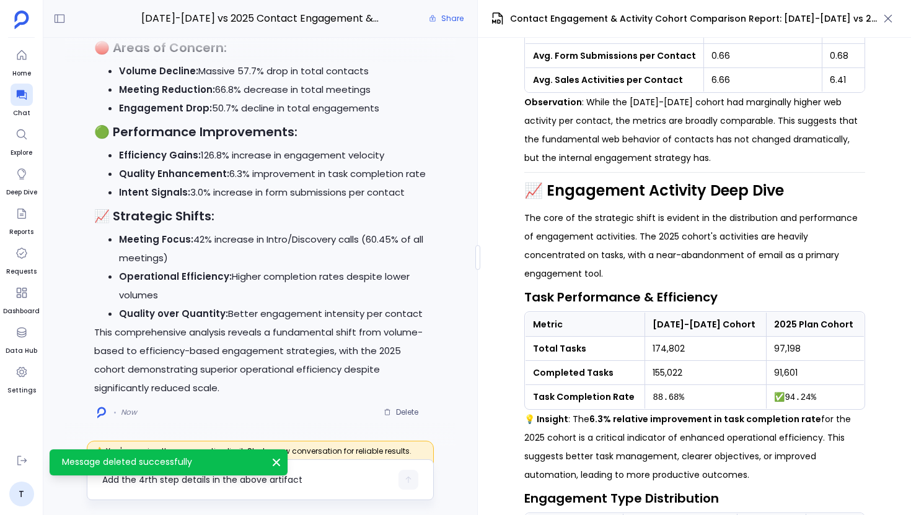
click at [247, 492] on div "Add the 4rth step details in the above artifact" at bounding box center [260, 480] width 347 height 41
click at [216, 486] on textarea "Add the 4rth step details in the above artifact" at bounding box center [246, 480] width 289 height 12
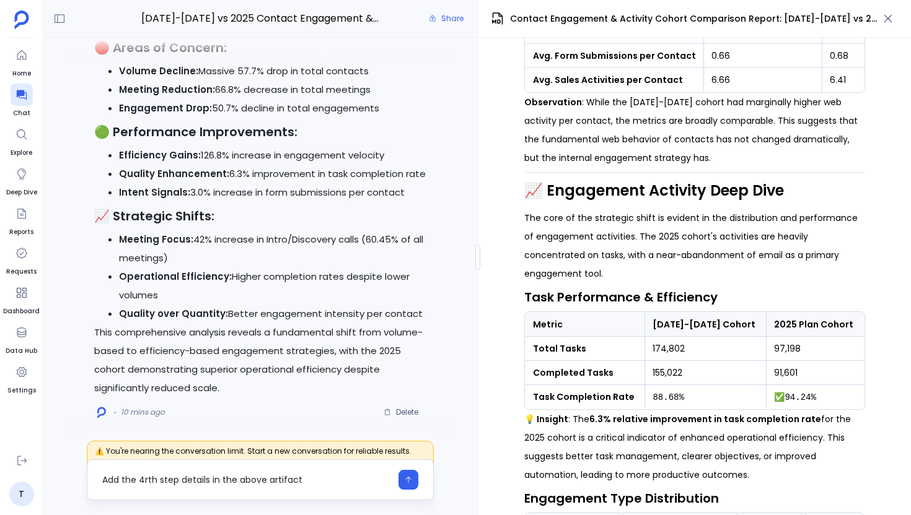
click at [282, 480] on textarea "Add the 4rth step details in the above artifact" at bounding box center [246, 480] width 289 height 12
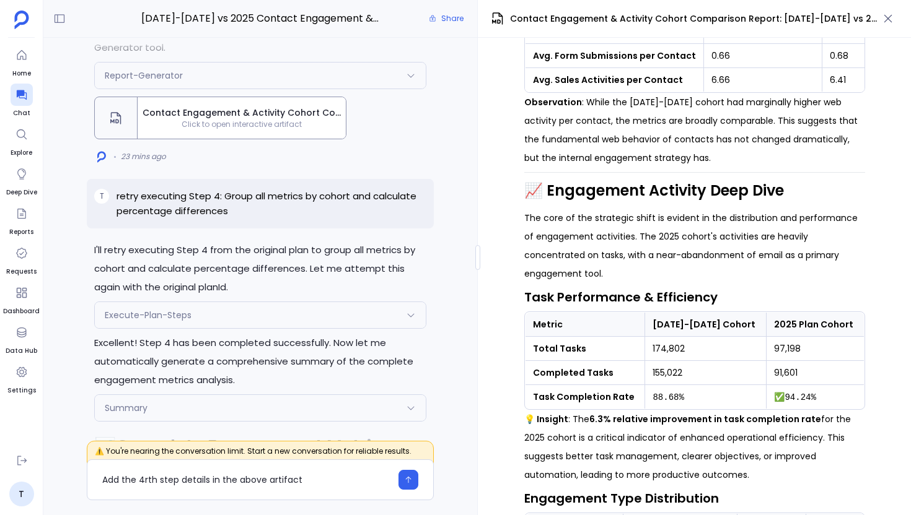
scroll to position [-2711, 0]
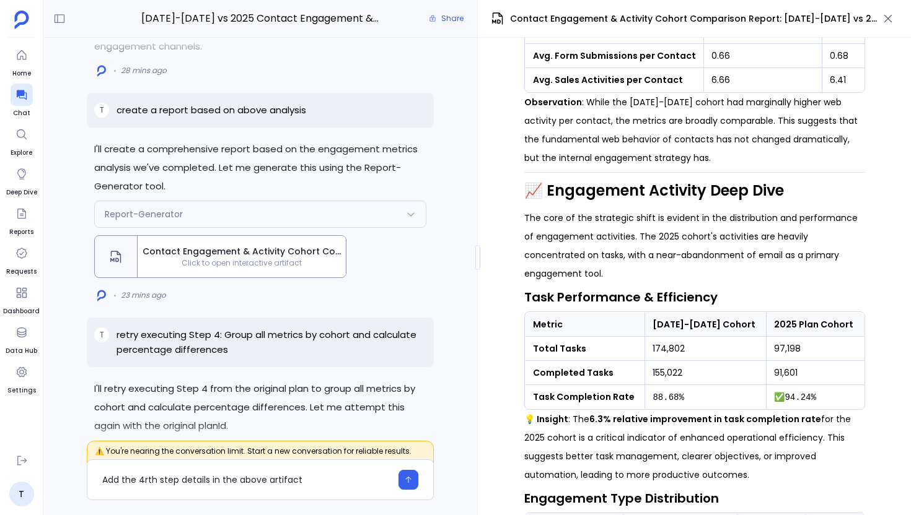
click at [653, 18] on span "Contact Engagement & Activity Cohort Comparison Report: 2023-2024 vs 2025" at bounding box center [693, 18] width 367 height 13
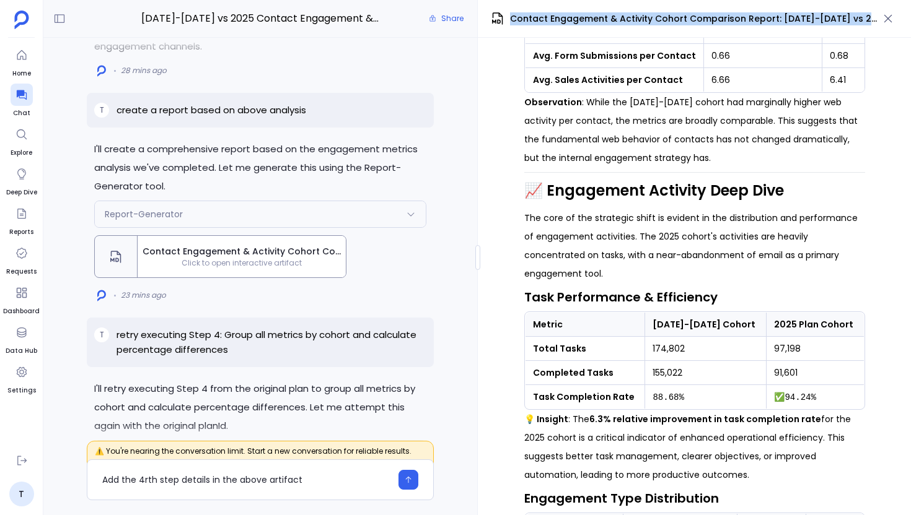
copy div "Contact Engagement & Activity Cohort Comparison Report: 2023-2024 vs 2025"
click at [269, 482] on textarea "Add the 4rth step details in the above artifact" at bounding box center [246, 480] width 289 height 12
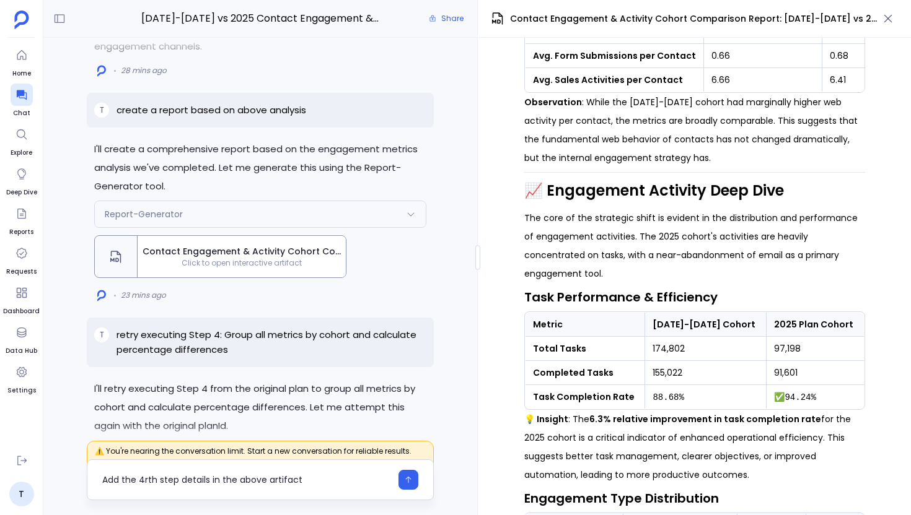
drag, startPoint x: 269, startPoint y: 482, endPoint x: 291, endPoint y: 483, distance: 21.1
click at [291, 483] on textarea "Add the 4rth step details in the above artifact" at bounding box center [246, 480] width 289 height 12
drag, startPoint x: 237, startPoint y: 481, endPoint x: 303, endPoint y: 481, distance: 65.7
click at [303, 481] on textarea "Add the 4rth step details in the above artifact" at bounding box center [246, 480] width 289 height 12
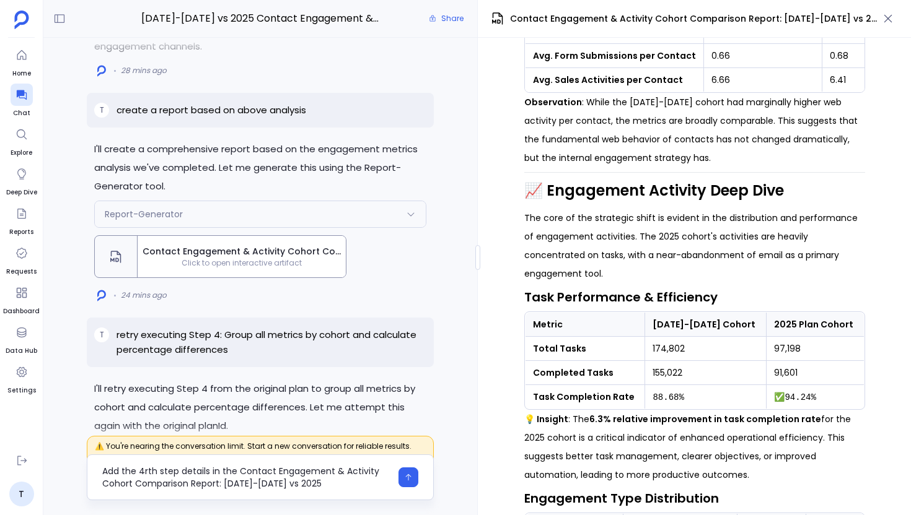
type textarea "Add the 4rth step details in the Contact Engagement & Activity Cohort Compariso…"
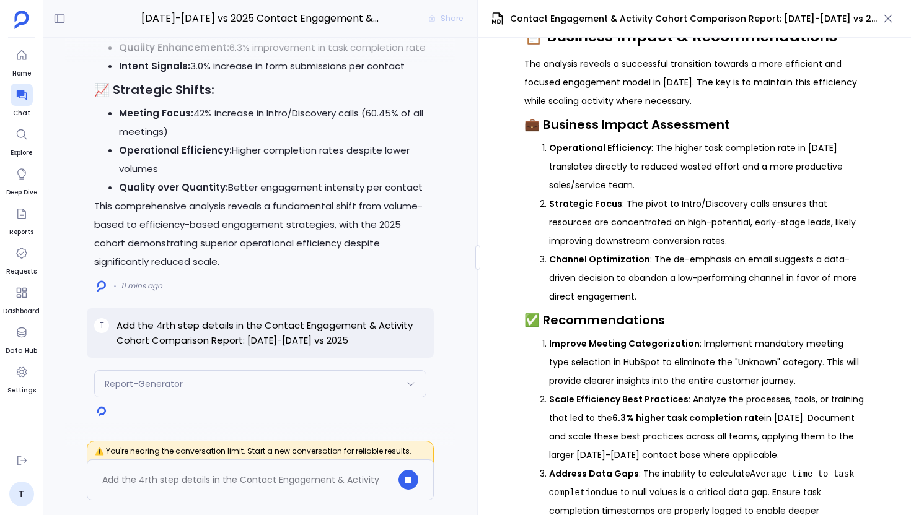
scroll to position [2076, 0]
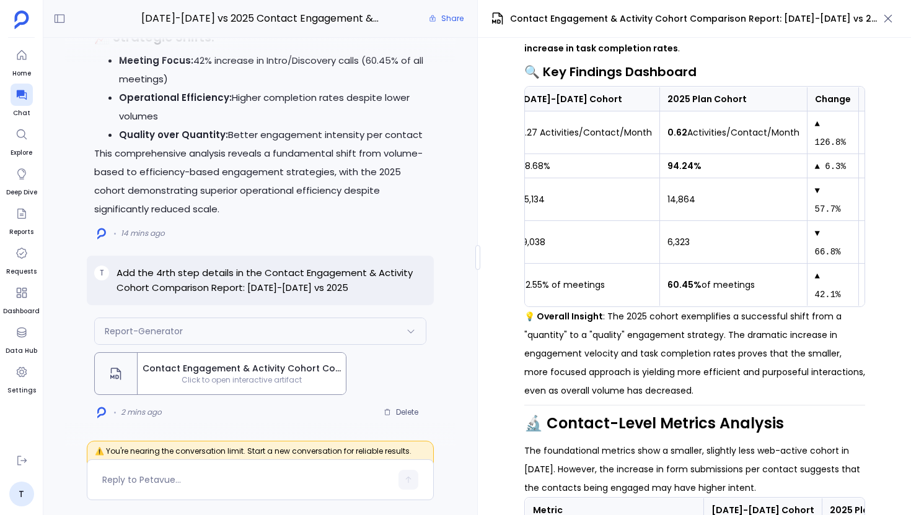
scroll to position [0, 134]
click at [129, 476] on textarea at bounding box center [246, 480] width 289 height 12
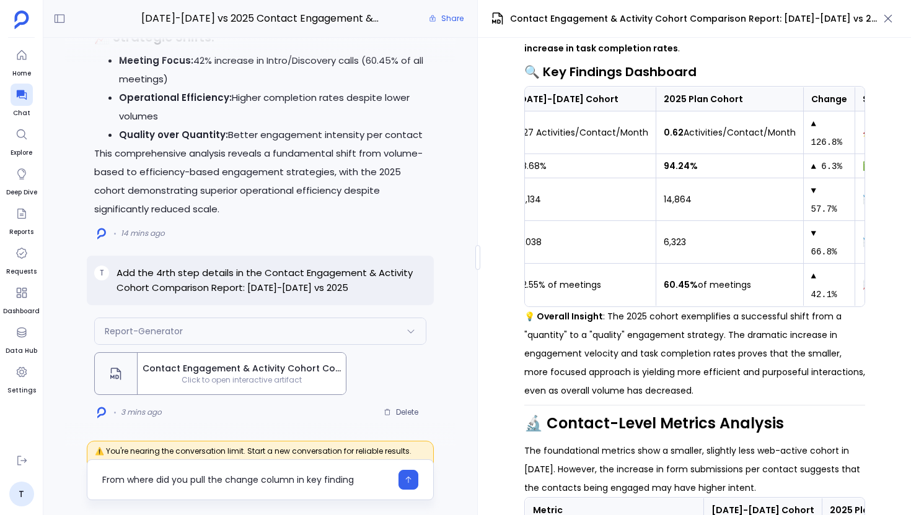
scroll to position [0, 0]
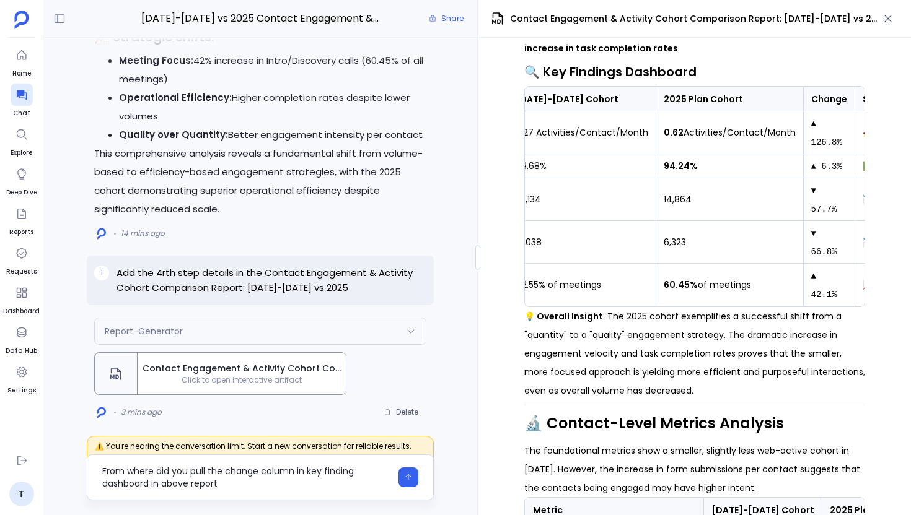
type textarea "From where did you pull the change column in key finding dashboard in above rep…"
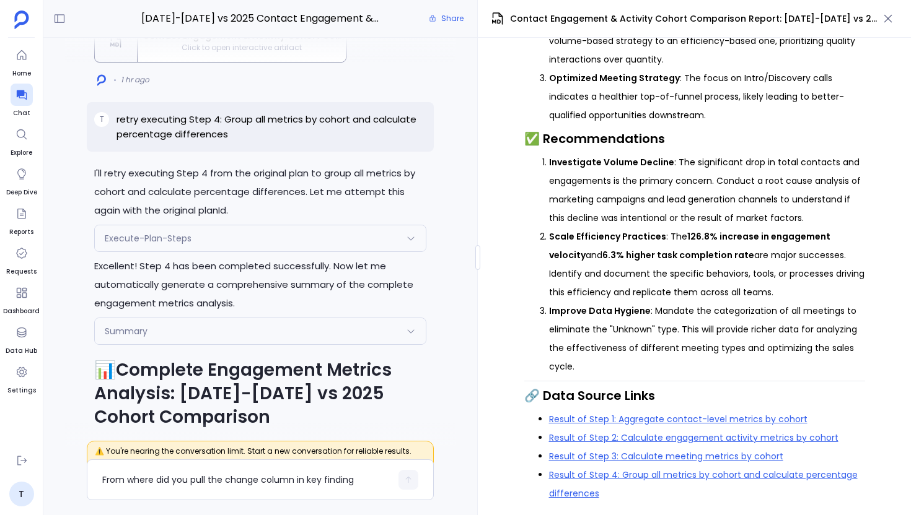
scroll to position [-3630, 0]
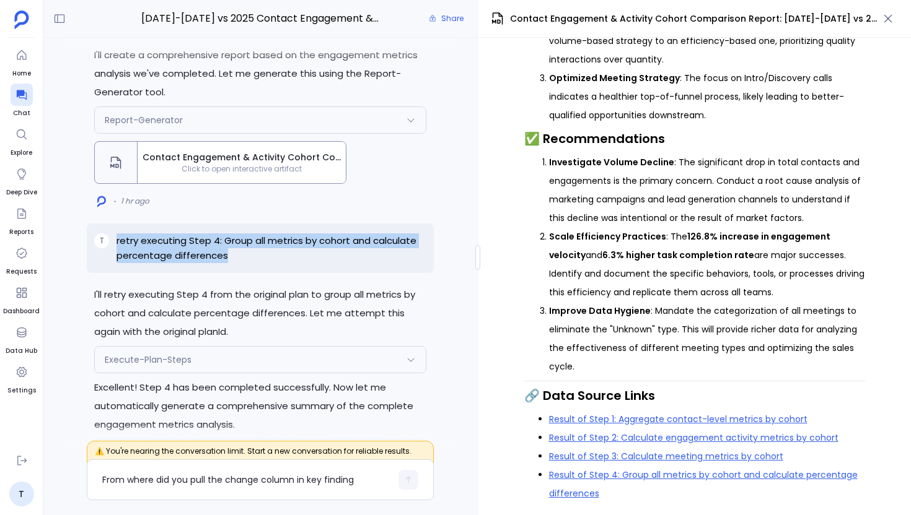
drag, startPoint x: 238, startPoint y: 268, endPoint x: 112, endPoint y: 255, distance: 127.0
click at [112, 255] on div "T retry executing Step 4: Group all metrics by [PERSON_NAME] and calculate perc…" at bounding box center [260, 249] width 347 height 50
copy div "retry executing Step 4: Group all metrics by cohort and calculate percentage di…"
click at [186, 484] on textarea "From where did you pull the change column in key finding dashboard in above rep…" at bounding box center [246, 480] width 289 height 12
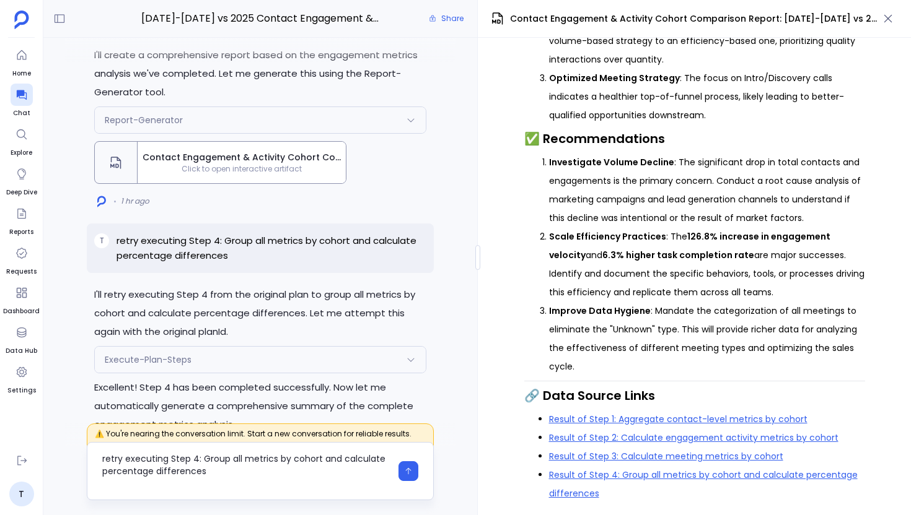
scroll to position [0, 0]
click at [102, 471] on textarea "retry executing Step 4: Group all metrics by cohort and calculate percentage di…" at bounding box center [246, 471] width 289 height 37
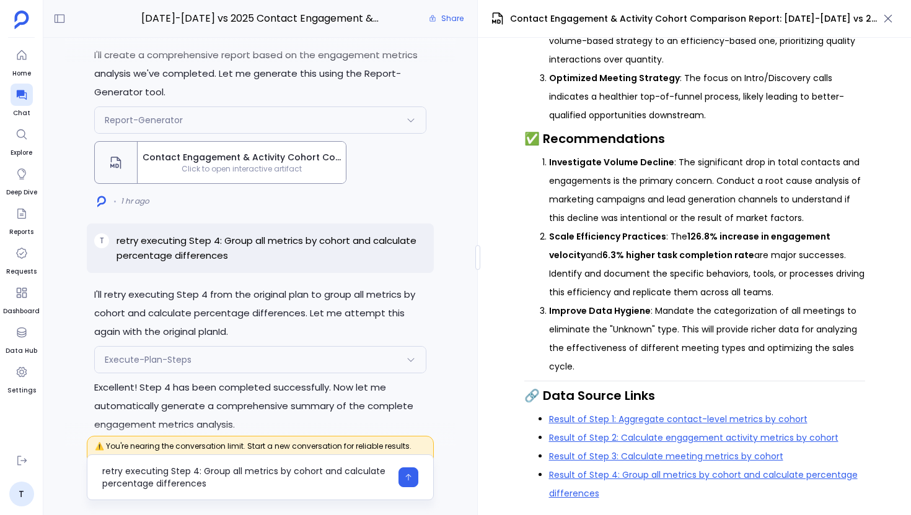
drag, startPoint x: 126, startPoint y: 474, endPoint x: 103, endPoint y: 473, distance: 22.3
click at [103, 473] on textarea "retry executing Step 4: Group all metrics by cohort and calculate percentage di…" at bounding box center [246, 477] width 289 height 25
click at [102, 471] on textarea "executi Step 4: Group all metrics by cohort and calculate percentage differences" at bounding box center [246, 477] width 289 height 25
click at [147, 473] on textarea "Re-executi Step 4: Group all metrics by cohort and calculate percentage differe…" at bounding box center [246, 477] width 289 height 25
type textarea "Re-execute the Step 4: Group all metrics by cohort and calculate percentage dif…"
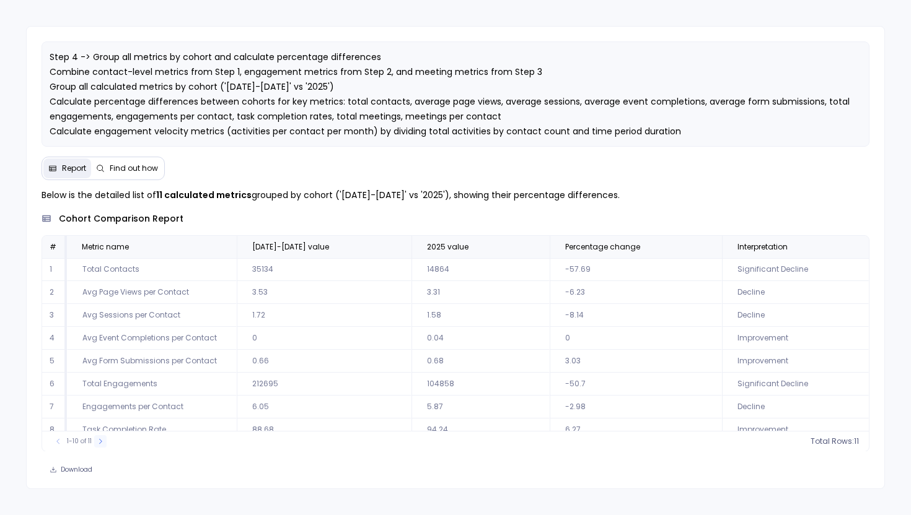
click at [105, 441] on button at bounding box center [100, 441] width 12 height 12
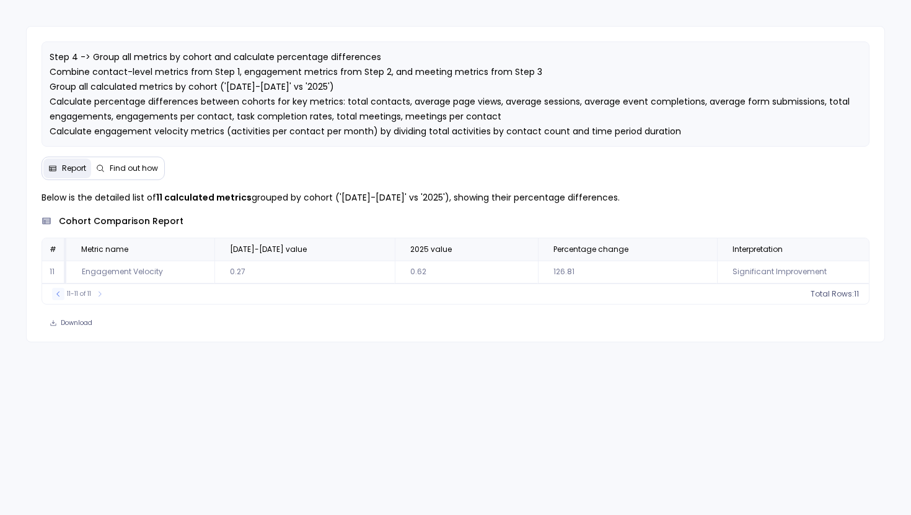
click at [58, 292] on icon at bounding box center [57, 293] width 3 height 5
